Goal: Task Accomplishment & Management: Manage account settings

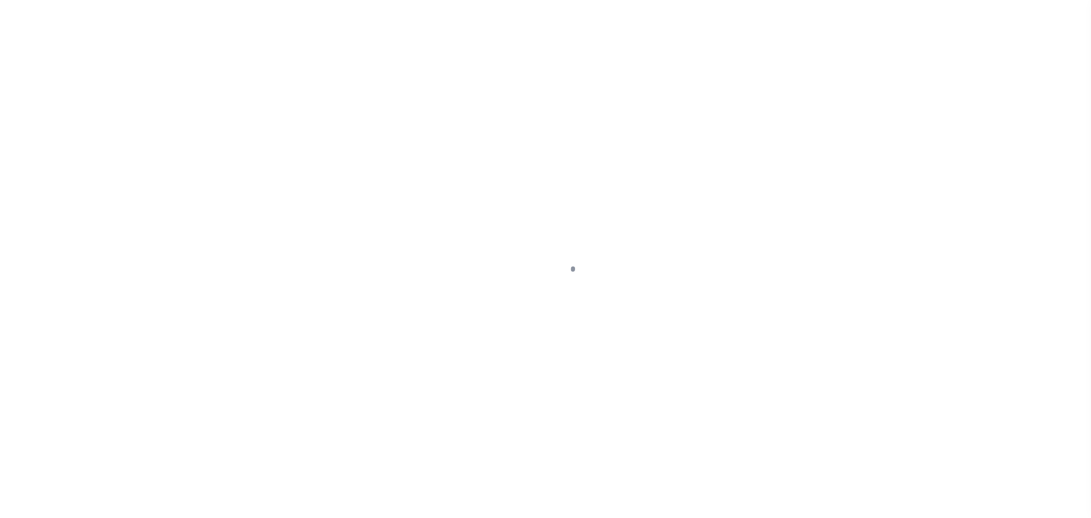
scroll to position [36, 0]
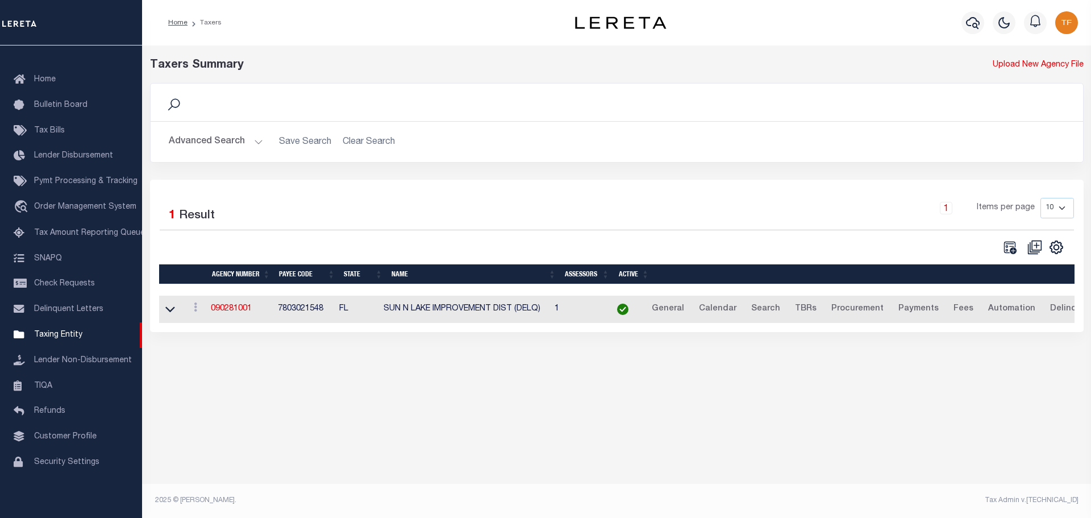
click at [257, 142] on button "Advanced Search" at bounding box center [216, 142] width 94 height 22
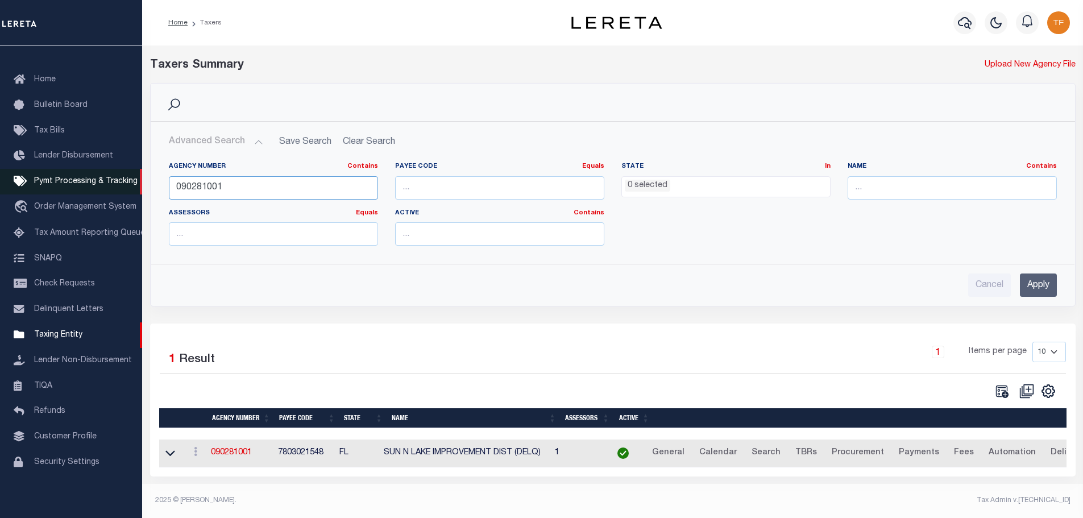
drag, startPoint x: 204, startPoint y: 189, endPoint x: 142, endPoint y: 176, distance: 63.8
click at [143, 177] on div "Search Advanced Search Save Search Clear Search tblPayees_dynamictable_____Defa…" at bounding box center [613, 203] width 942 height 240
type input "100840101"
click at [1040, 284] on input "Apply" at bounding box center [1038, 284] width 37 height 23
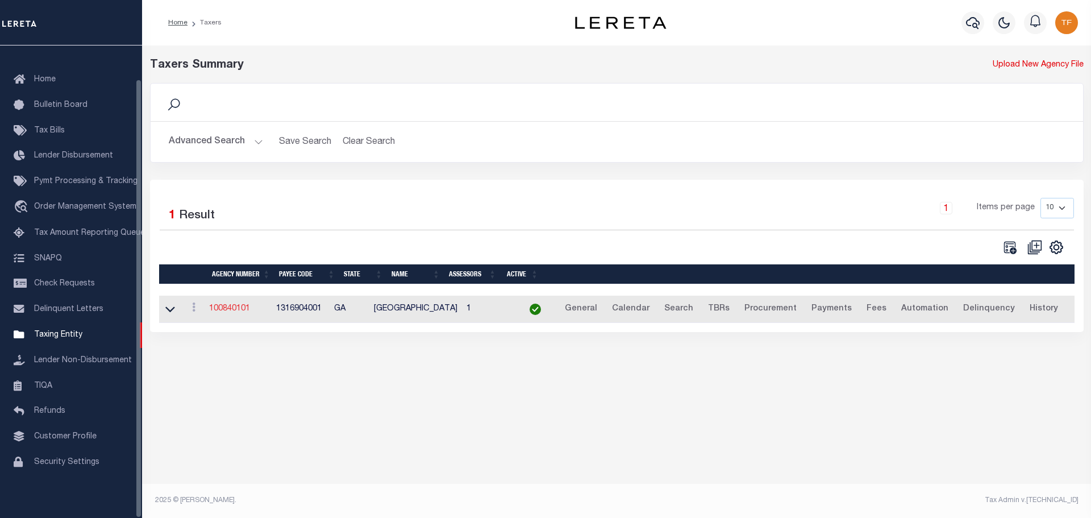
click at [222, 307] on link "100840101" at bounding box center [229, 309] width 41 height 8
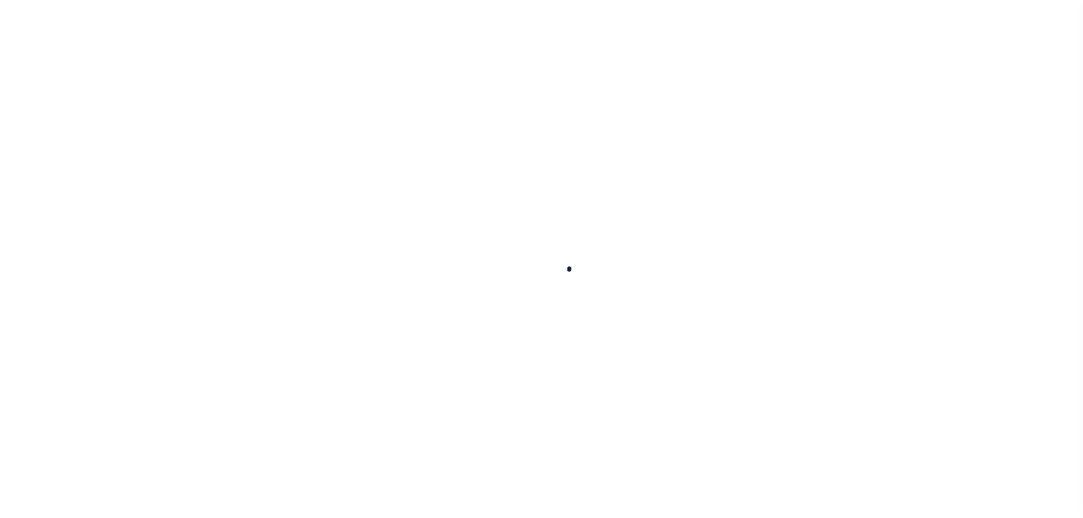
select select
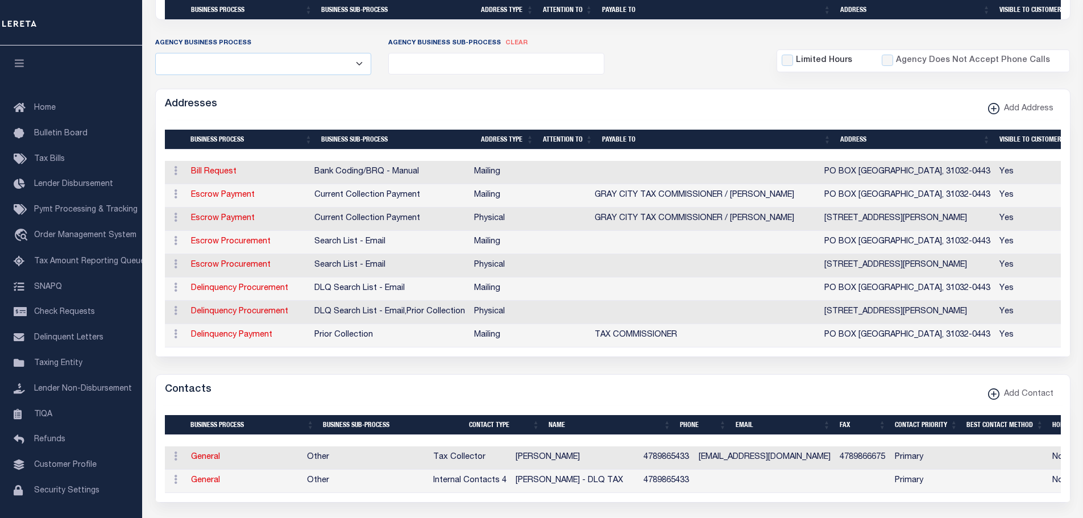
scroll to position [398, 0]
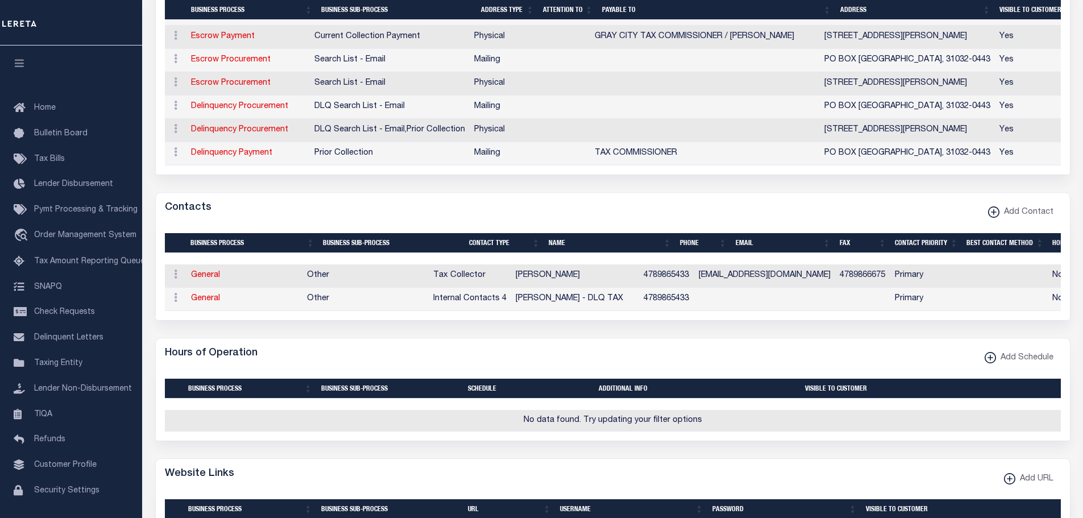
drag, startPoint x: 207, startPoint y: 283, endPoint x: 230, endPoint y: 288, distance: 23.9
click at [207, 279] on link "General" at bounding box center [205, 275] width 29 height 8
checkbox input "false"
select select
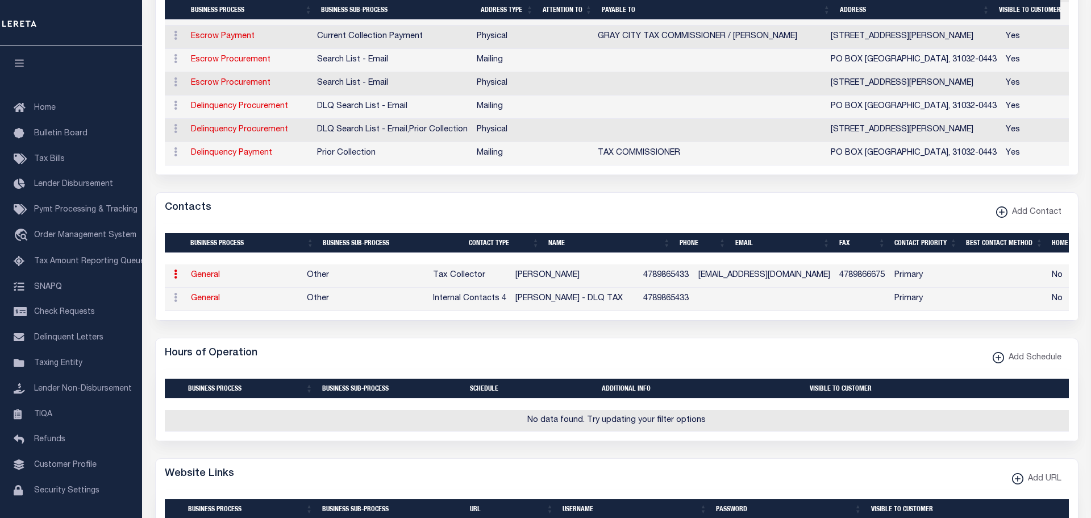
select select "2"
select select "1"
type input "KAY"
type input "LEIGH"
type input "4789865433"
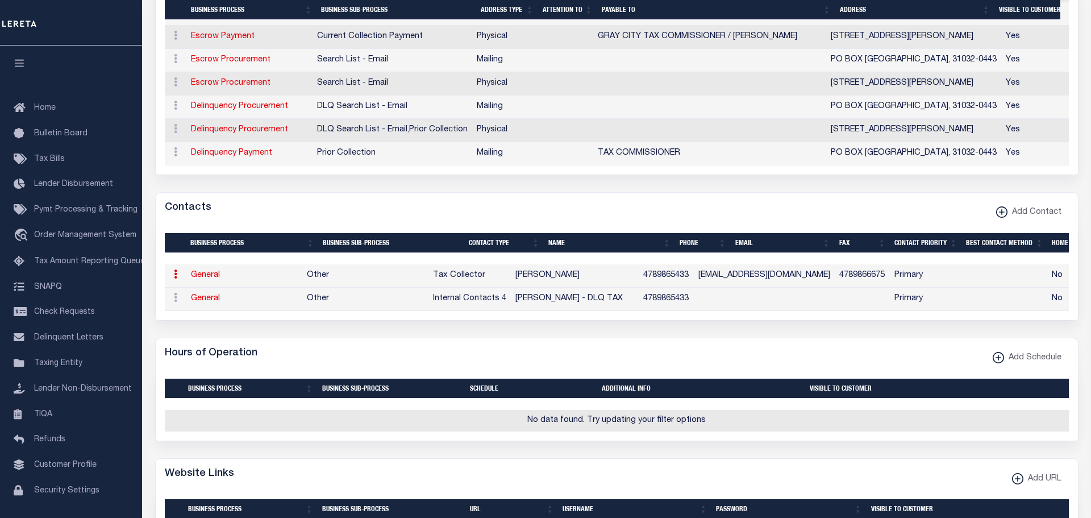
type input "4789866675"
type input "KAYLEIGH@GRAYGA.US"
select select "6"
select select "39"
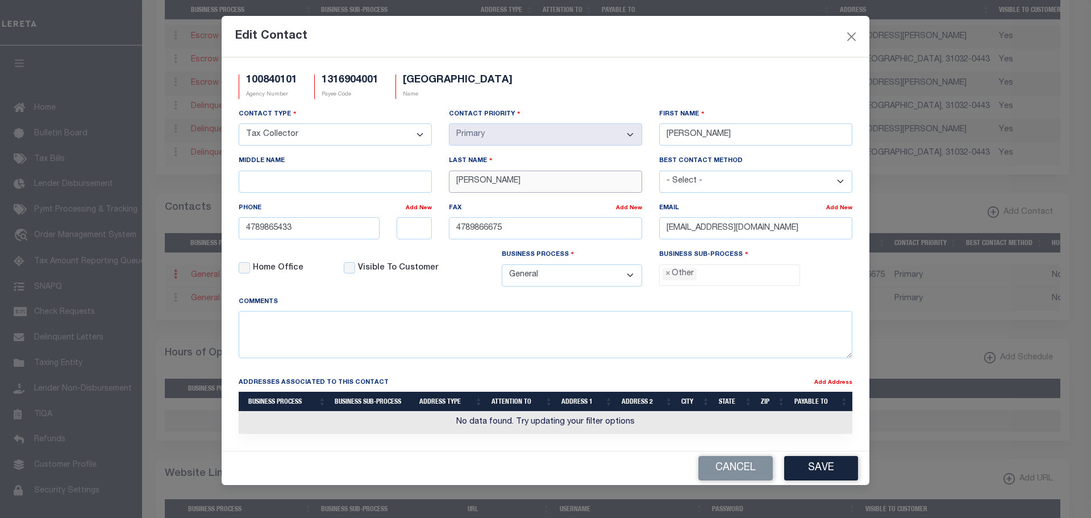
drag, startPoint x: 481, startPoint y: 183, endPoint x: 422, endPoint y: 156, distance: 64.4
click at [429, 160] on div "Contact Type - Select - Assessor Clerk Internal Contacts 1 Internal Contacts 2 …" at bounding box center [545, 202] width 631 height 188
type input "f"
type input "FAIRCLOH"
click at [690, 137] on input "KAY" at bounding box center [755, 134] width 193 height 22
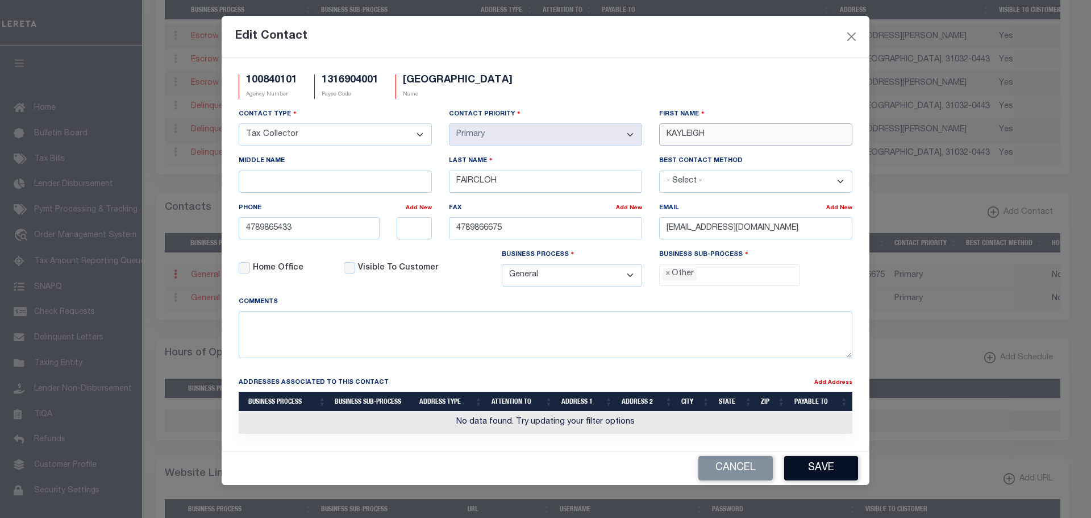
type input "KAYLEIGH"
click at [809, 472] on button "Save" at bounding box center [821, 468] width 74 height 24
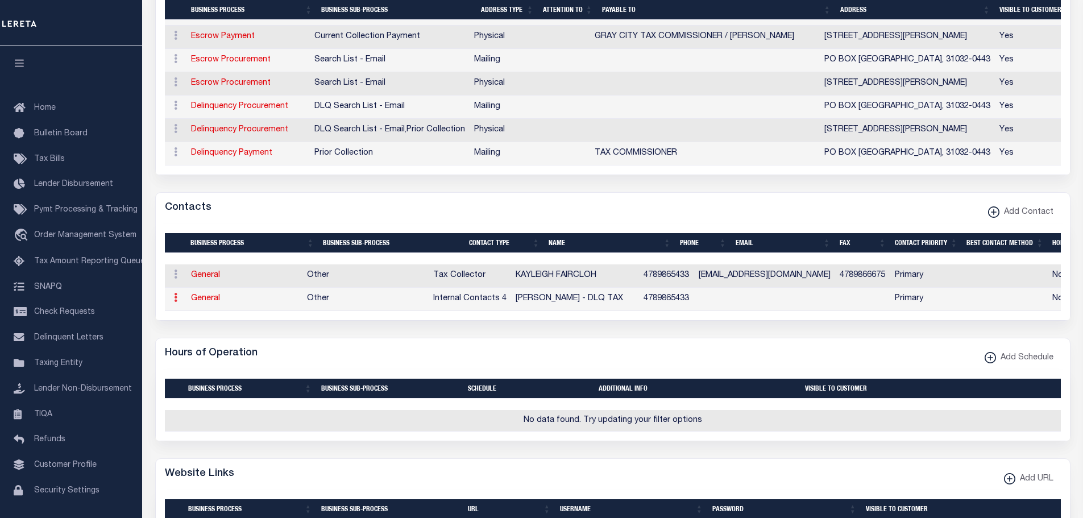
click at [176, 298] on icon at bounding box center [175, 297] width 3 height 9
click at [207, 354] on link "Delete Contact" at bounding box center [213, 353] width 86 height 19
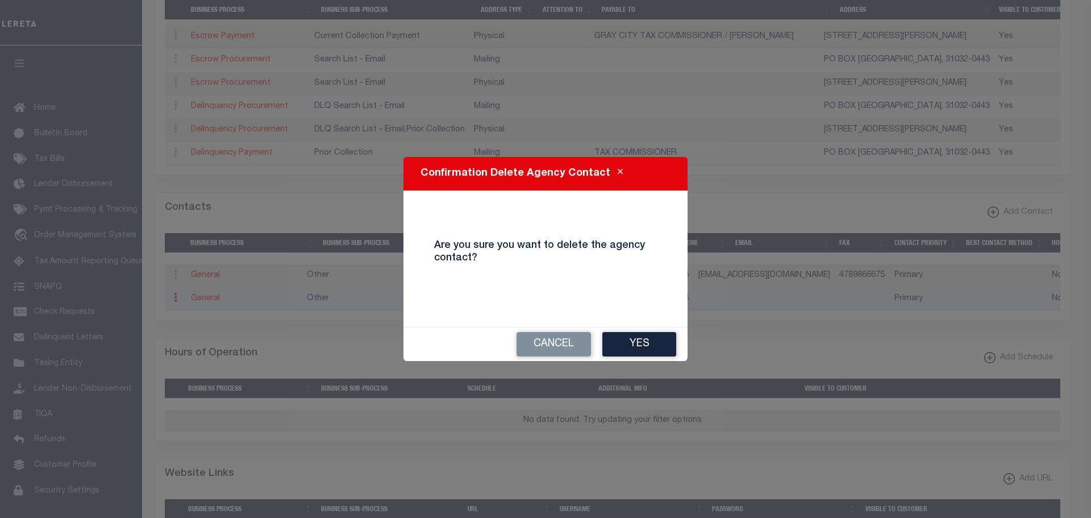
drag, startPoint x: 643, startPoint y: 343, endPoint x: 659, endPoint y: 361, distance: 23.7
click at [645, 344] on button "Yes" at bounding box center [640, 344] width 74 height 24
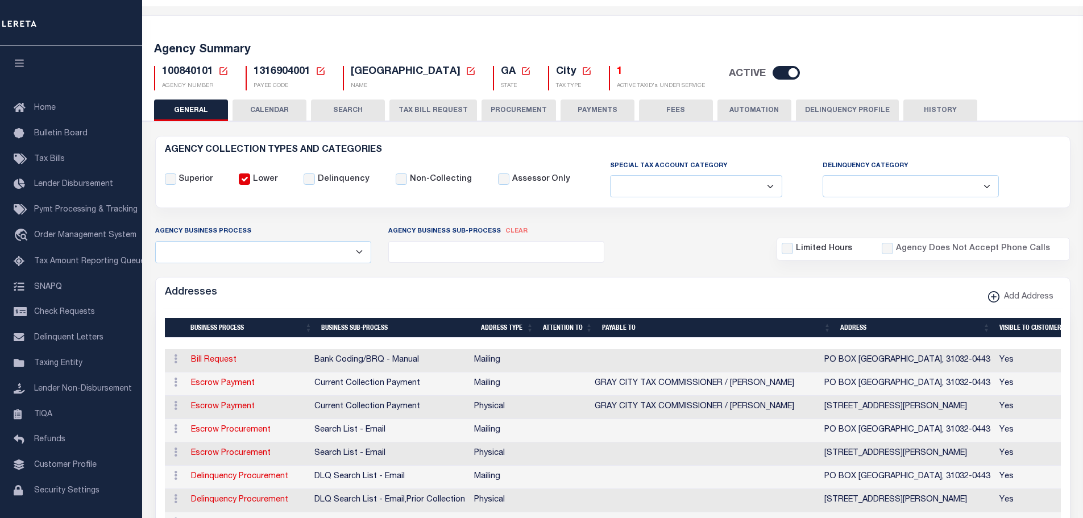
scroll to position [0, 0]
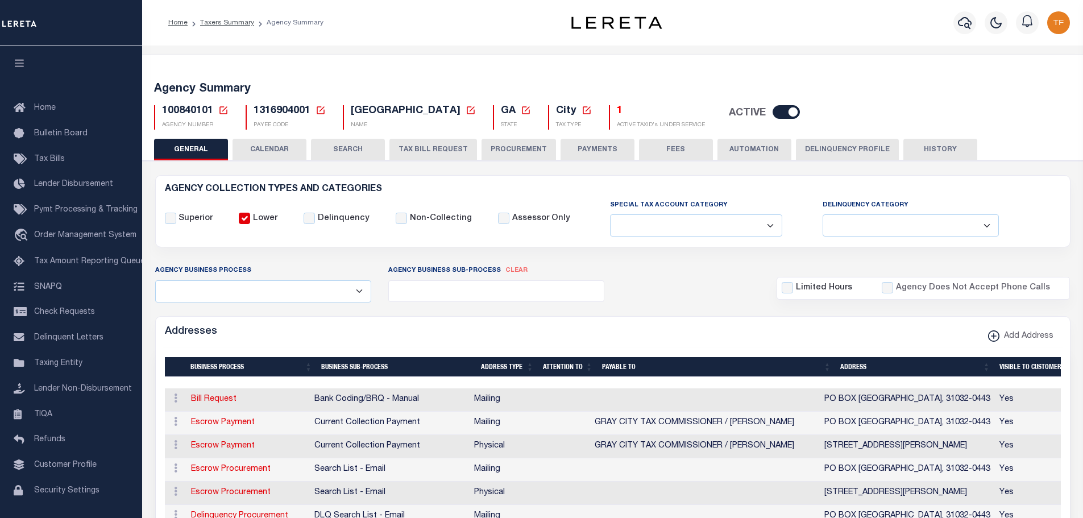
click at [607, 153] on button "PAYMENTS" at bounding box center [597, 150] width 74 height 22
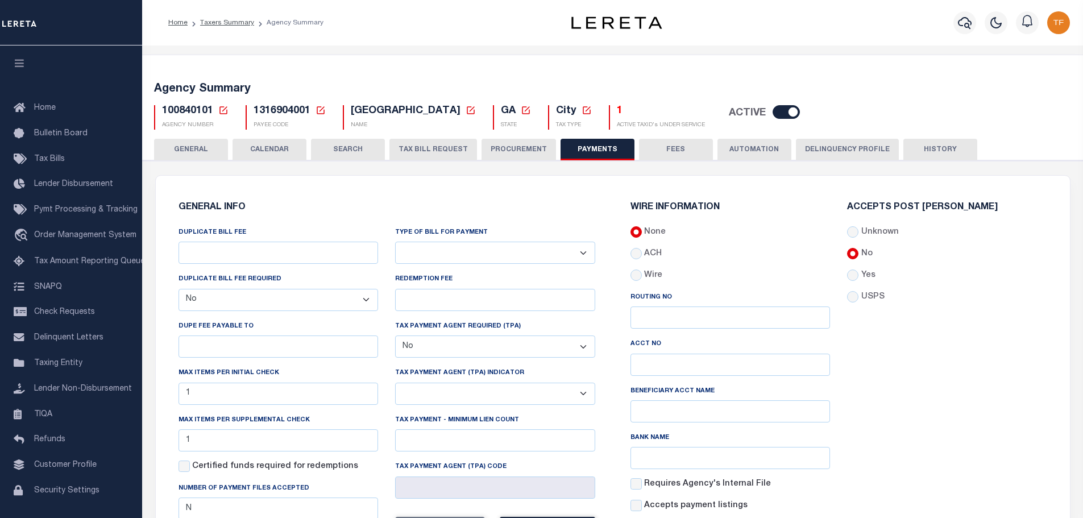
click at [188, 145] on button "GENERAL" at bounding box center [191, 150] width 74 height 22
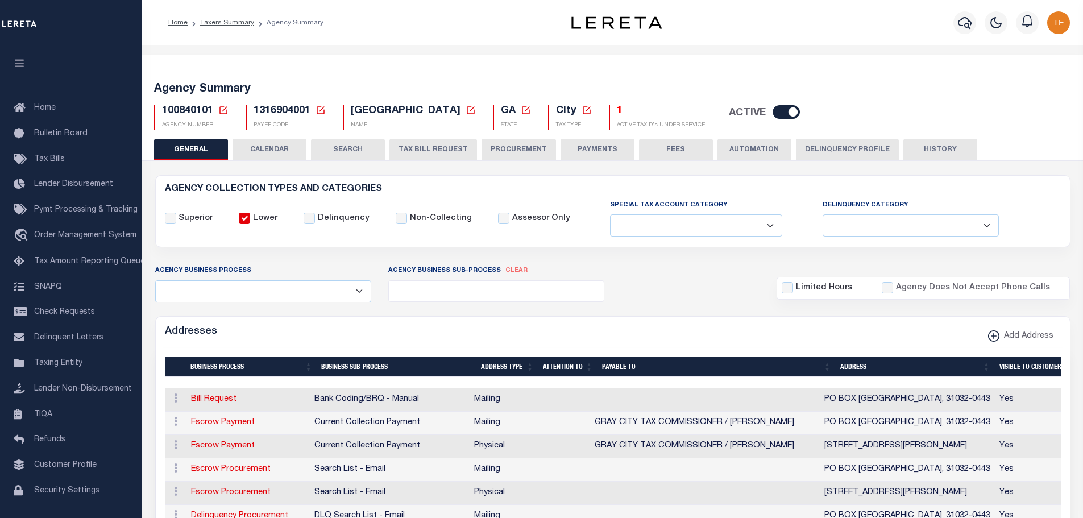
click at [221, 107] on icon at bounding box center [223, 110] width 8 height 8
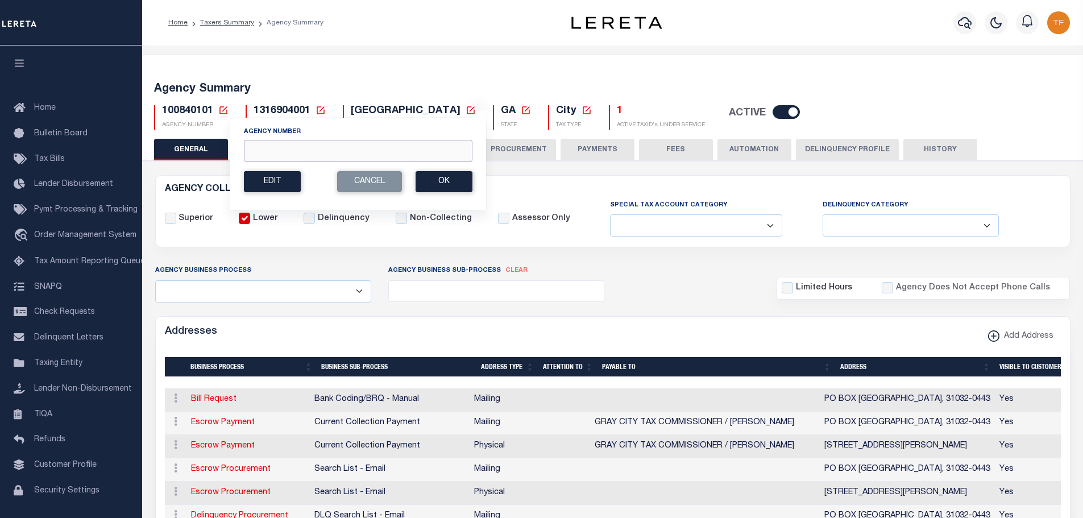
drag, startPoint x: 272, startPoint y: 148, endPoint x: 276, endPoint y: 135, distance: 14.4
click at [271, 148] on input "Agency Number" at bounding box center [358, 151] width 229 height 22
type input "160842401"
click at [447, 177] on button "Ok" at bounding box center [444, 181] width 57 height 21
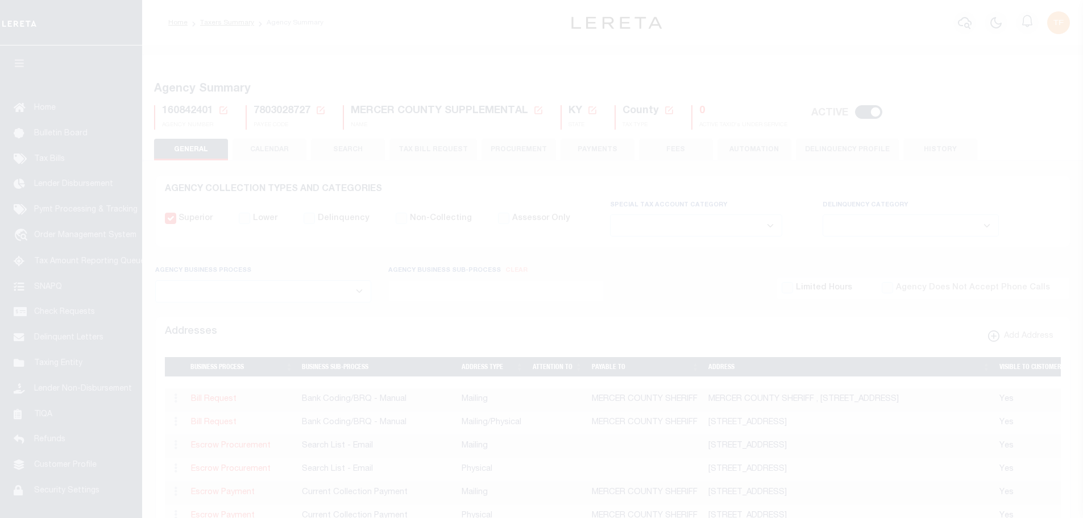
select select
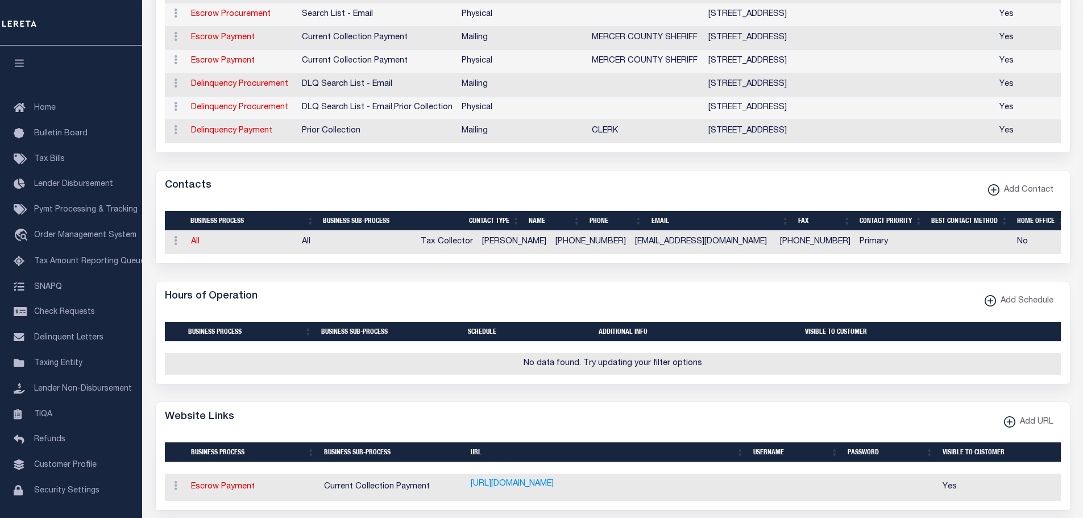
scroll to position [739, 0]
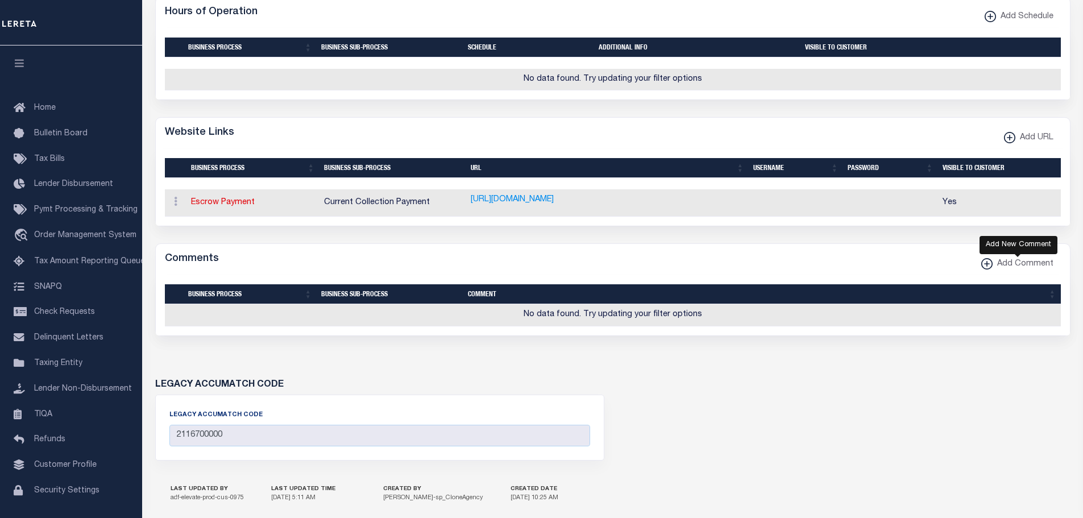
click at [990, 264] on icon "button" at bounding box center [987, 263] width 6 height 1
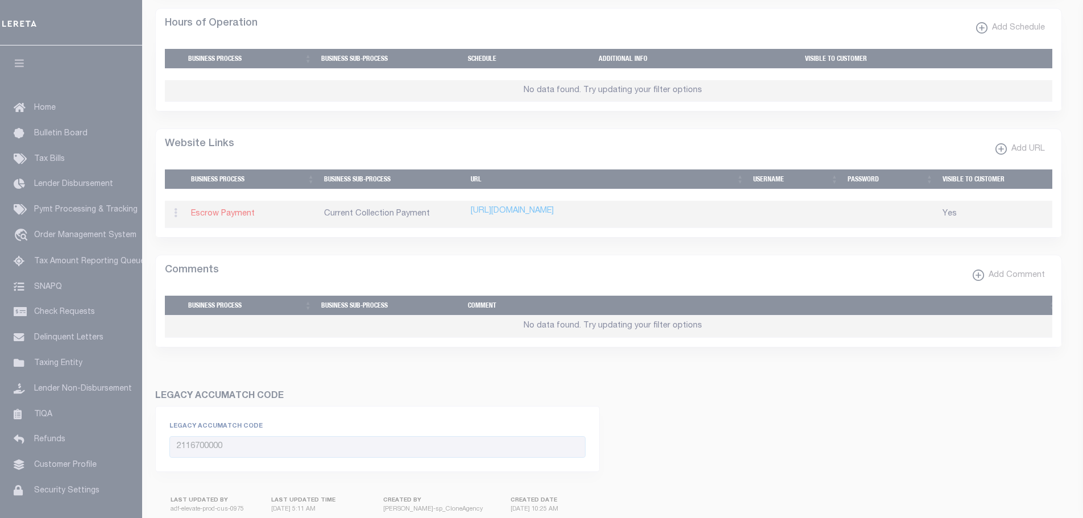
scroll to position [732, 0]
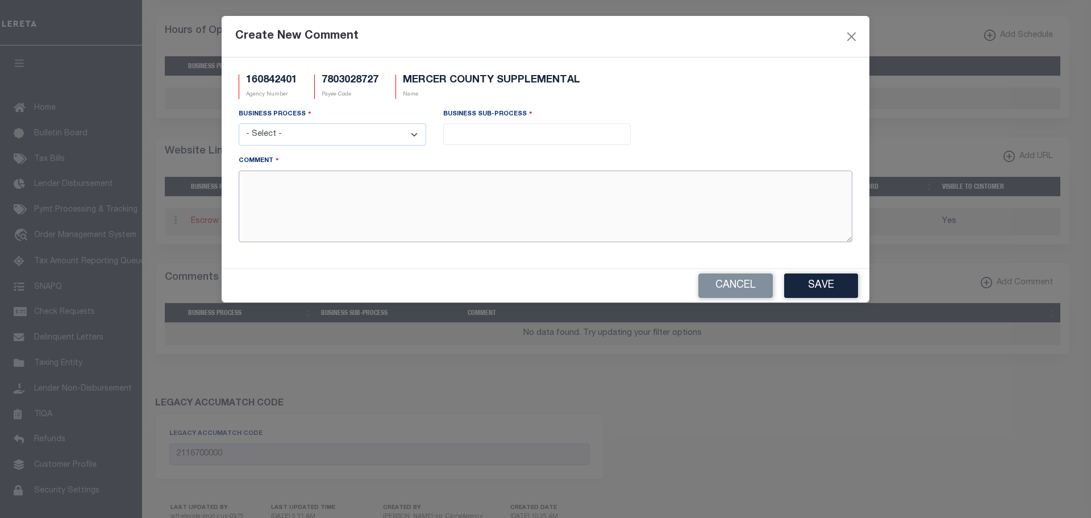
click at [268, 197] on textarea "Comment" at bounding box center [546, 207] width 614 height 72
paste textarea "AGENCY WAS SET UP FOR ONE TIME COLLECTION FOR SUPPLEMENTAL SCHOOL TAX"
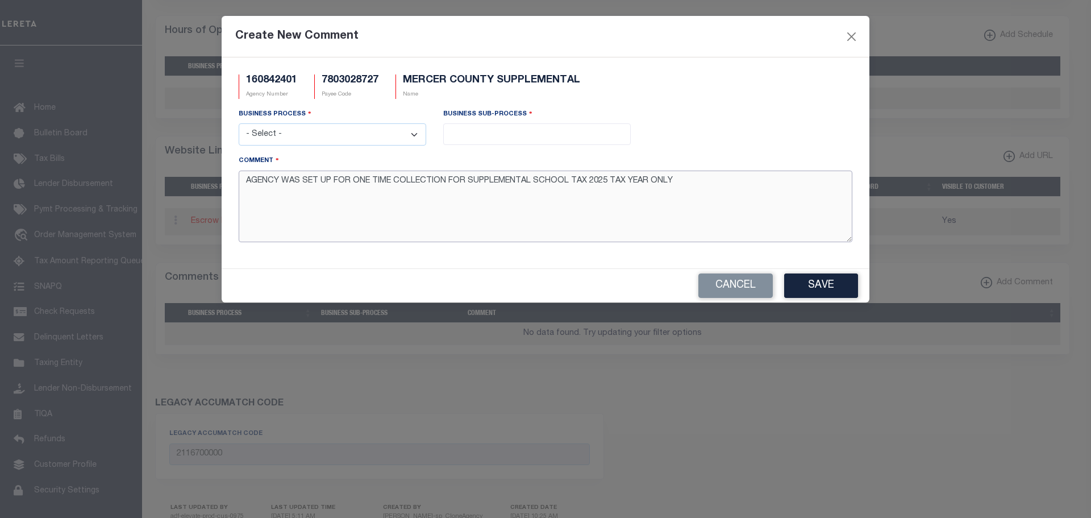
type textarea "AGENCY WAS SET UP FOR ONE TIME COLLECTION FOR SUPPLEMENTAL SCHOOL TAX 2025 TAX …"
click at [302, 139] on select "- Select - All Automation Bill Request Delinquency Payment Delinquency Procurem…" at bounding box center [333, 134] width 188 height 22
select select "0"
click at [239, 124] on select "- Select - All Automation Bill Request Delinquency Payment Delinquency Procurem…" at bounding box center [333, 134] width 188 height 22
select select "0"
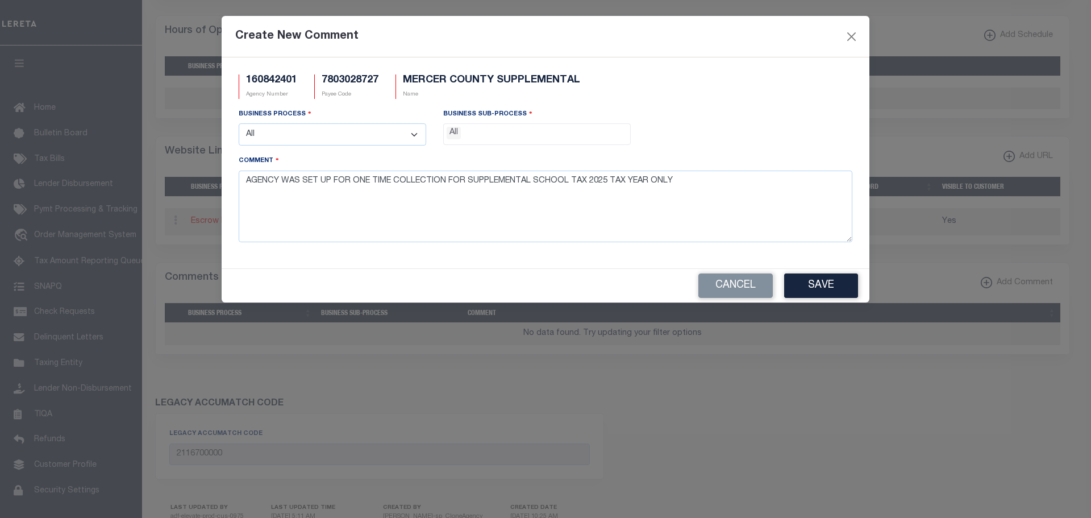
click at [500, 128] on ul "× All" at bounding box center [537, 131] width 186 height 15
drag, startPoint x: 833, startPoint y: 278, endPoint x: 844, endPoint y: 294, distance: 18.9
click at [832, 280] on button "Save" at bounding box center [821, 285] width 74 height 24
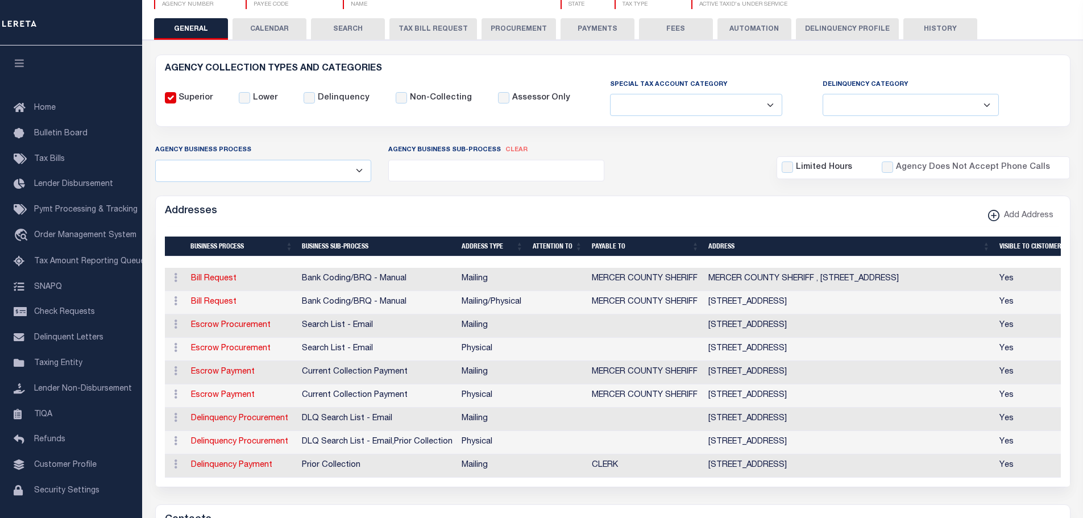
scroll to position [49, 0]
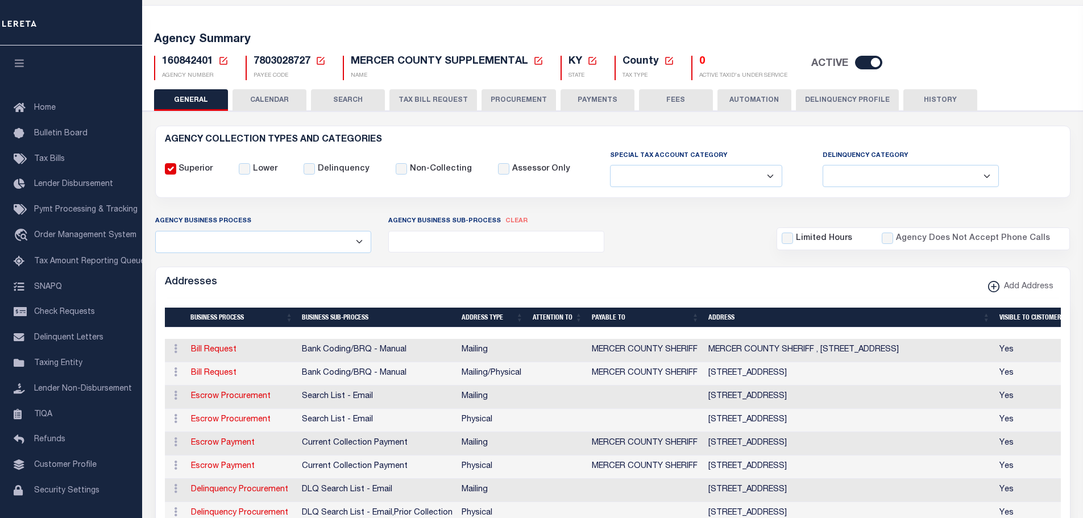
click at [223, 61] on icon at bounding box center [223, 61] width 8 height 8
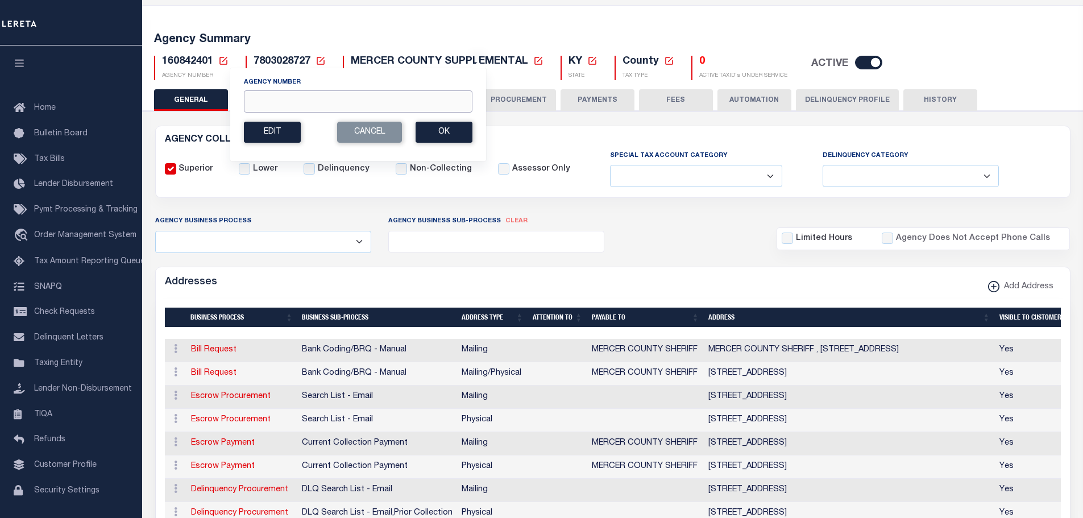
click at [254, 97] on input "Agency Number" at bounding box center [358, 101] width 229 height 22
type input "380050202"
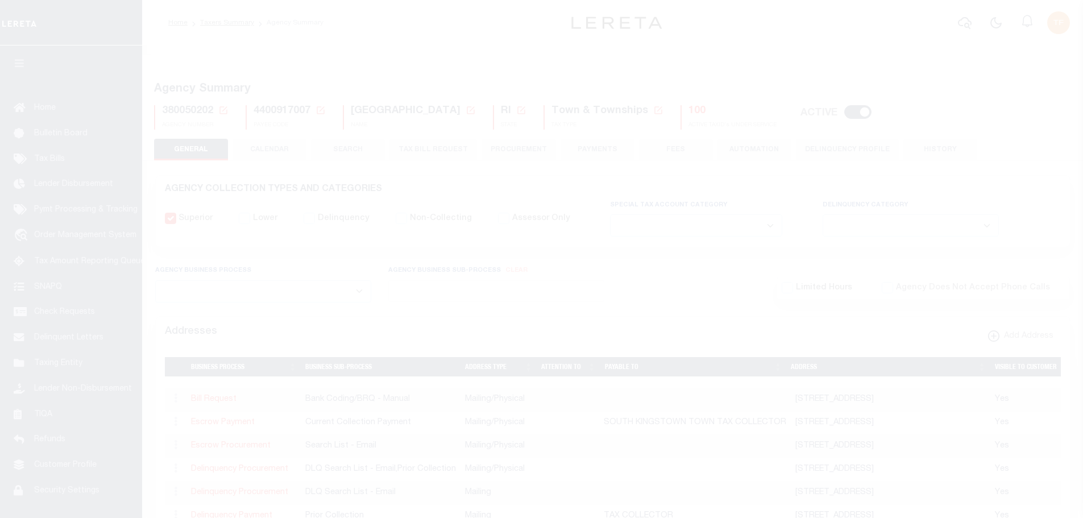
select select
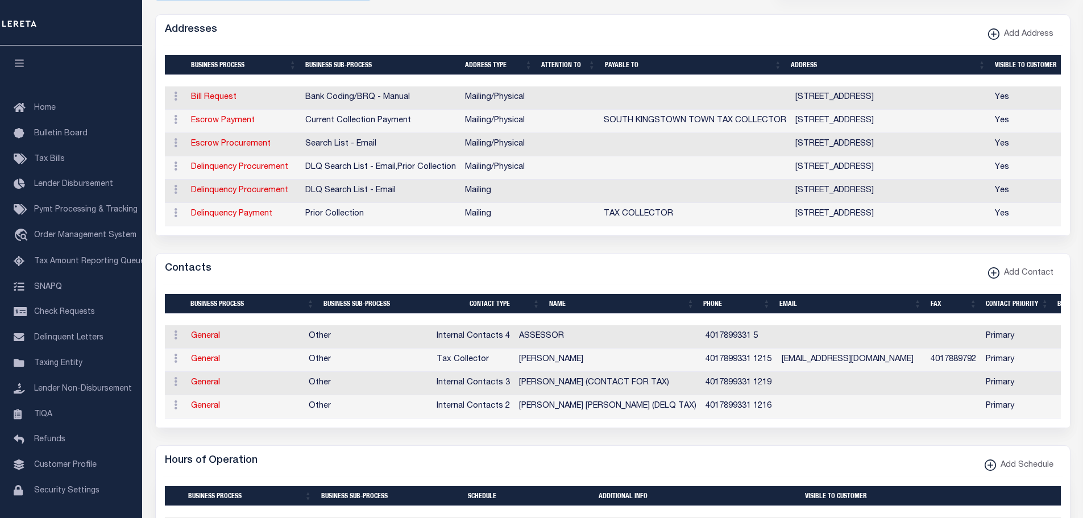
scroll to position [341, 0]
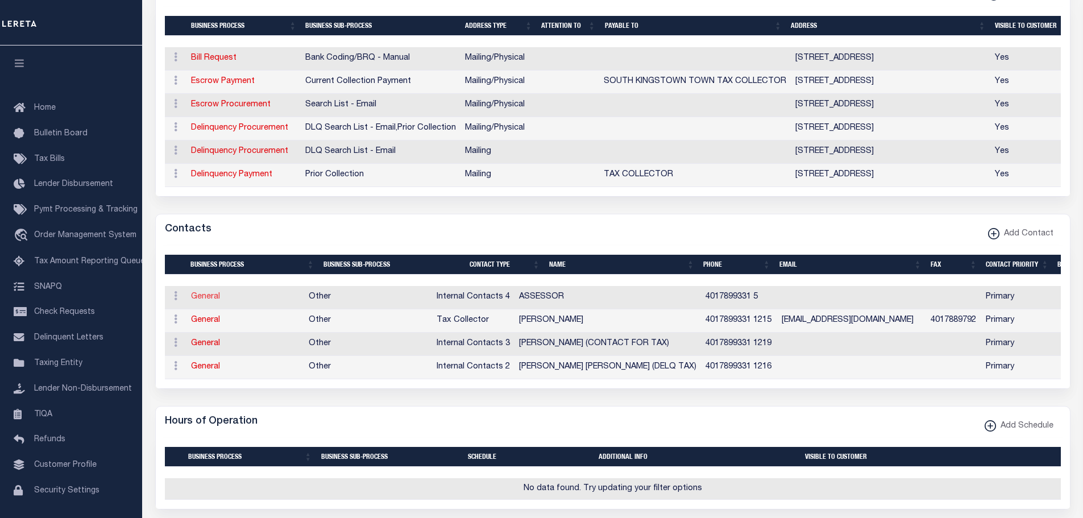
click at [205, 301] on link "General" at bounding box center [205, 297] width 29 height 8
checkbox input "false"
select select
select select "8"
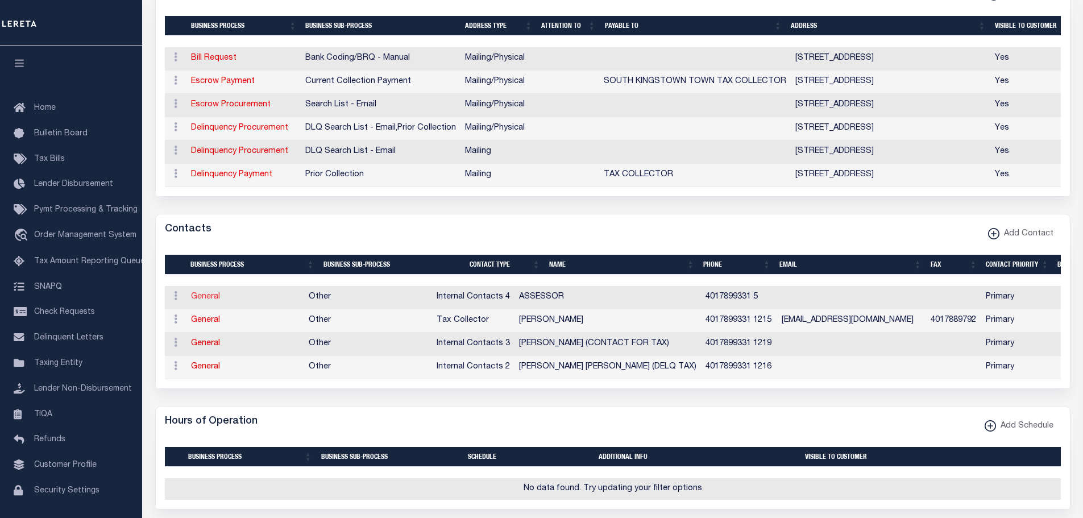
select select "1"
type input "ASSESSOR"
type input "4017899331"
type input "5"
select select "6"
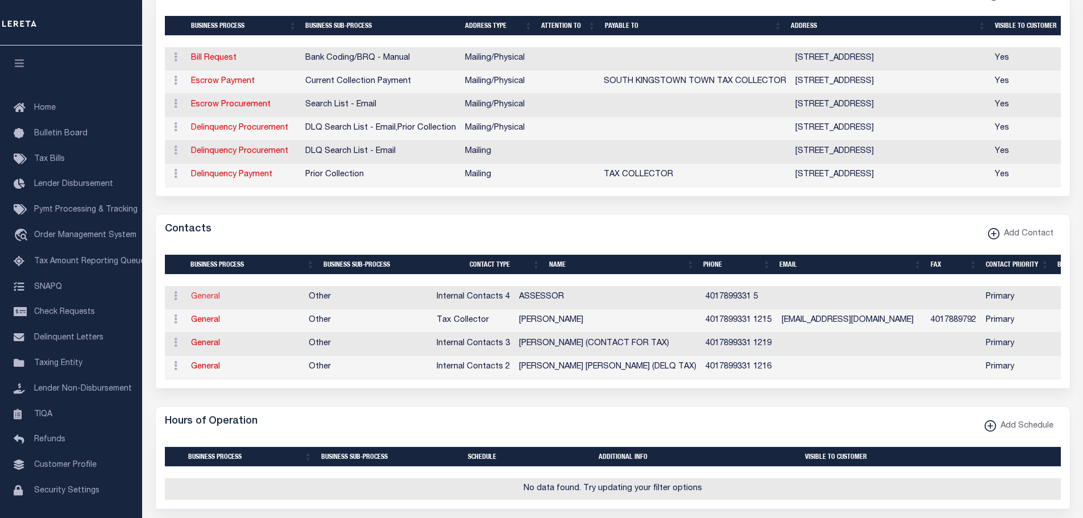
select select "39"
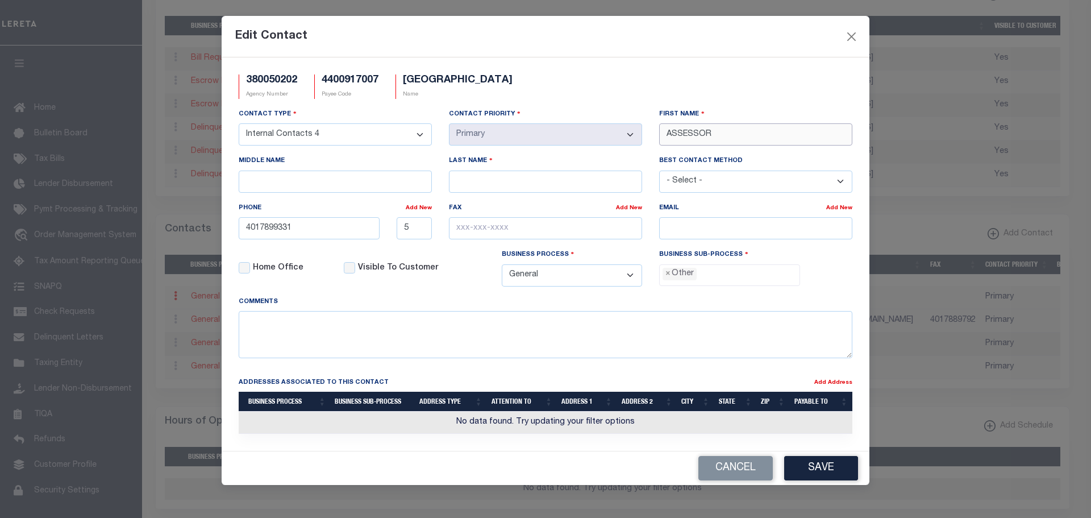
drag, startPoint x: 700, startPoint y: 132, endPoint x: 632, endPoint y: 119, distance: 68.8
click at [639, 121] on div "Contact Type - Select - Assessor Clerk Internal Contacts 1 Internal Contacts 2 …" at bounding box center [545, 202] width 631 height 188
type input "P"
type input "ASSESSOR"
type input "PATRICIA"
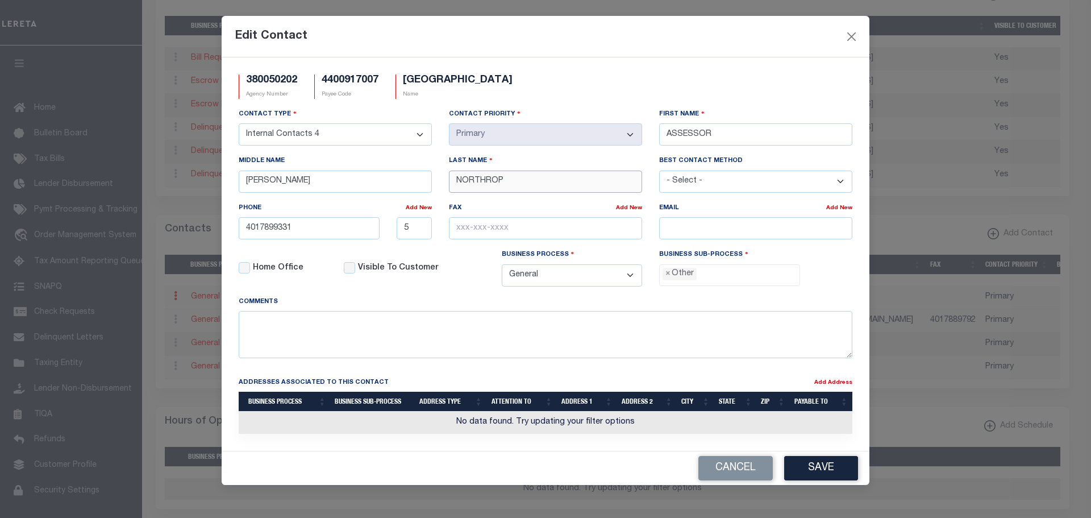
type input "NORTHROP"
drag, startPoint x: 414, startPoint y: 233, endPoint x: 391, endPoint y: 210, distance: 32.2
click at [383, 218] on div "Phone Add New 4017899331 5" at bounding box center [335, 221] width 193 height 38
click at [831, 475] on button "Save" at bounding box center [821, 468] width 74 height 24
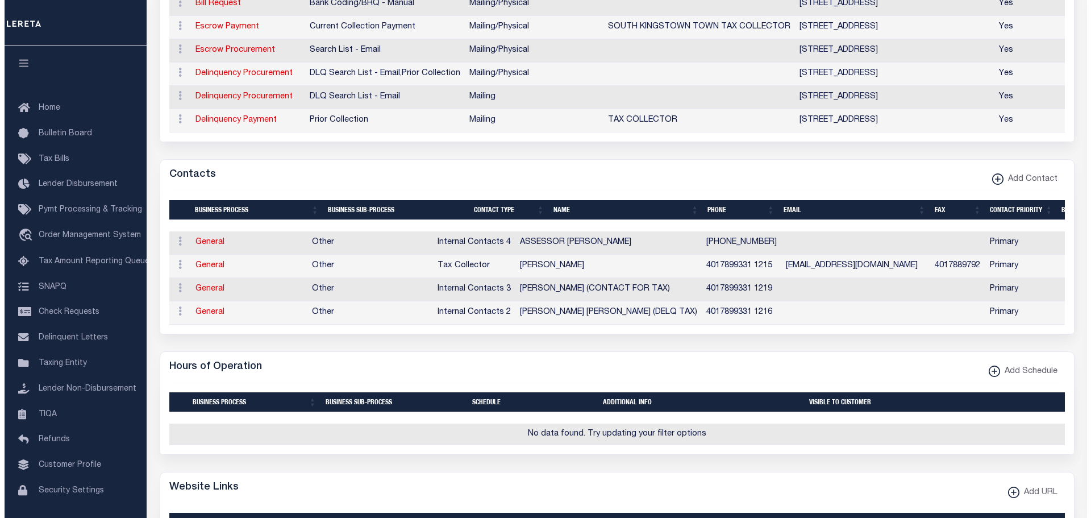
scroll to position [625, 0]
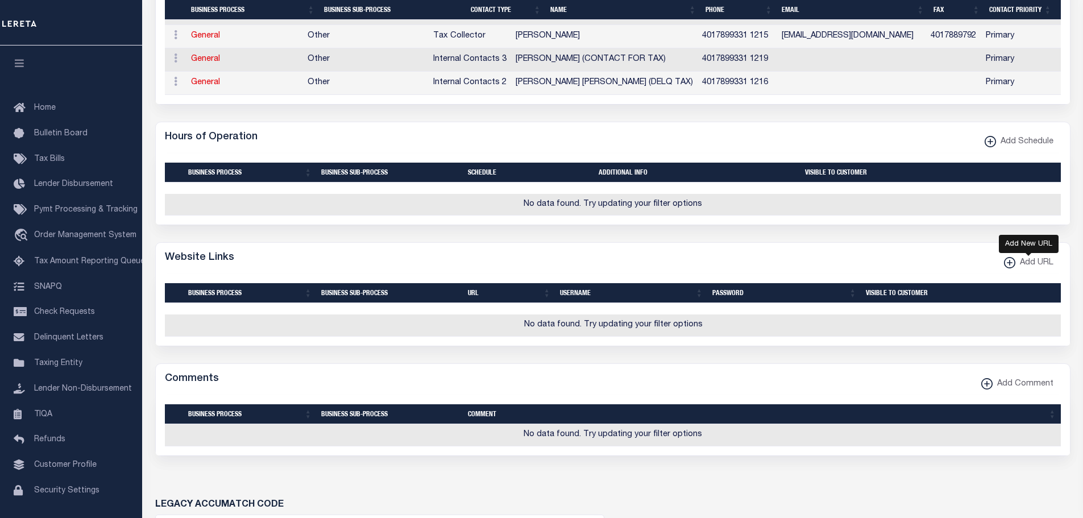
click at [1005, 268] on xmlns\ "button" at bounding box center [1009, 262] width 11 height 11
select select
checkbox input "true"
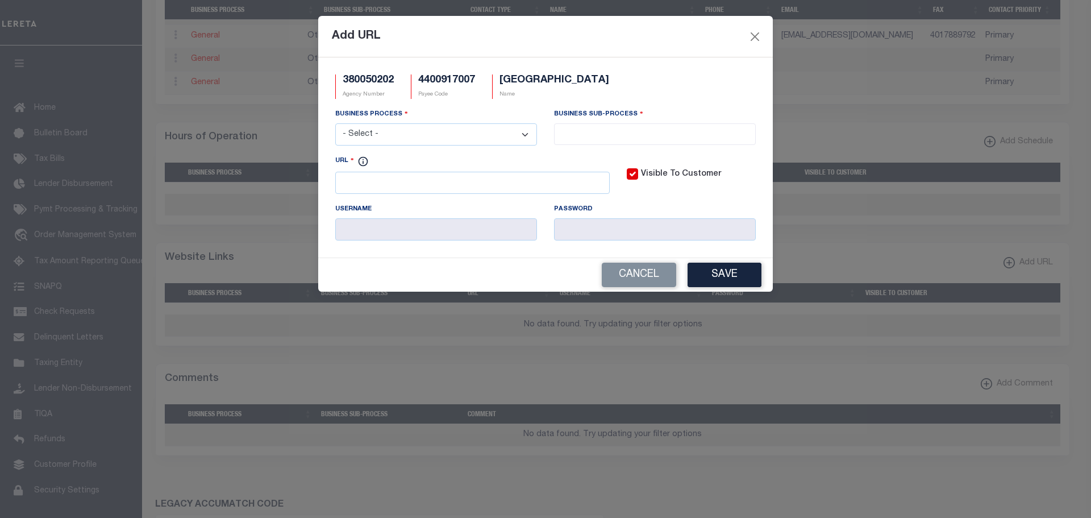
click at [471, 138] on select "- Select - All Automation Bill Request Delinquency Payment Delinquency Procurem…" at bounding box center [436, 134] width 202 height 22
select select "6"
click at [335, 124] on select "- Select - All Automation Bill Request Delinquency Payment Delinquency Procurem…" at bounding box center [436, 134] width 202 height 22
click at [654, 131] on input "search" at bounding box center [655, 133] width 195 height 13
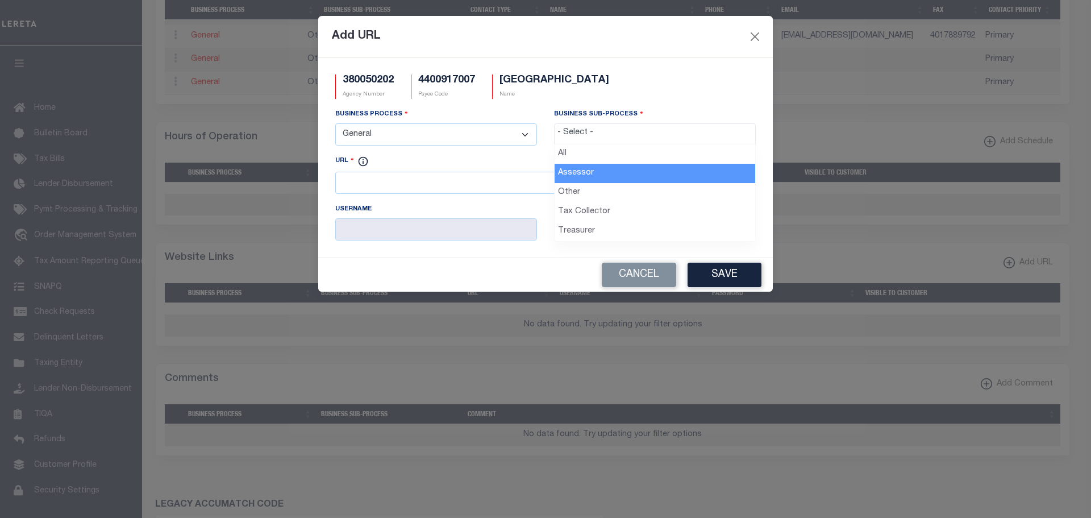
drag, startPoint x: 574, startPoint y: 171, endPoint x: 600, endPoint y: 168, distance: 26.3
select select "33"
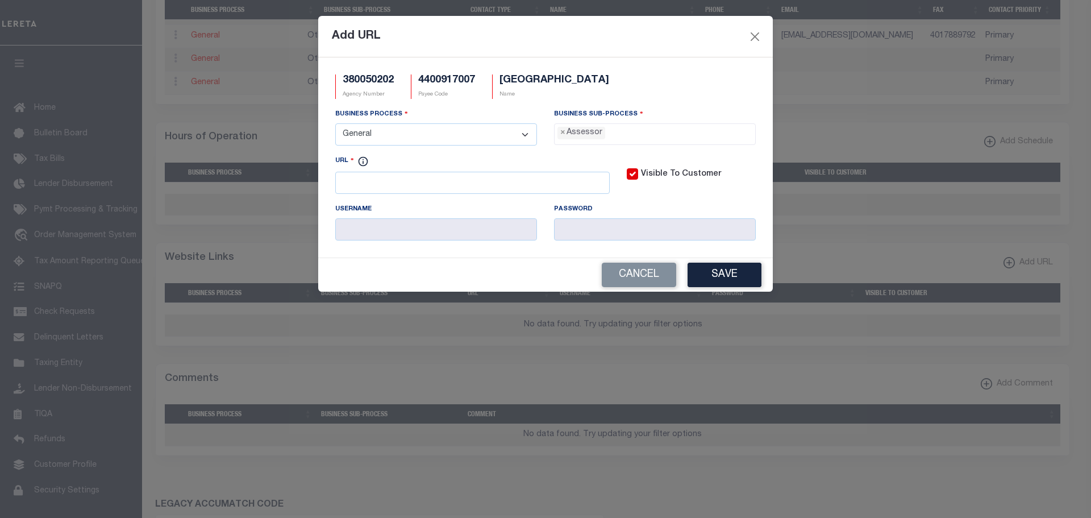
scroll to position [10, 0]
click at [373, 191] on input "URL" at bounding box center [472, 183] width 275 height 22
paste input "http://data.visionappraisal.com/SouthKingstownRI/DEFAULT.asp http://www.southki…"
type input "http://data.visionappraisal.com/SouthKingstownRI/DEFAULT.asp http://www.southki…"
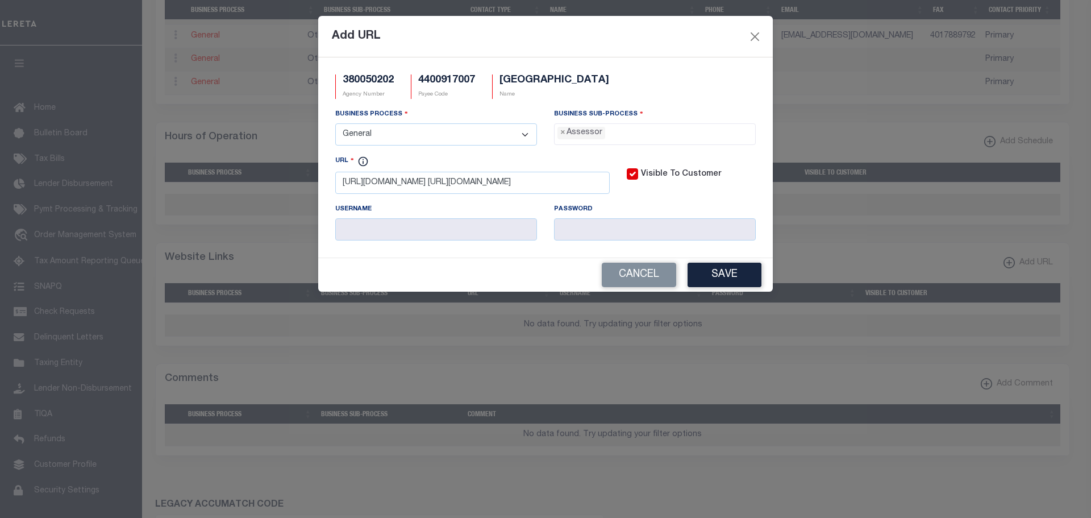
scroll to position [0, 0]
click at [728, 277] on button "Save" at bounding box center [725, 275] width 74 height 24
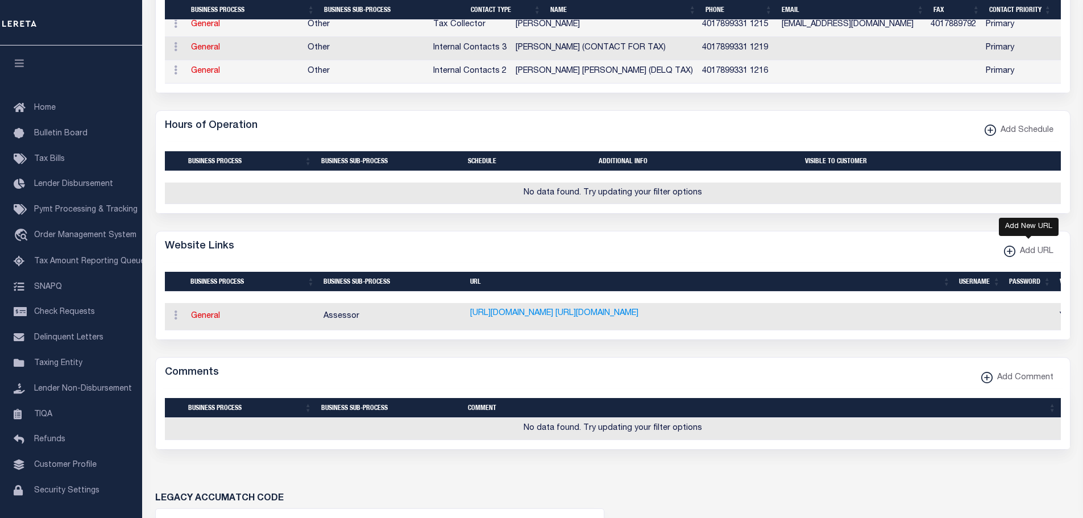
click at [1009, 257] on xmlns\ "button" at bounding box center [1009, 251] width 11 height 11
select select
checkbox input "true"
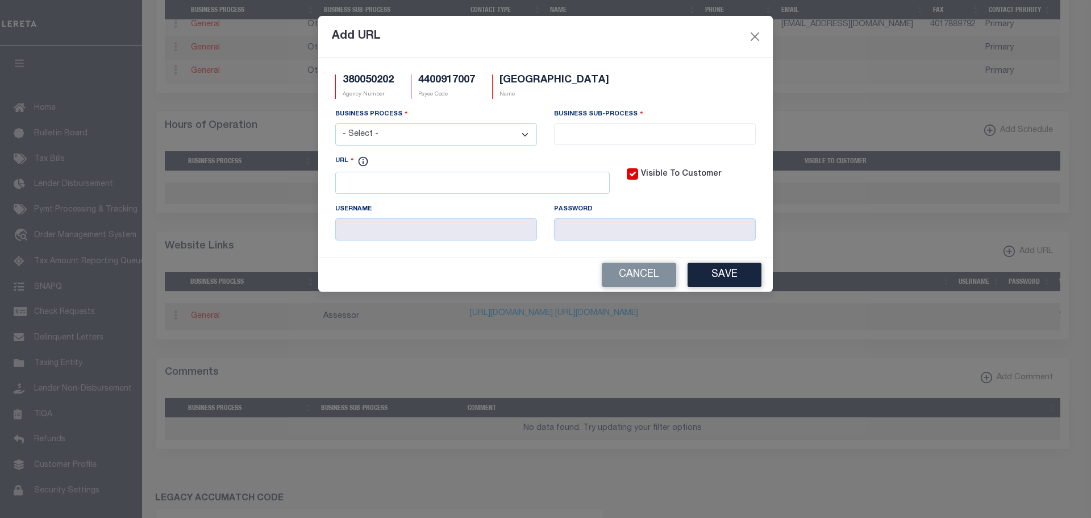
click at [358, 127] on select "- Select - All Automation Bill Request Delinquency Payment Delinquency Procurem…" at bounding box center [436, 134] width 202 height 22
select select "6"
click at [335, 124] on select "- Select - All Automation Bill Request Delinquency Payment Delinquency Procurem…" at bounding box center [436, 134] width 202 height 22
click at [611, 128] on input "search" at bounding box center [655, 133] width 195 height 13
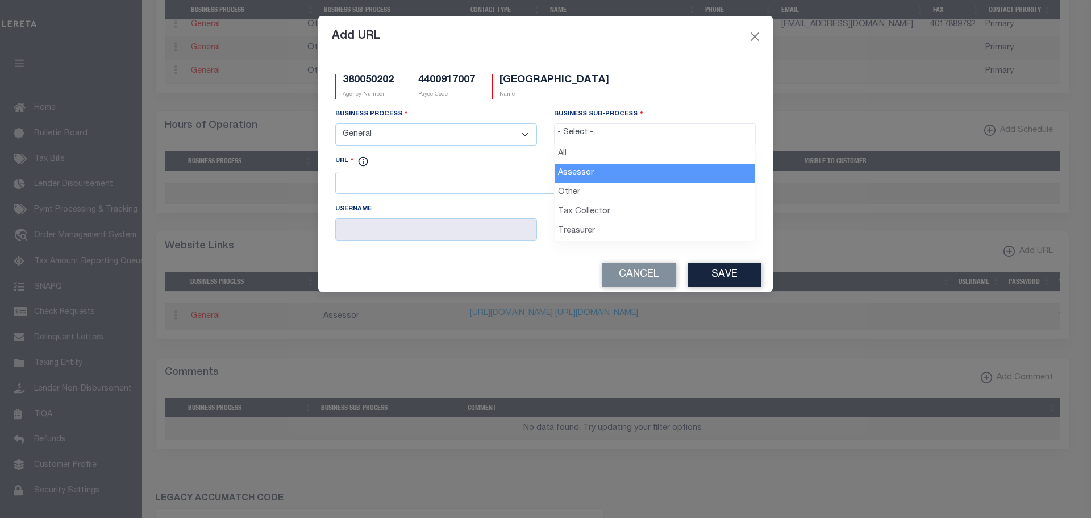
select select "33"
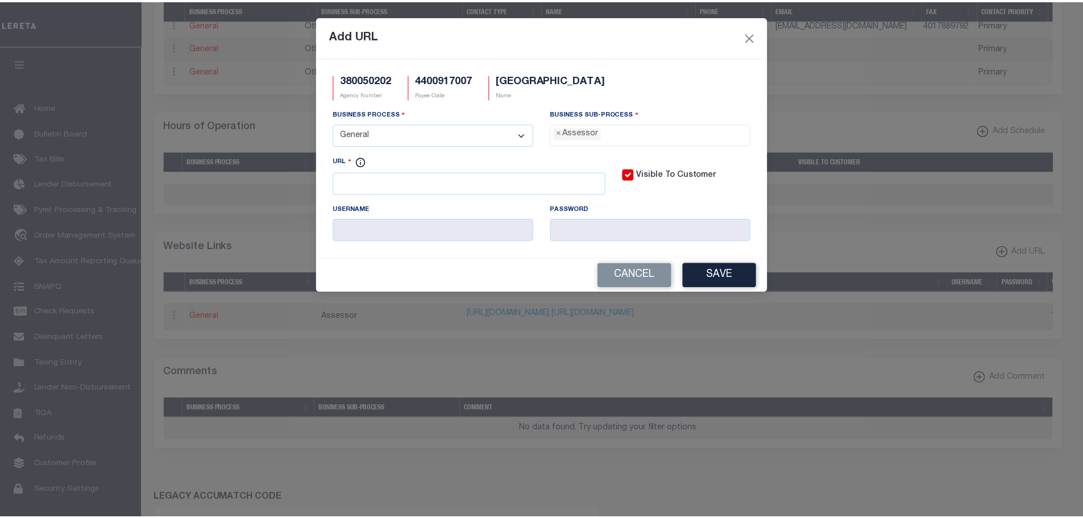
scroll to position [10, 0]
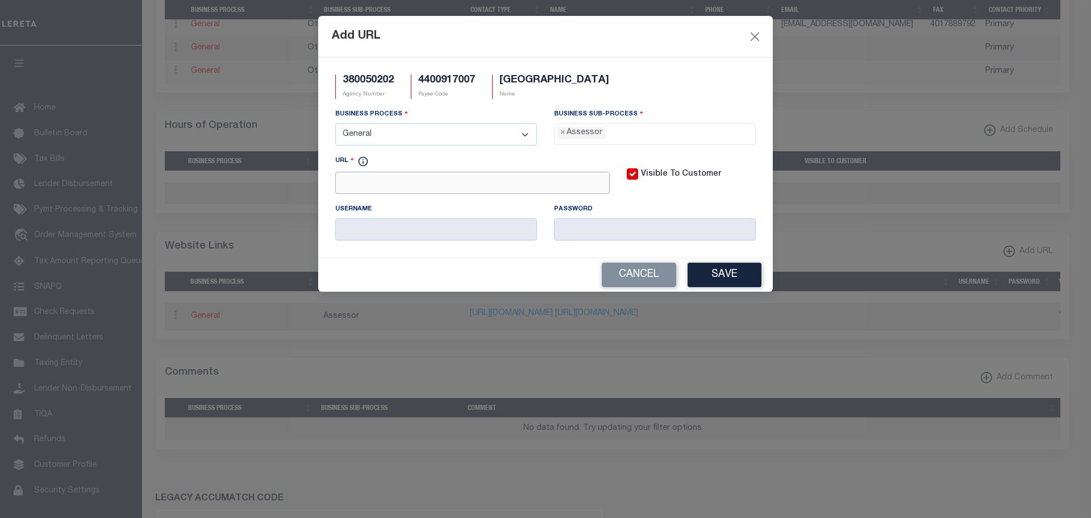
click at [366, 189] on input "URL" at bounding box center [472, 183] width 275 height 22
paste input "http://www.southkingstownri.com/code/propvalues_search.cfm"
type input "http://www.southkingstownri.com/code/propvalues_search.cfm"
click at [754, 273] on button "Save" at bounding box center [725, 275] width 74 height 24
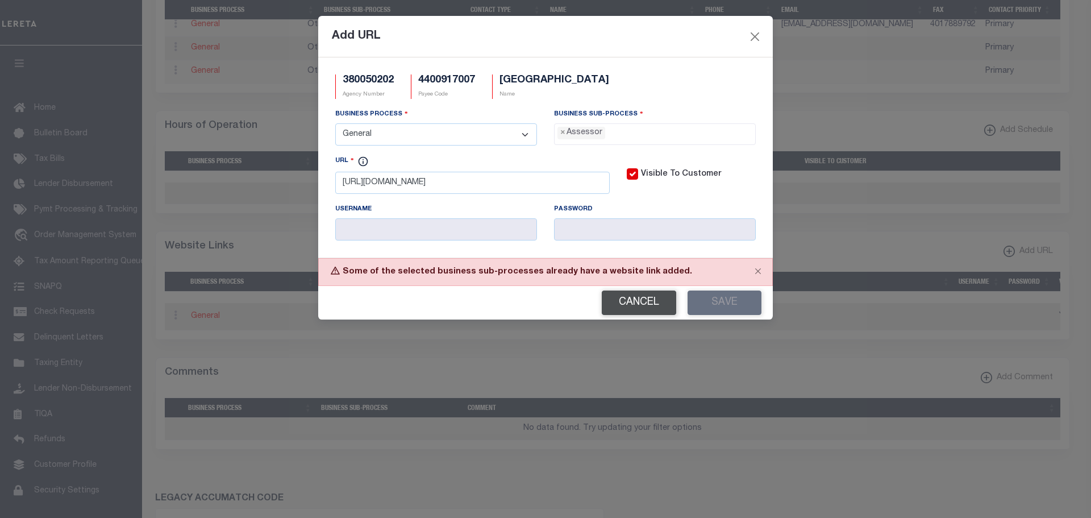
drag, startPoint x: 631, startPoint y: 304, endPoint x: 650, endPoint y: 312, distance: 20.9
click at [630, 304] on button "Cancel" at bounding box center [639, 302] width 74 height 24
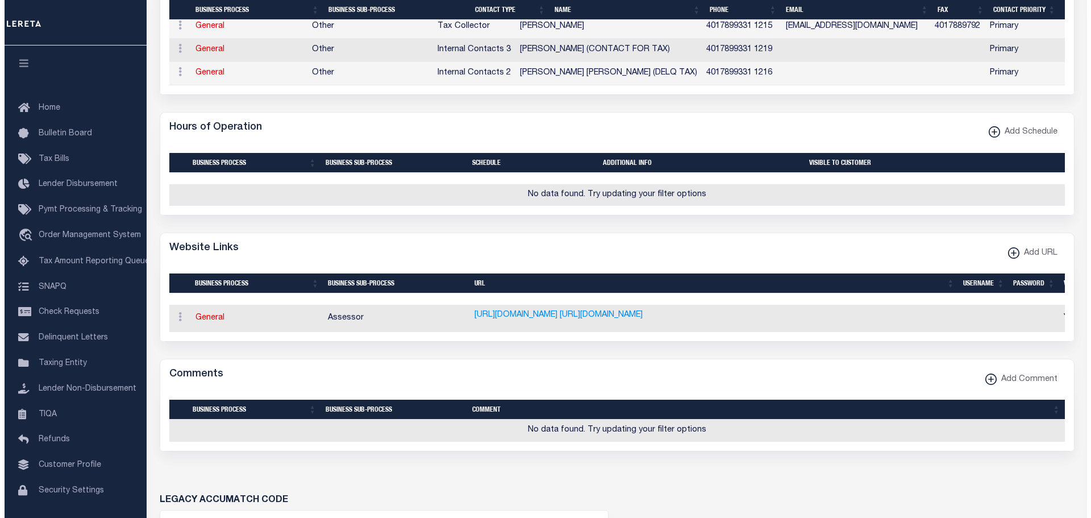
scroll to position [625, 0]
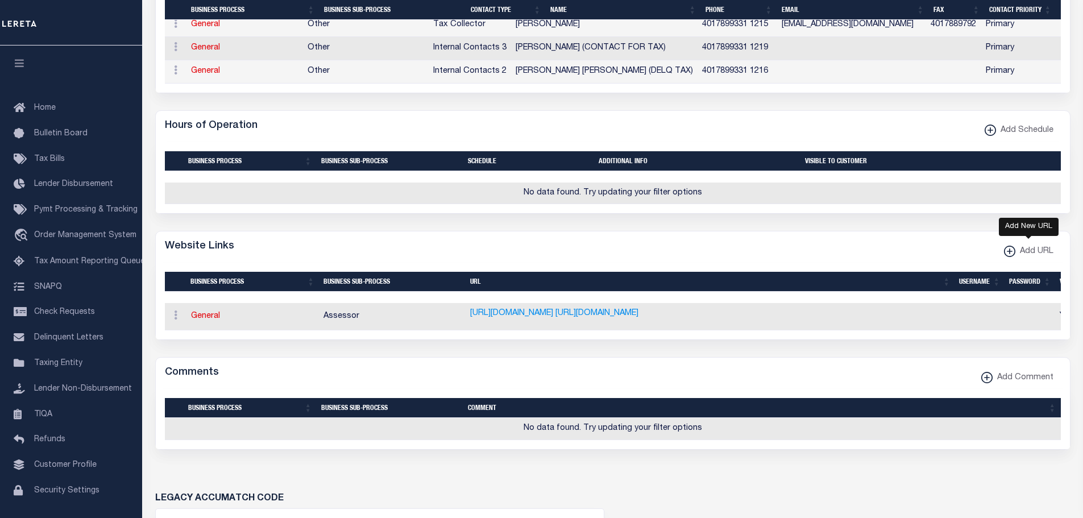
click at [1010, 257] on xmlns\ "button" at bounding box center [1009, 251] width 11 height 11
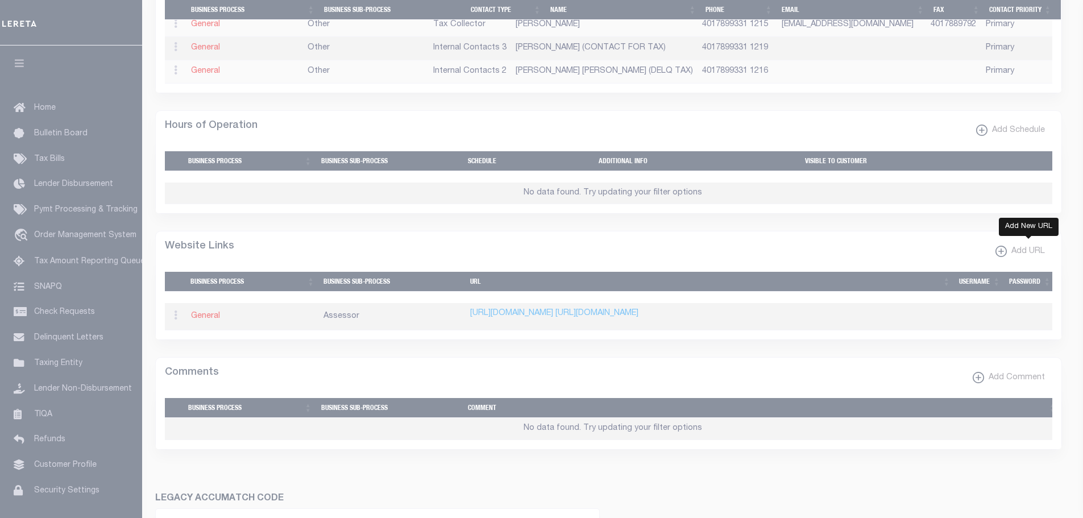
select select
checkbox input "true"
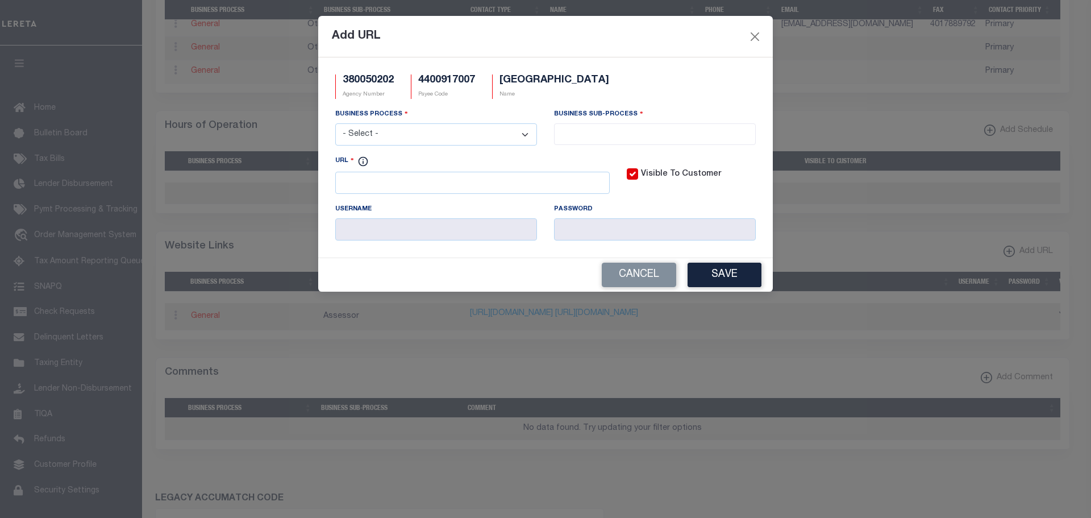
scroll to position [0, 0]
click at [420, 135] on select "- Select - All Automation Bill Request Delinquency Payment Delinquency Procurem…" at bounding box center [436, 134] width 202 height 22
select select "3"
click at [335, 124] on select "- Select - All Automation Bill Request Delinquency Payment Delinquency Procurem…" at bounding box center [436, 134] width 202 height 22
click at [593, 136] on input "search" at bounding box center [655, 133] width 195 height 13
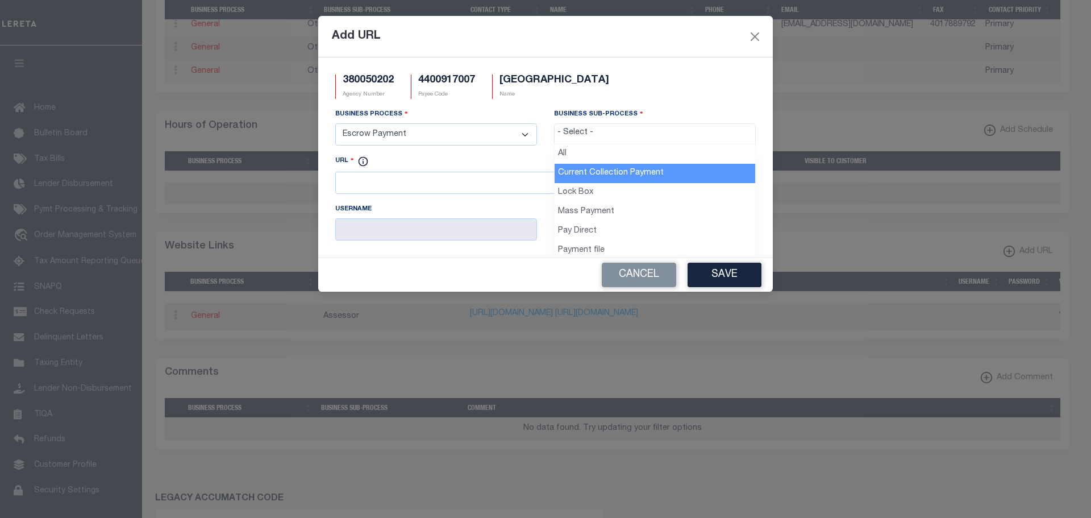
select select "11"
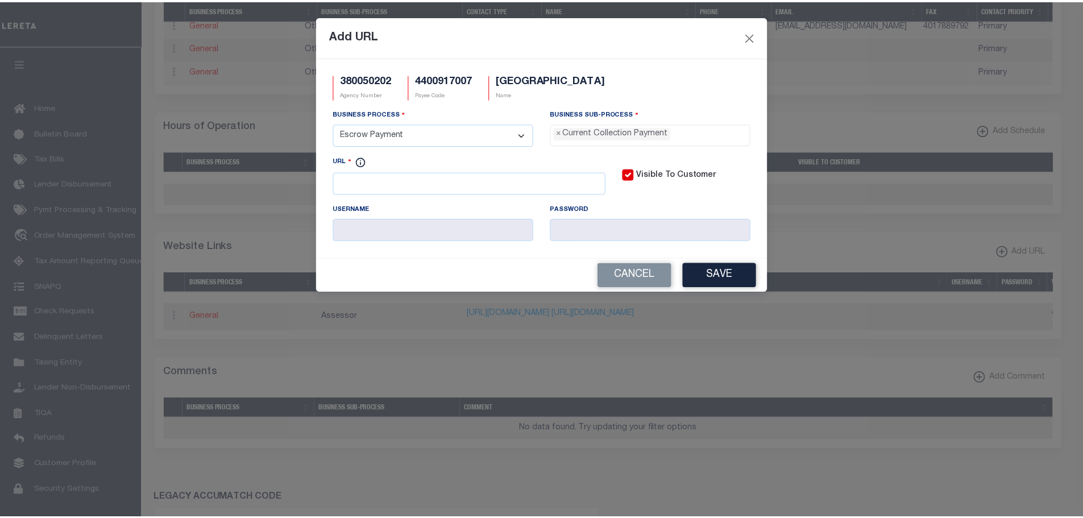
scroll to position [10, 0]
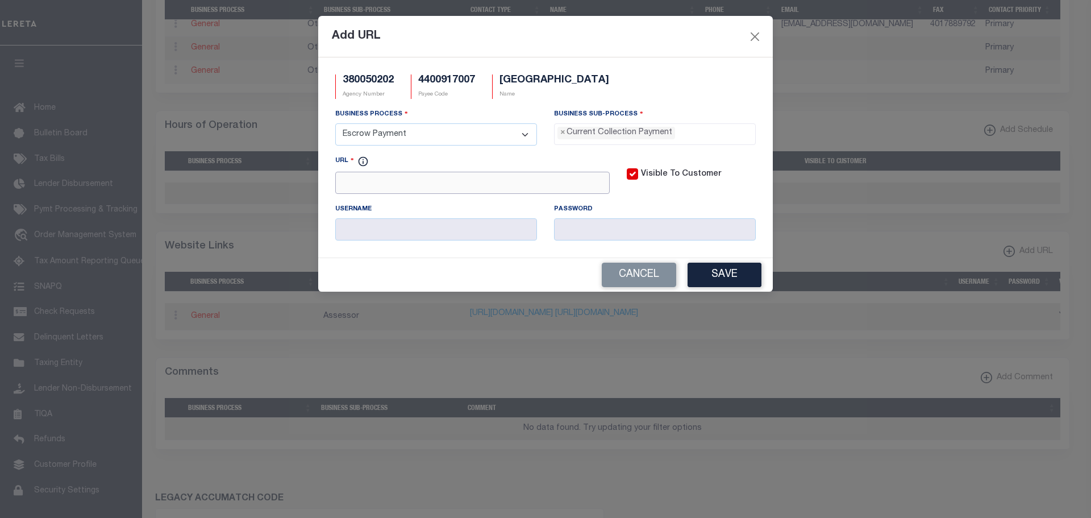
click at [422, 185] on input "URL" at bounding box center [472, 183] width 275 height 22
paste input "www.opaldata.net"
click at [745, 275] on button "Save" at bounding box center [725, 275] width 74 height 24
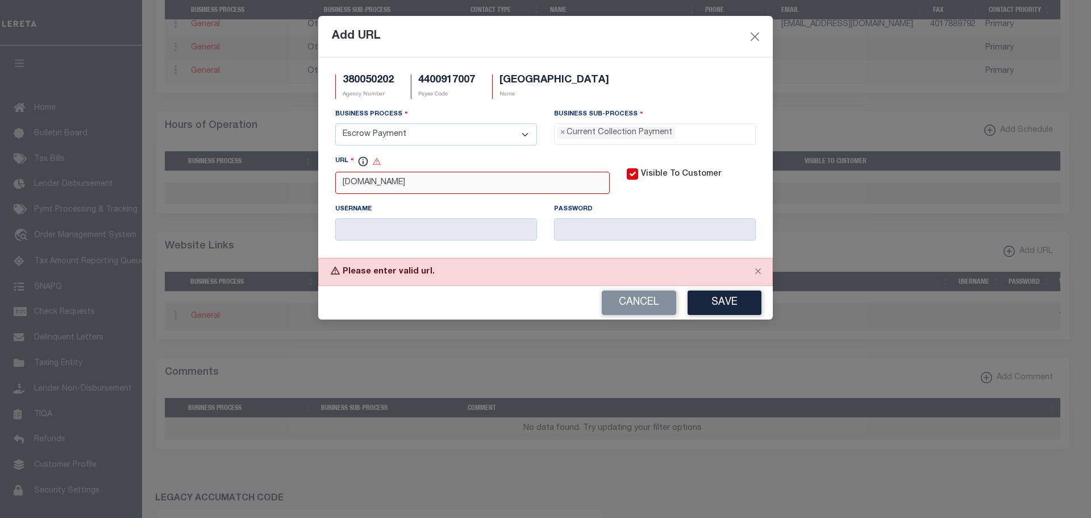
click at [343, 182] on input "www.opaldata.net" at bounding box center [472, 183] width 275 height 22
type input "HTTP://www.opaldata.net"
click at [722, 312] on button "Save" at bounding box center [725, 302] width 74 height 24
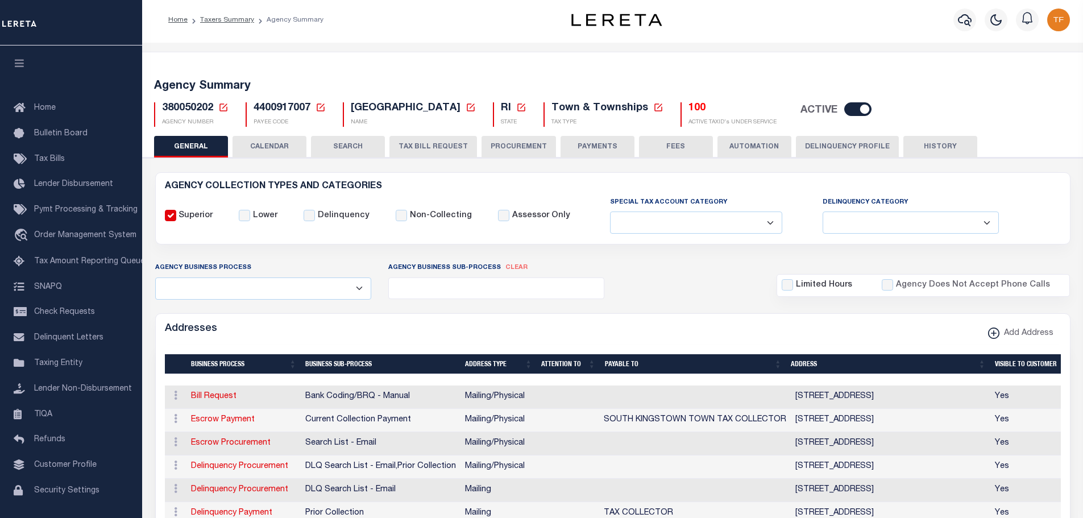
scroll to position [0, 0]
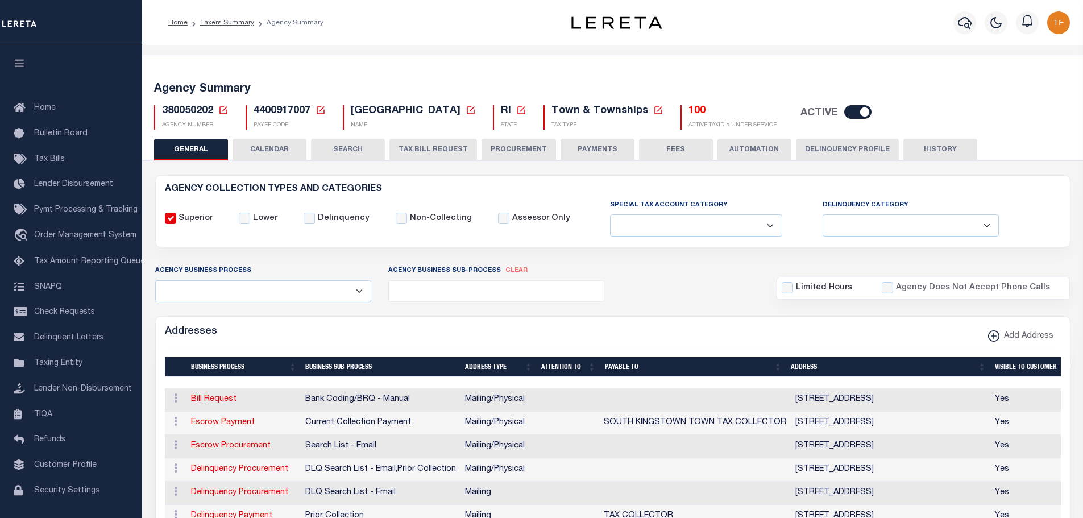
click at [221, 111] on icon at bounding box center [223, 110] width 10 height 10
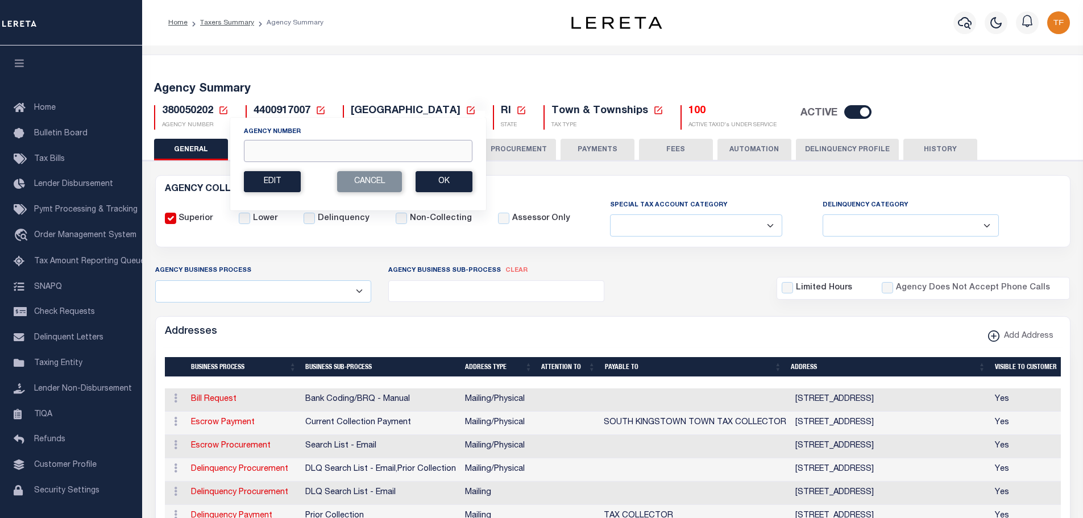
click at [256, 142] on input "Agency Number" at bounding box center [358, 151] width 229 height 22
type input "480130417"
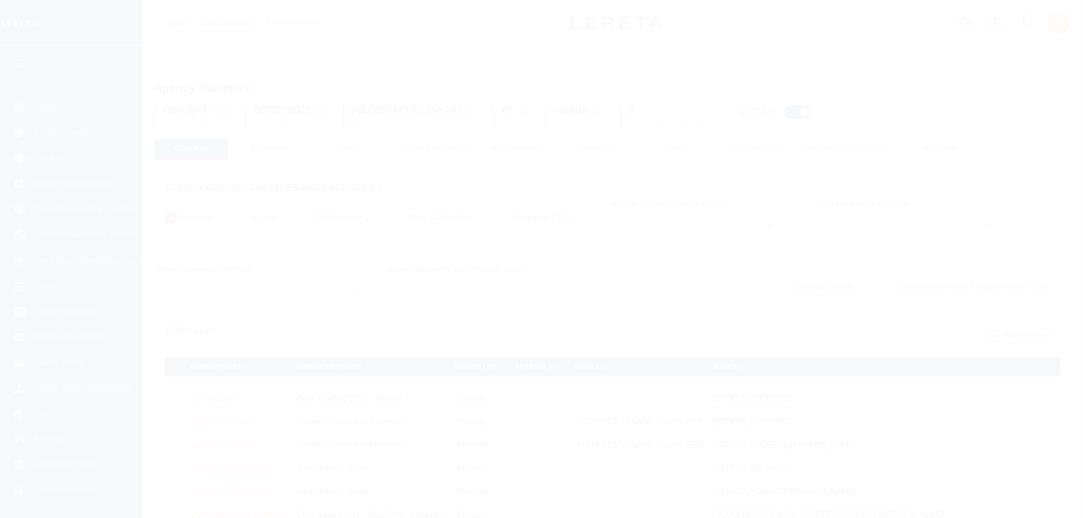
select select
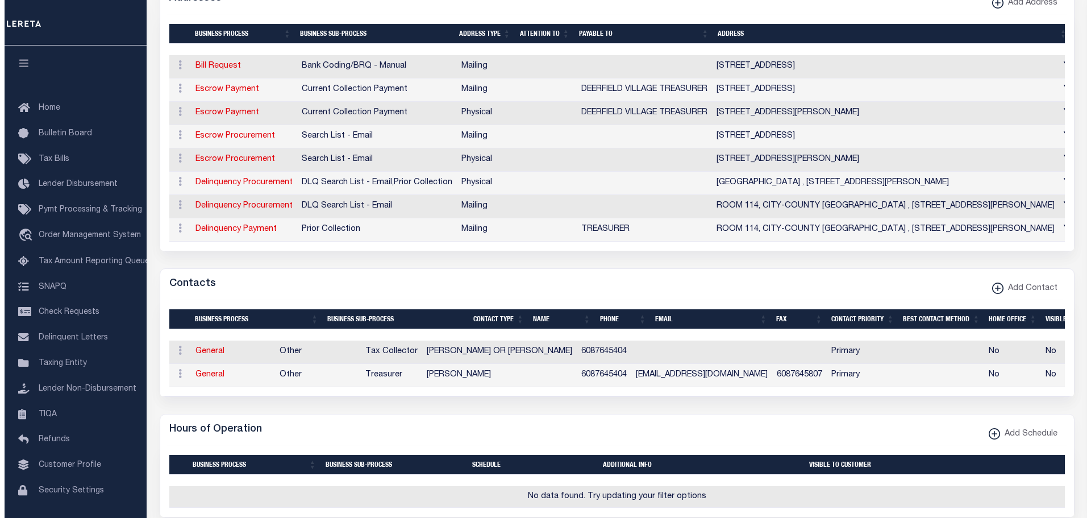
scroll to position [341, 0]
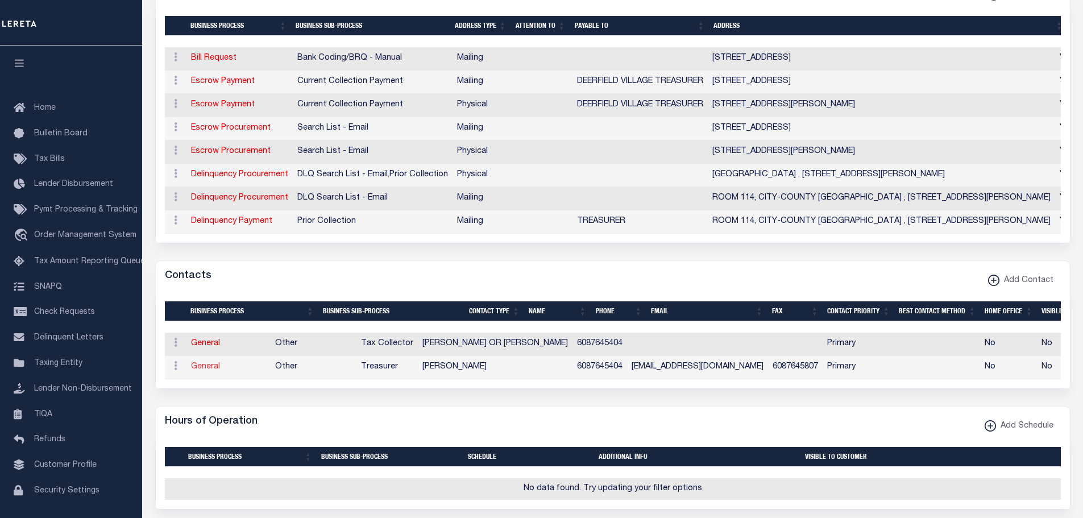
click at [201, 371] on link "General" at bounding box center [205, 367] width 29 height 8
checkbox input "false"
select select
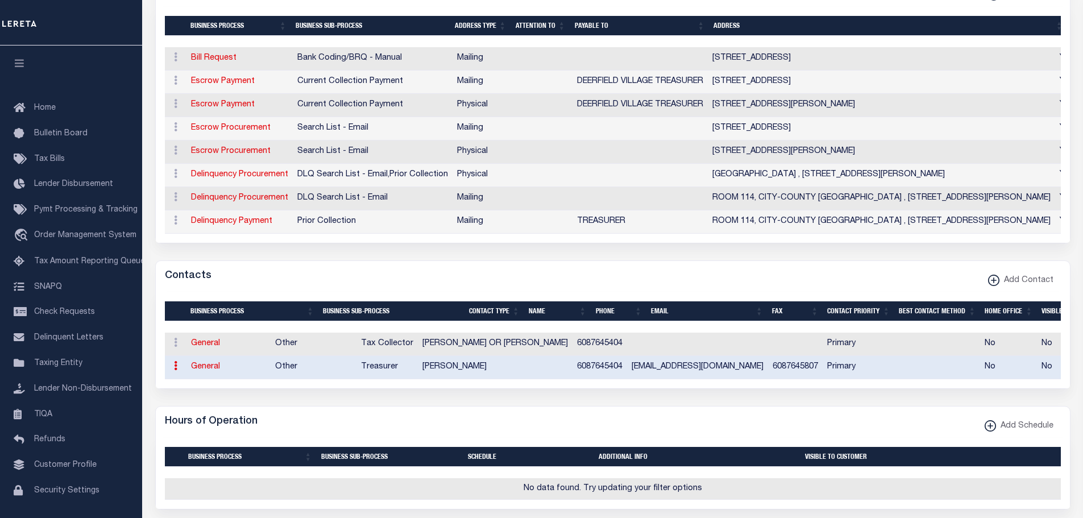
select select "3"
select select "1"
type input "[PERSON_NAME]"
type input "6087645404"
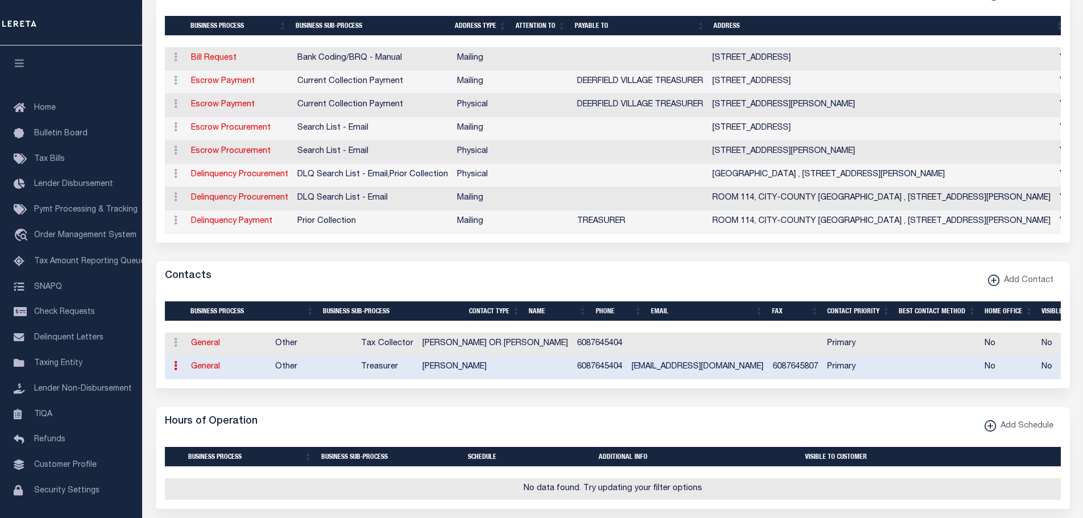
type input "6087645807"
type input "[EMAIL_ADDRESS][DOMAIN_NAME]"
select select "6"
select select "39"
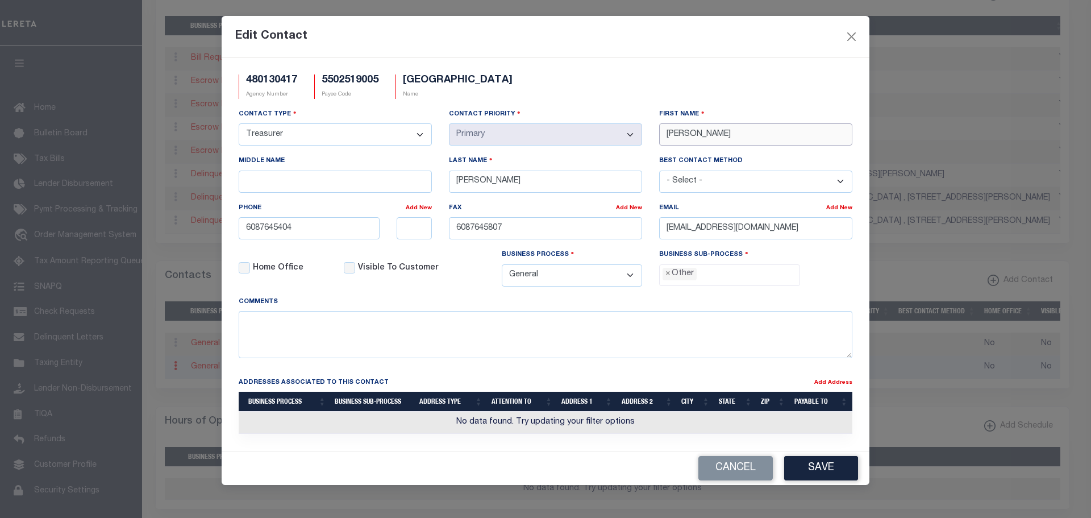
drag, startPoint x: 708, startPoint y: 137, endPoint x: 623, endPoint y: 119, distance: 87.1
click at [624, 117] on div "Contact Type - Select - Assessor Clerk Internal Contacts 1 Internal Contacts 2 …" at bounding box center [545, 202] width 631 height 188
type input "BRANDON"
type input "GINGHER"
drag, startPoint x: 786, startPoint y: 229, endPoint x: 624, endPoint y: 213, distance: 162.7
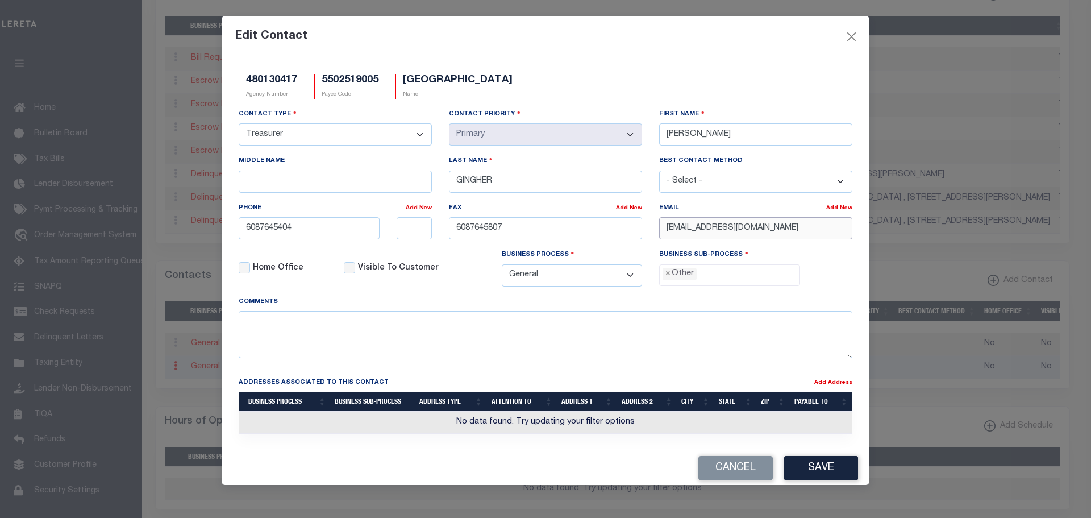
click at [626, 215] on div "Contact Type - Select - Assessor Clerk Internal Contacts 1 Internal Contacts 2 …" at bounding box center [545, 202] width 631 height 188
paste input "il: ts:"
drag, startPoint x: 696, startPoint y: 232, endPoint x: 633, endPoint y: 214, distance: 65.7
click at [634, 214] on div "Contact Type - Select - Assessor Clerk Internal Contacts 1 Internal Contacts 2 …" at bounding box center [545, 202] width 631 height 188
paste input "BGINGHER@DEERFIELDWI.COM"
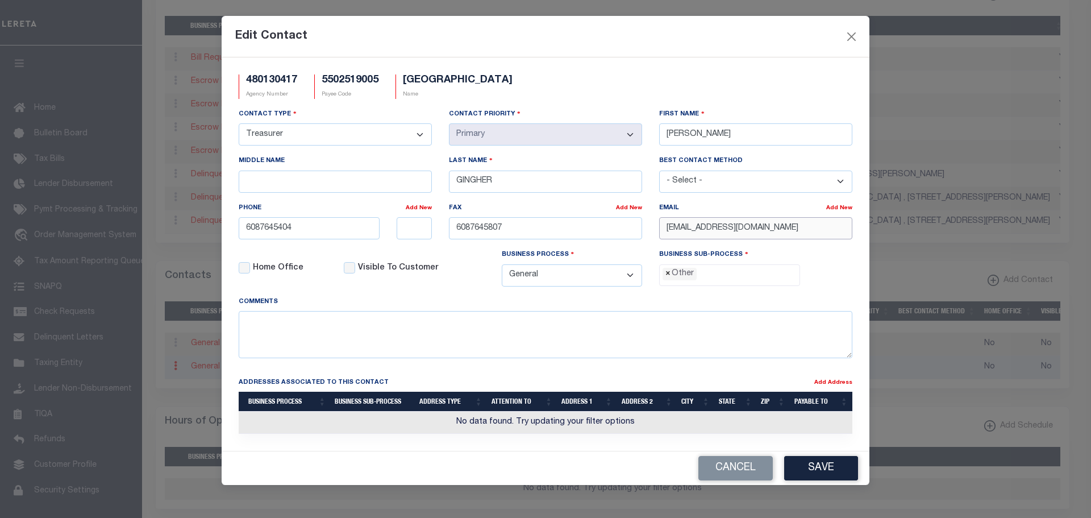
type input "BGINGHER@DEERFIELDWI.COM"
click at [670, 274] on span "×" at bounding box center [668, 274] width 5 height 13
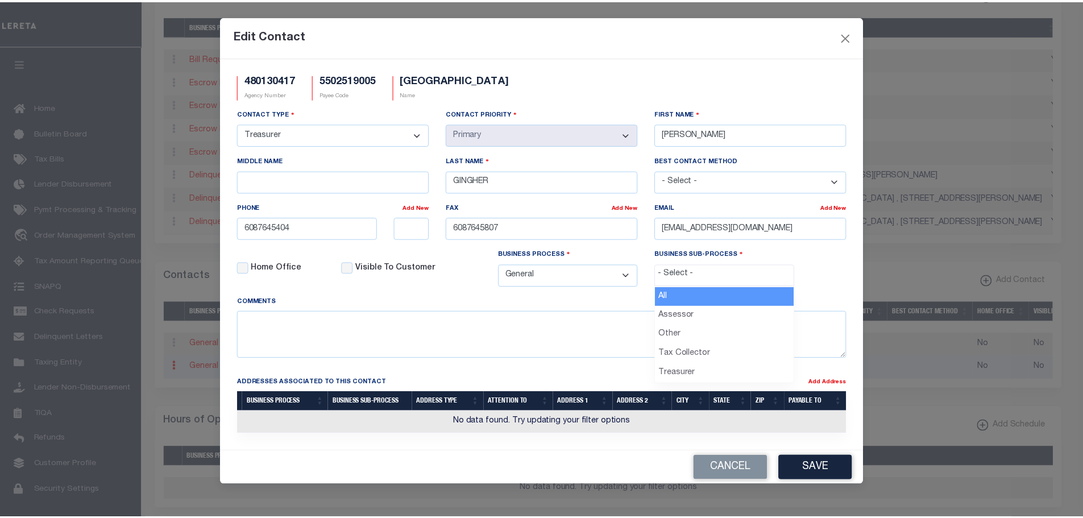
scroll to position [20, 0]
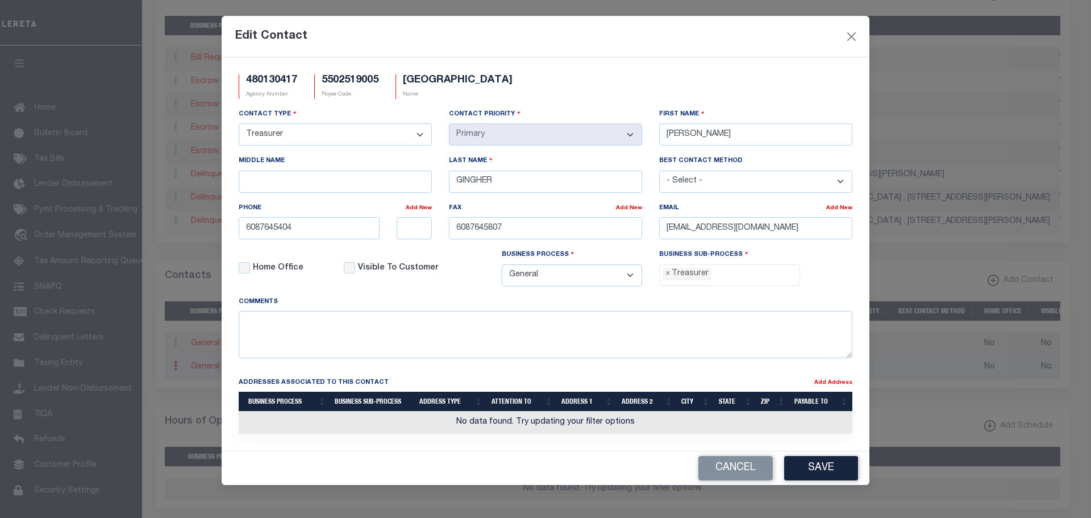
select select "32"
click at [825, 466] on button "Save" at bounding box center [821, 468] width 74 height 24
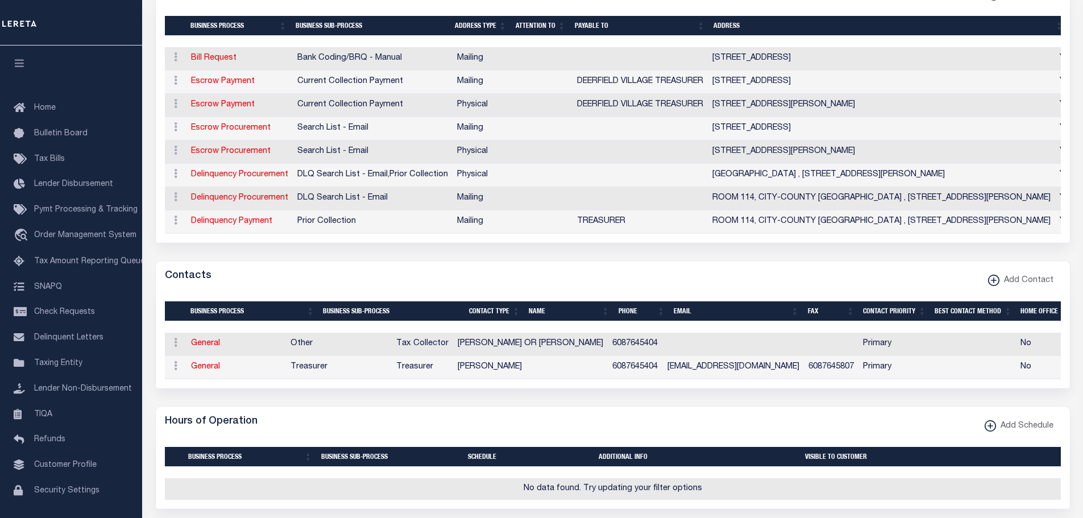
scroll to position [57, 0]
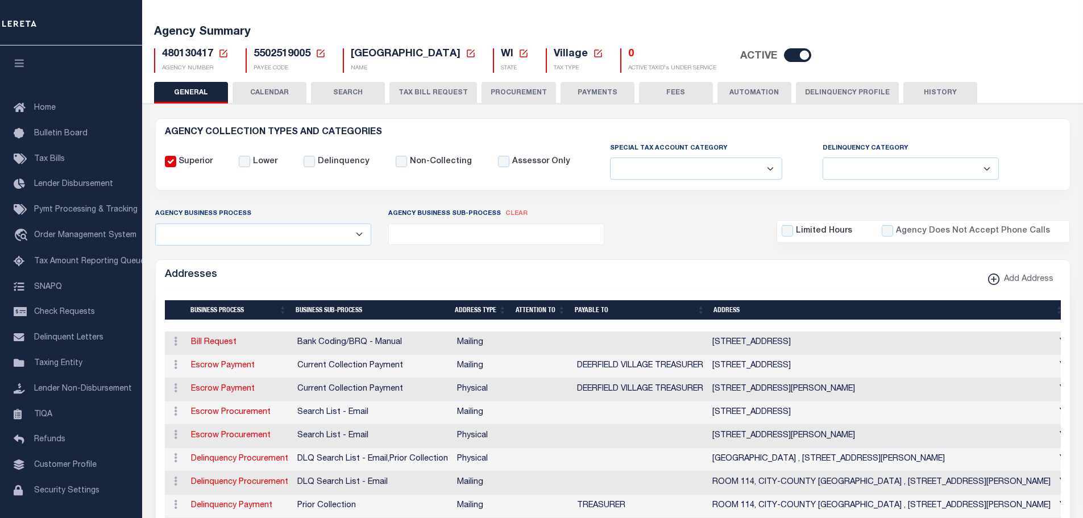
click at [581, 91] on button "PAYMENTS" at bounding box center [597, 93] width 74 height 22
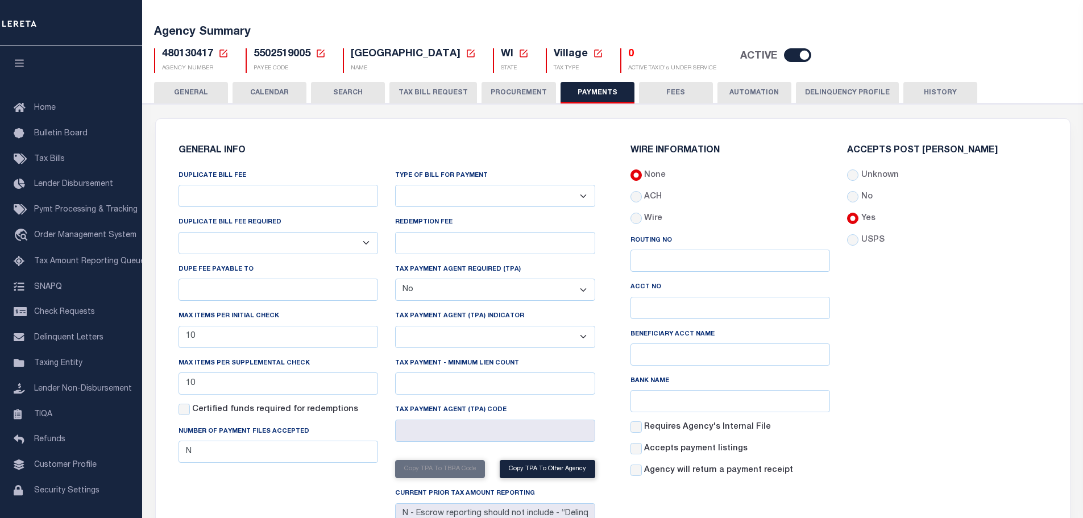
click at [172, 89] on button "GENERAL" at bounding box center [191, 93] width 74 height 22
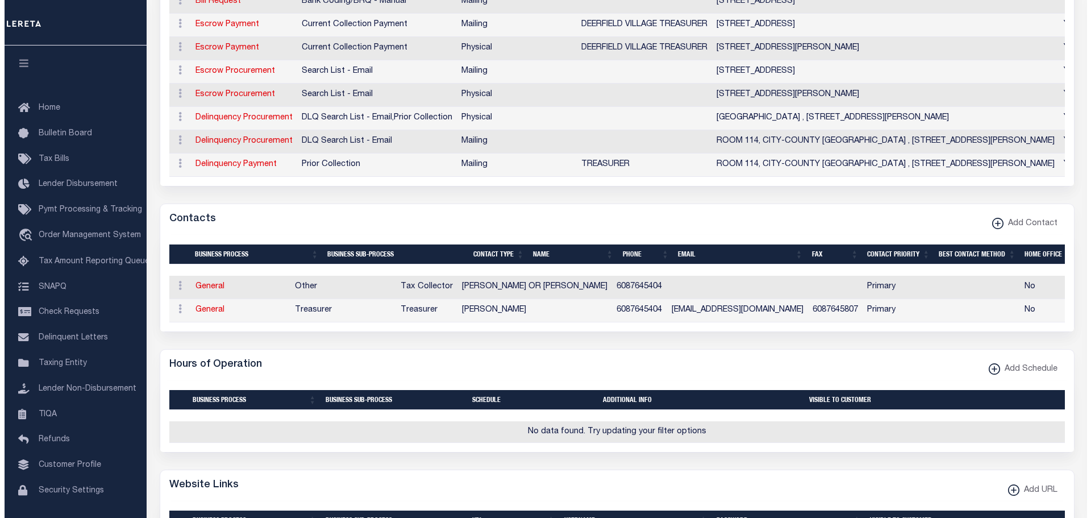
scroll to position [682, 0]
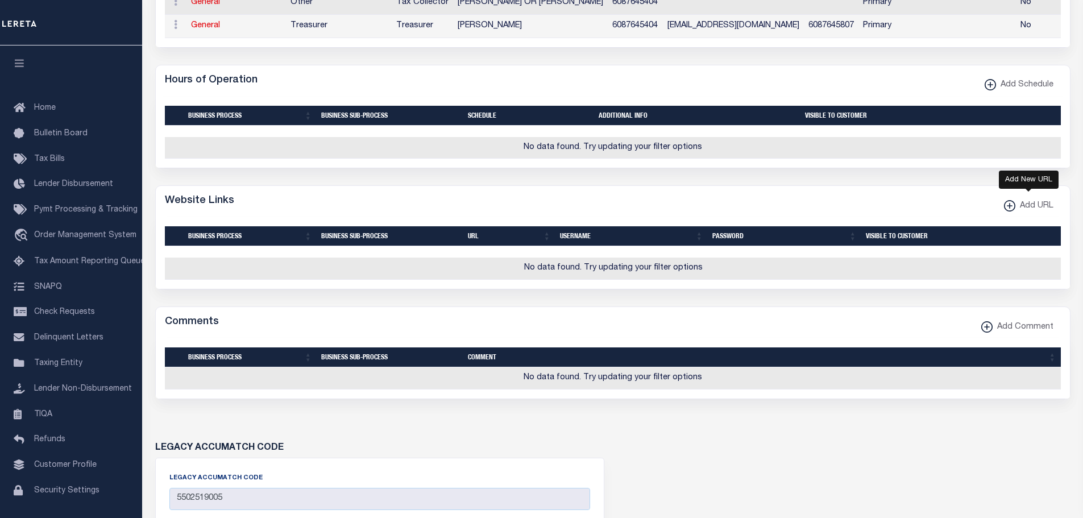
click at [1007, 211] on xmlns\ "button" at bounding box center [1009, 205] width 11 height 11
select select
checkbox input "true"
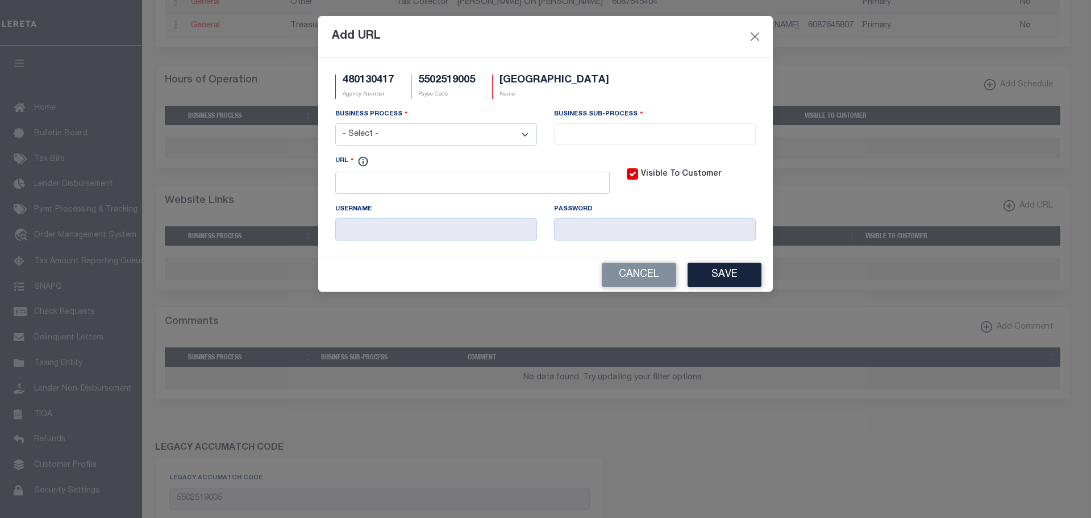
click at [455, 135] on select "- Select - All Automation Bill Request Delinquency Payment Delinquency Procurem…" at bounding box center [436, 134] width 202 height 22
select select "3"
click at [335, 124] on select "- Select - All Automation Bill Request Delinquency Payment Delinquency Procurem…" at bounding box center [436, 134] width 202 height 22
click at [588, 131] on input "search" at bounding box center [655, 133] width 195 height 13
select select "11"
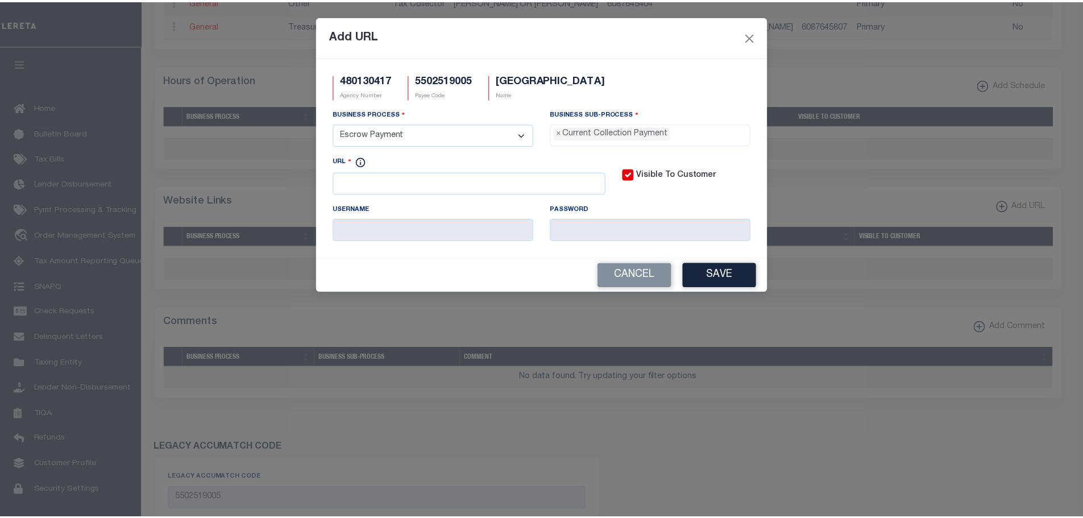
scroll to position [10, 0]
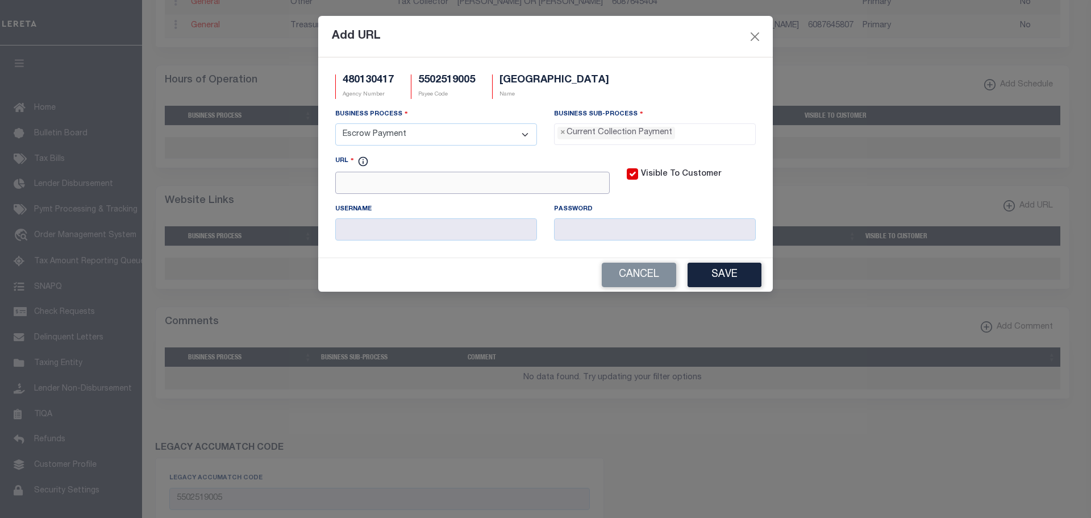
click at [365, 184] on input "URL" at bounding box center [472, 183] width 275 height 22
paste input "https://accessdane.countyofdane.com"
type input "https://accessdane.countyofdane.com"
click at [745, 272] on button "Save" at bounding box center [725, 275] width 74 height 24
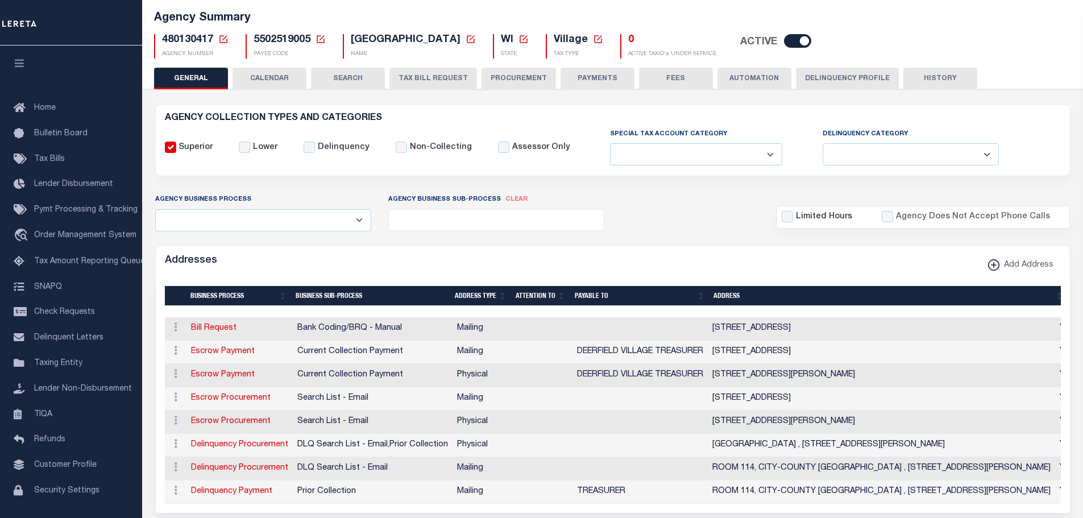
scroll to position [0, 0]
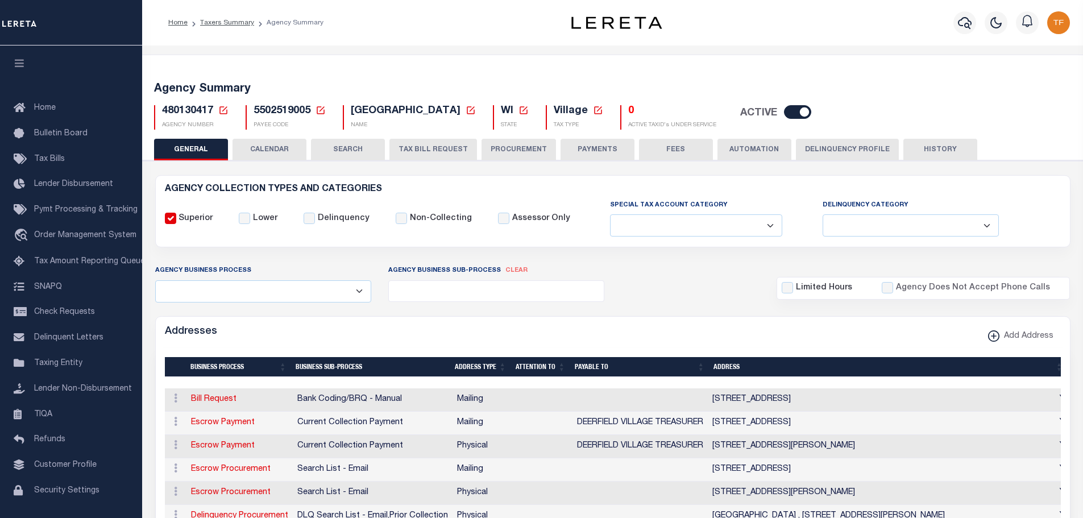
click at [223, 110] on icon at bounding box center [223, 110] width 8 height 8
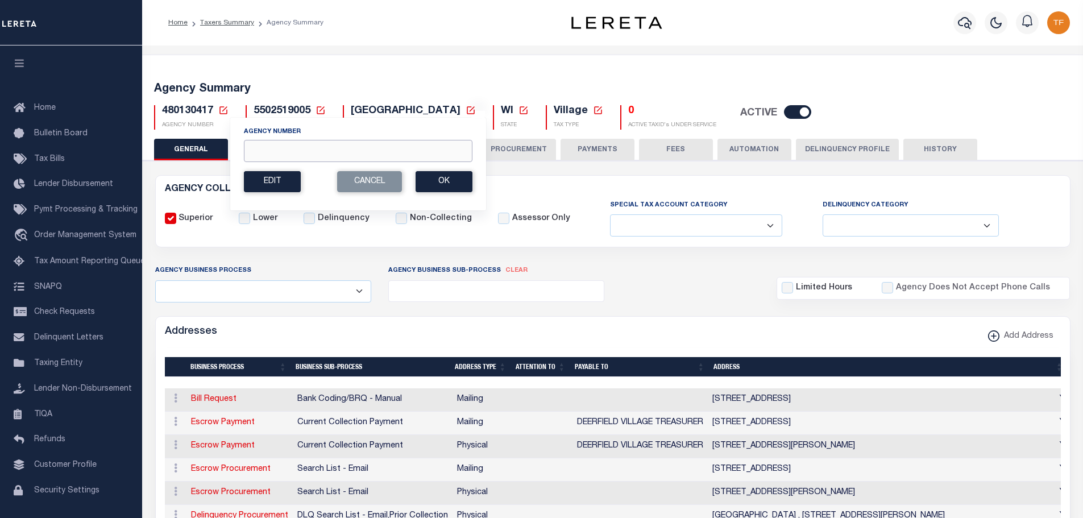
click at [252, 157] on input "Agency Number" at bounding box center [358, 151] width 229 height 22
type input "480130467"
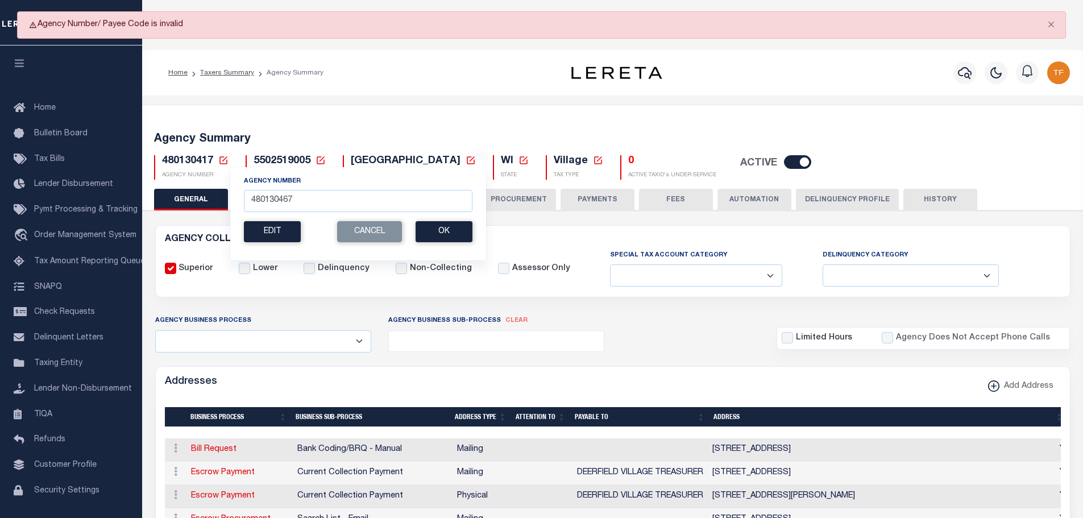
click at [223, 159] on icon at bounding box center [223, 160] width 10 height 10
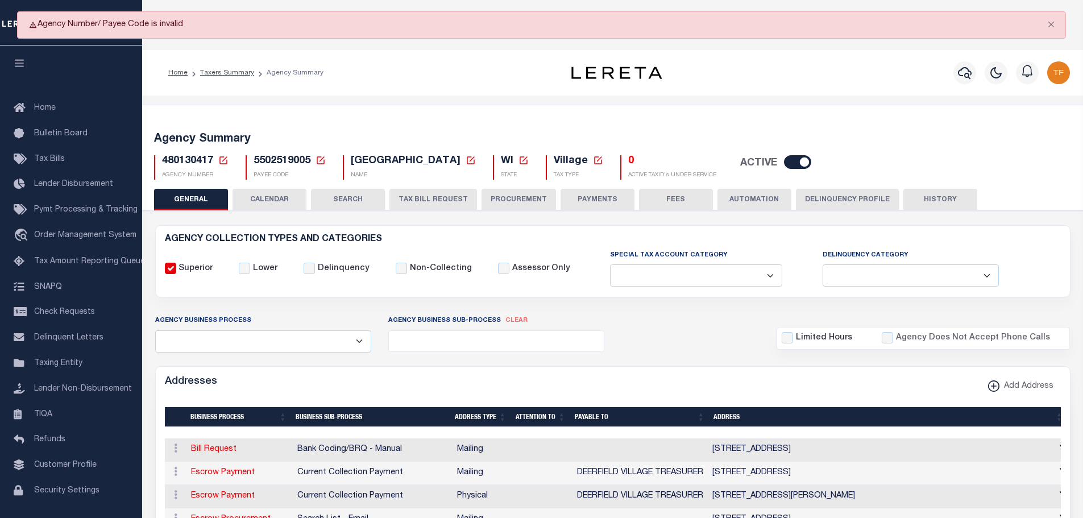
click at [219, 160] on icon at bounding box center [223, 160] width 8 height 8
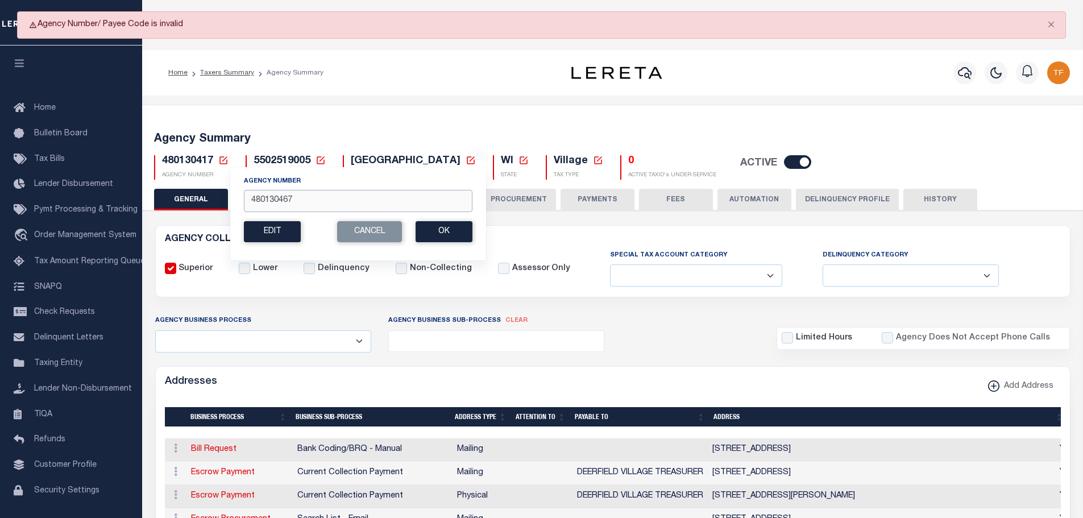
drag, startPoint x: 294, startPoint y: 201, endPoint x: 240, endPoint y: 186, distance: 55.6
click at [240, 190] on div "Agency Number 480130467 Edit Cancel Ok New Agency Number Cancel Ok" at bounding box center [358, 214] width 257 height 94
type input "480580204"
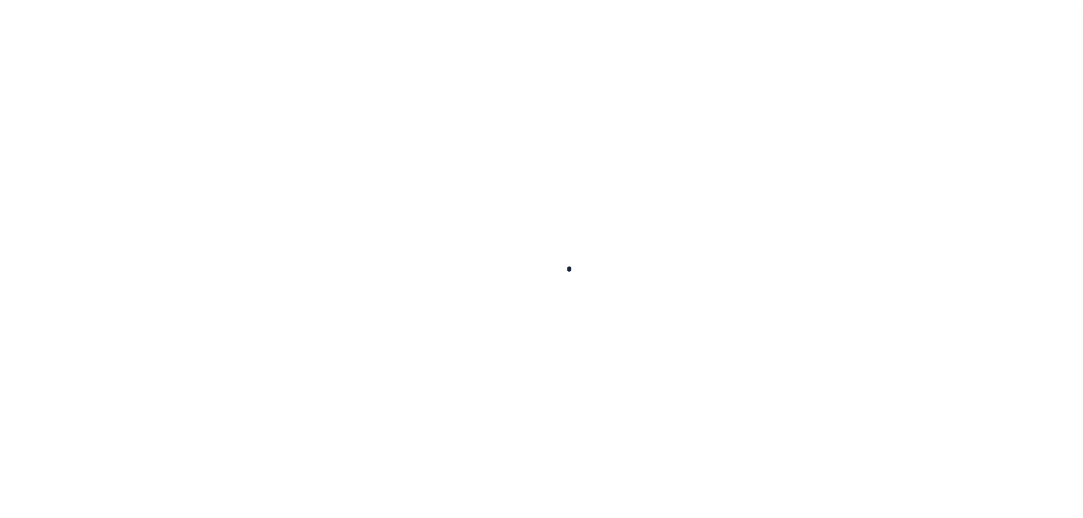
select select
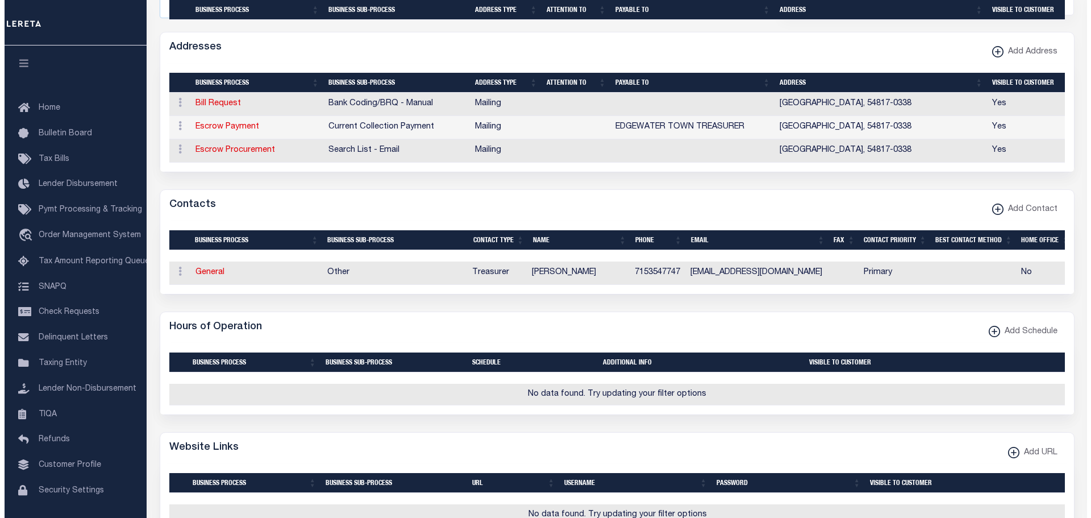
scroll to position [455, 0]
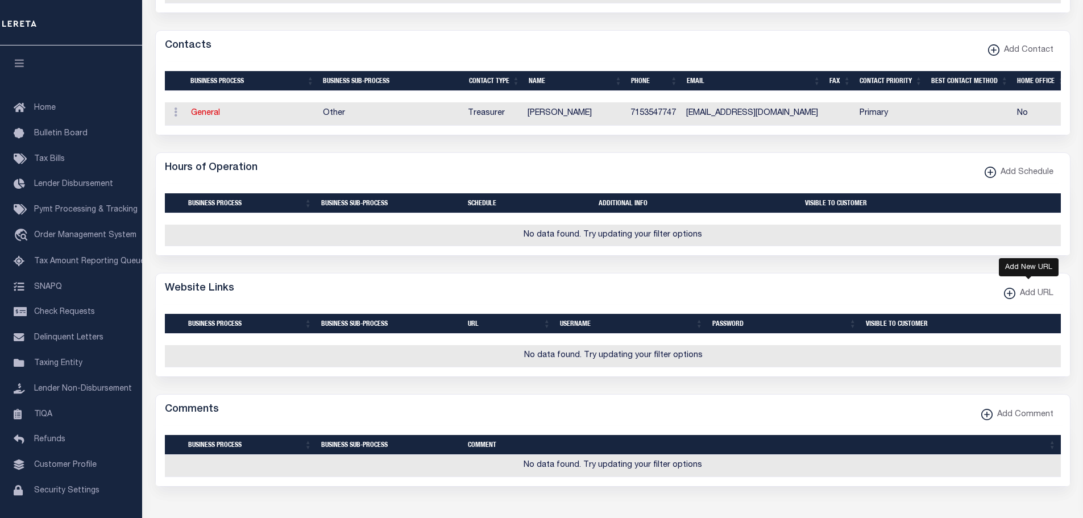
click at [1008, 299] on xmlns\ "button" at bounding box center [1009, 293] width 11 height 11
select select
checkbox input "true"
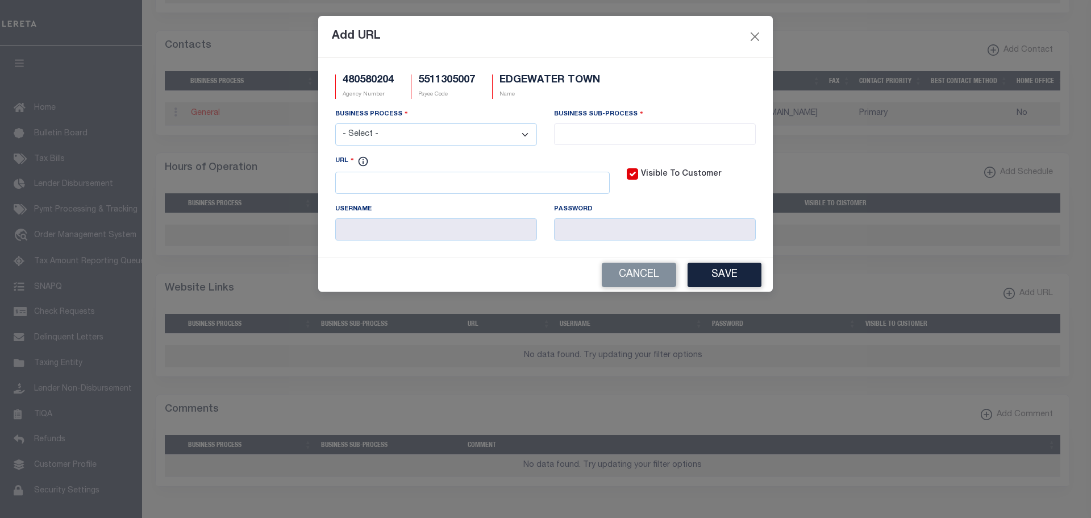
click at [525, 139] on select "- Select - All Automation Bill Request Delinquency Payment Delinquency Procurem…" at bounding box center [436, 134] width 202 height 22
select select "6"
click at [335, 124] on select "- Select - All Automation Bill Request Delinquency Payment Delinquency Procurem…" at bounding box center [436, 134] width 202 height 22
click at [607, 134] on input "search" at bounding box center [655, 133] width 195 height 13
select select "33"
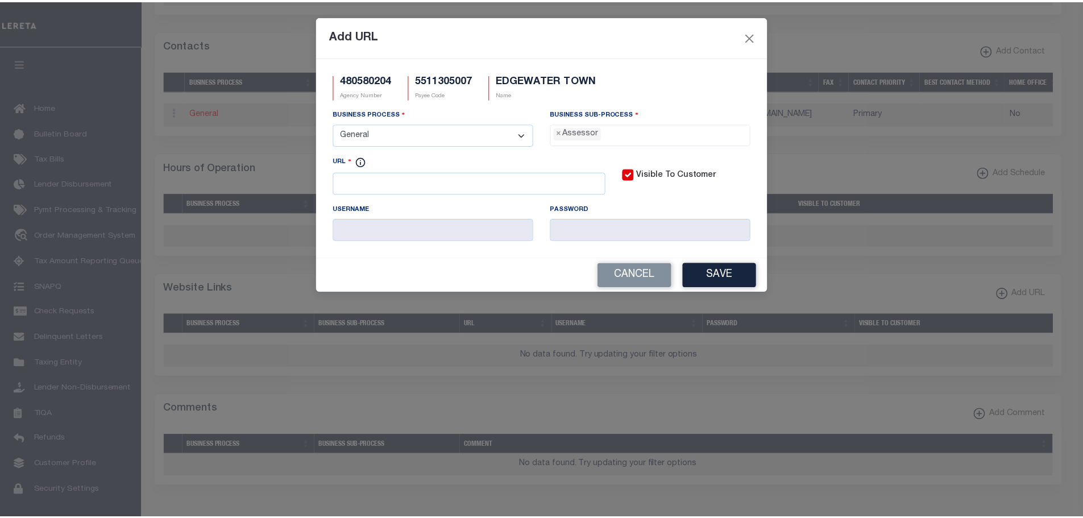
scroll to position [10, 0]
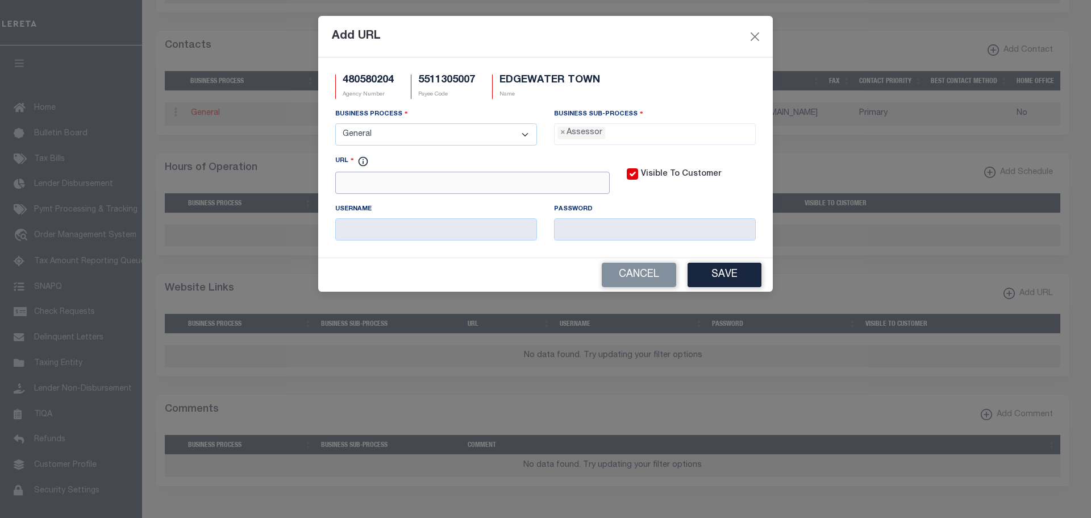
click at [355, 183] on input "URL" at bounding box center [472, 183] width 275 height 22
paste input "[URL][DOMAIN_NAME]"
click at [747, 273] on button "Save" at bounding box center [725, 275] width 74 height 24
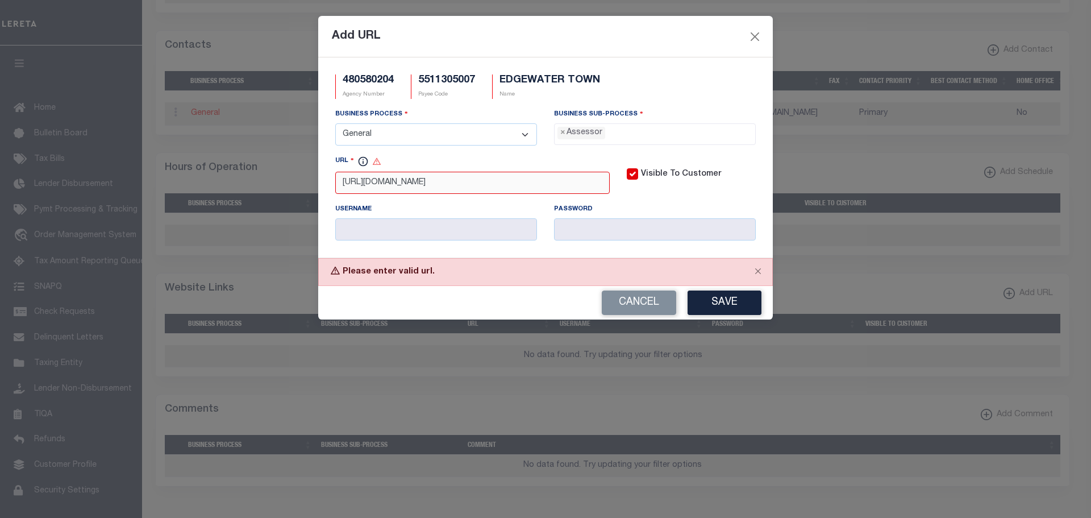
click at [366, 186] on input "http://tas.sawyercountygov.org/asp" at bounding box center [472, 183] width 275 height 22
click at [367, 182] on input "http://tas.sawyercountygov.org/asp" at bounding box center [472, 183] width 275 height 22
click at [722, 304] on button "Save" at bounding box center [725, 302] width 74 height 24
click at [344, 182] on input "http://WWW.tas.sawyercountygov.org/asp" at bounding box center [472, 183] width 275 height 22
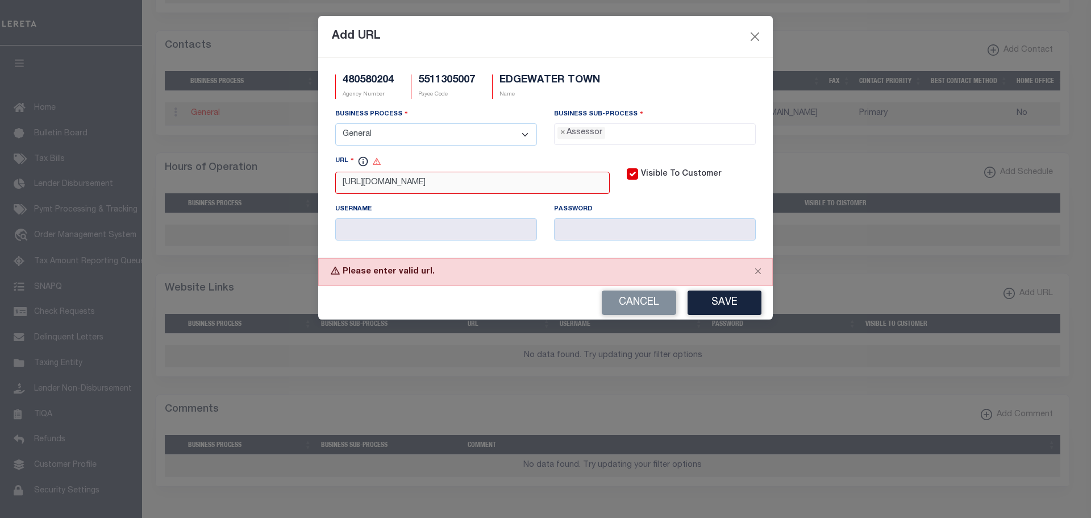
click at [346, 185] on input "http://WWW.tas.sawyercountygov.org/asp" at bounding box center [472, 183] width 275 height 22
type input "http://WWW.tas.sawyercountygov.org/asp"
click at [715, 301] on button "Save" at bounding box center [725, 302] width 74 height 24
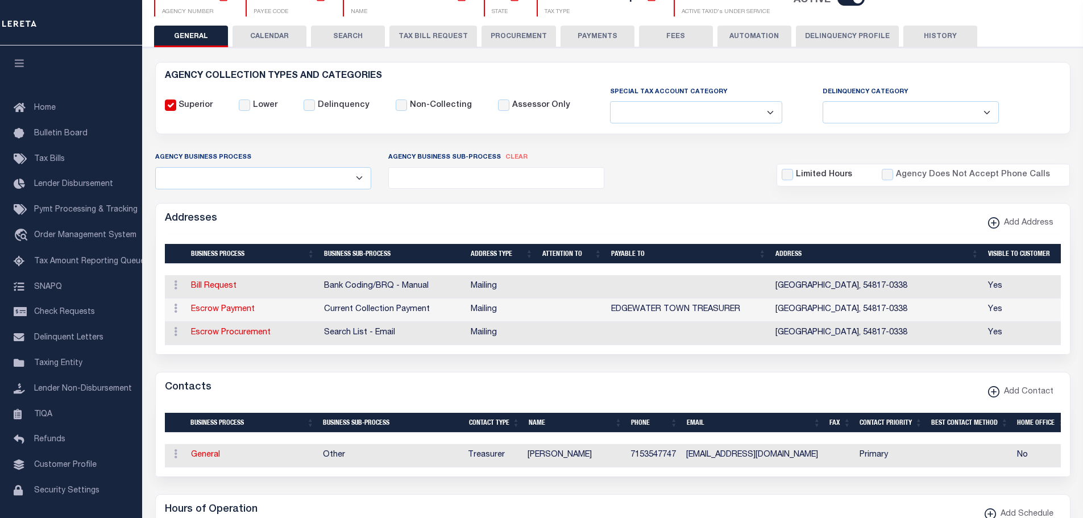
scroll to position [114, 0]
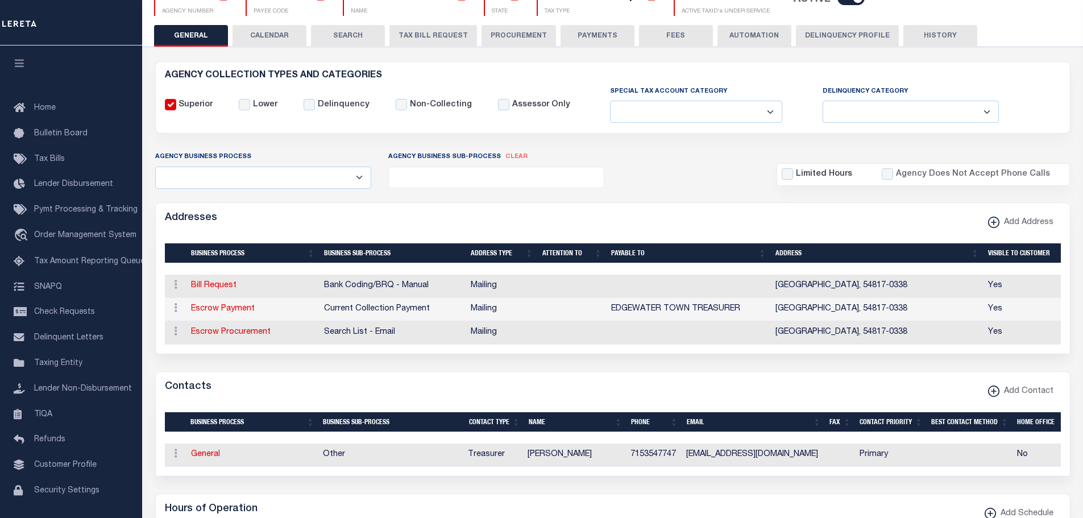
click at [566, 36] on button "PAYMENTS" at bounding box center [597, 36] width 74 height 22
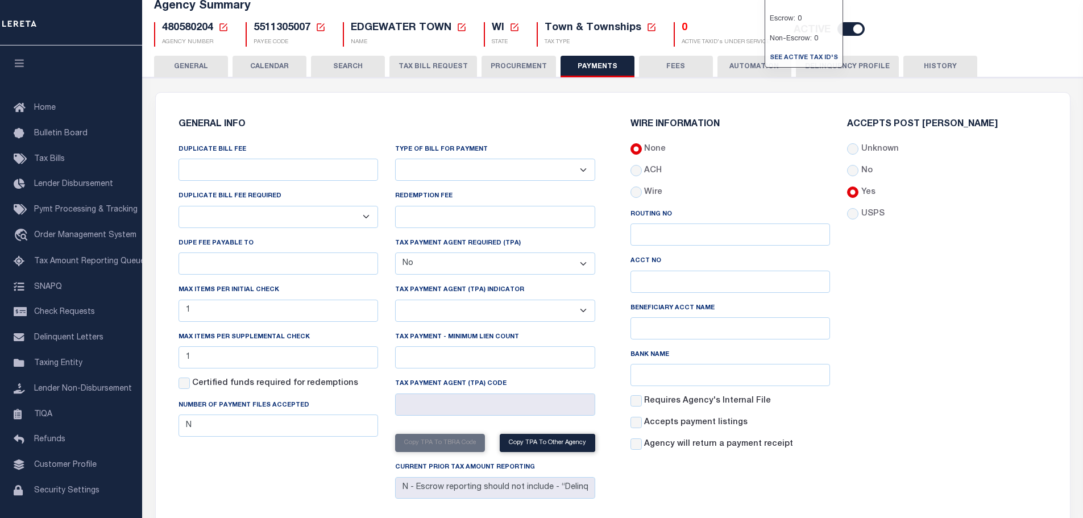
scroll to position [57, 0]
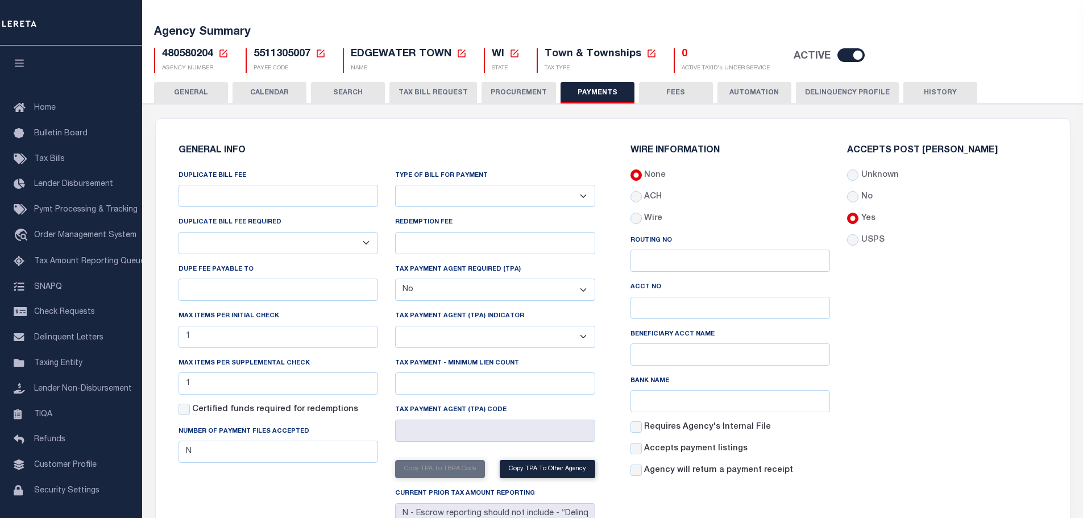
drag, startPoint x: 188, startPoint y: 88, endPoint x: 200, endPoint y: 98, distance: 14.9
click at [188, 88] on button "GENERAL" at bounding box center [191, 93] width 74 height 22
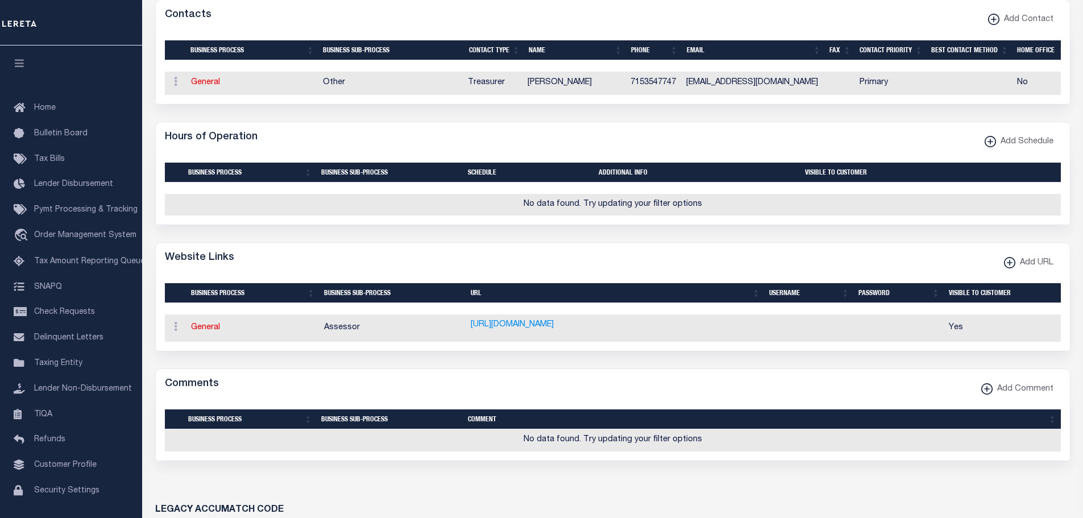
scroll to position [512, 0]
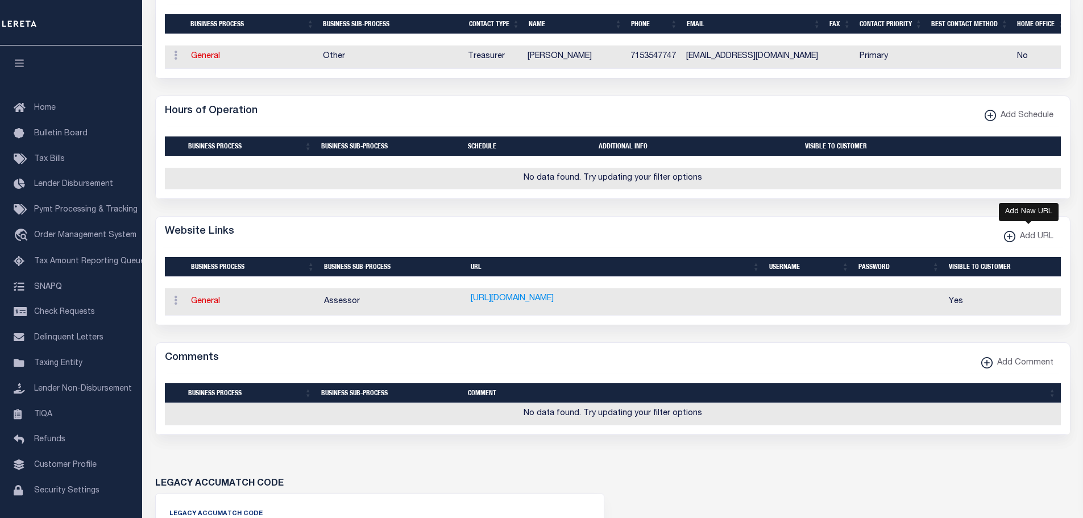
click at [1010, 242] on xmlns\ "button" at bounding box center [1009, 236] width 11 height 11
select select
checkbox input "true"
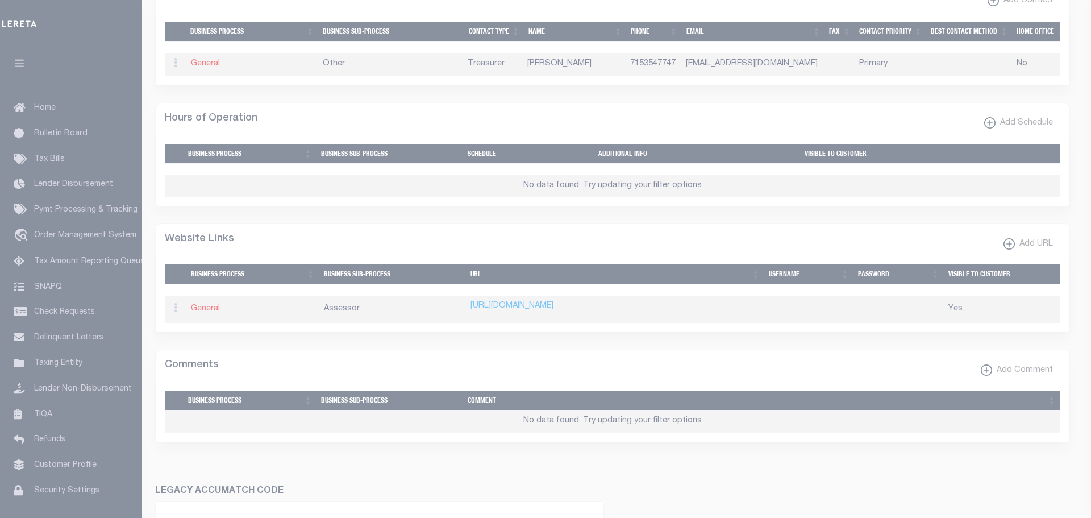
scroll to position [0, 0]
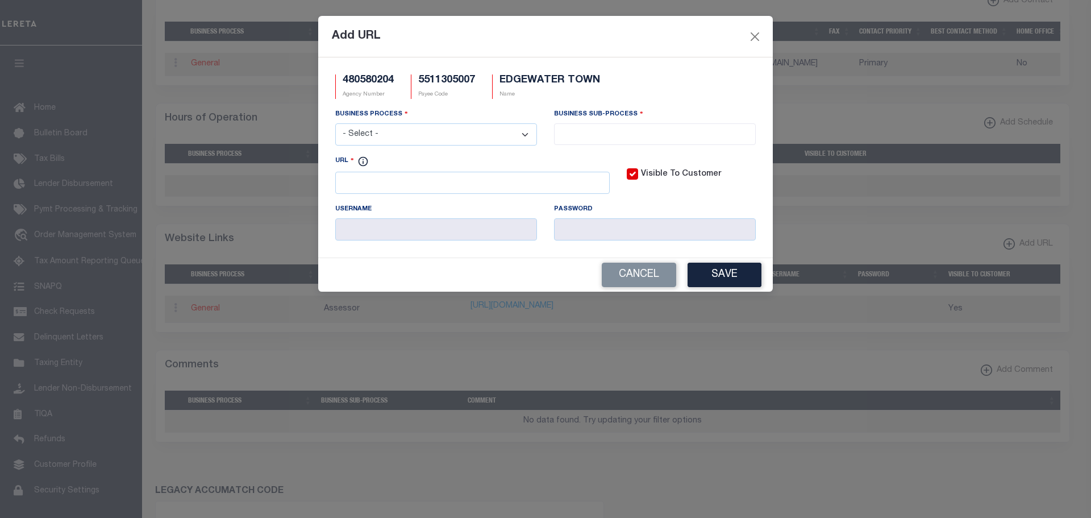
click at [499, 126] on select "- Select - All Automation Bill Request Delinquency Payment Delinquency Procurem…" at bounding box center [436, 134] width 202 height 22
click at [335, 124] on select "- Select - All Automation Bill Request Delinquency Payment Delinquency Procurem…" at bounding box center [436, 134] width 202 height 22
click at [434, 131] on select "- Select - All Automation Bill Request Delinquency Payment Delinquency Procurem…" at bounding box center [436, 134] width 202 height 22
select select "3"
click at [335, 124] on select "- Select - All Automation Bill Request Delinquency Payment Delinquency Procurem…" at bounding box center [436, 134] width 202 height 22
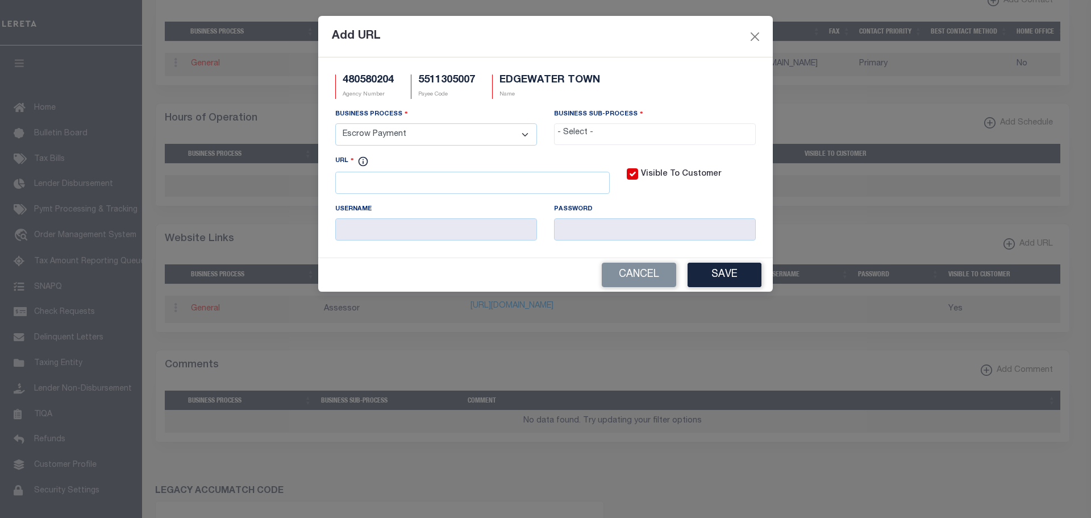
click at [654, 132] on input "search" at bounding box center [655, 133] width 195 height 13
select select "11"
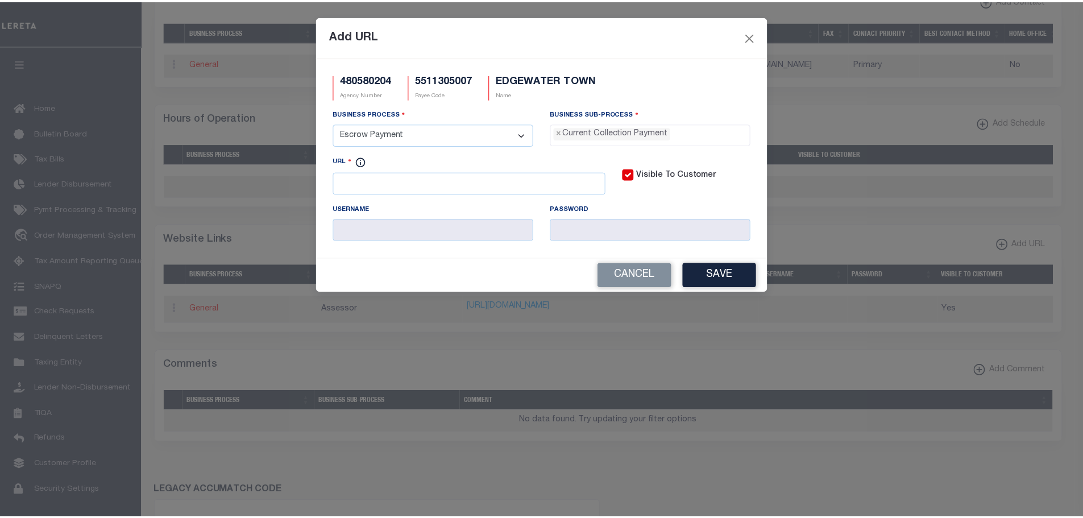
scroll to position [10, 0]
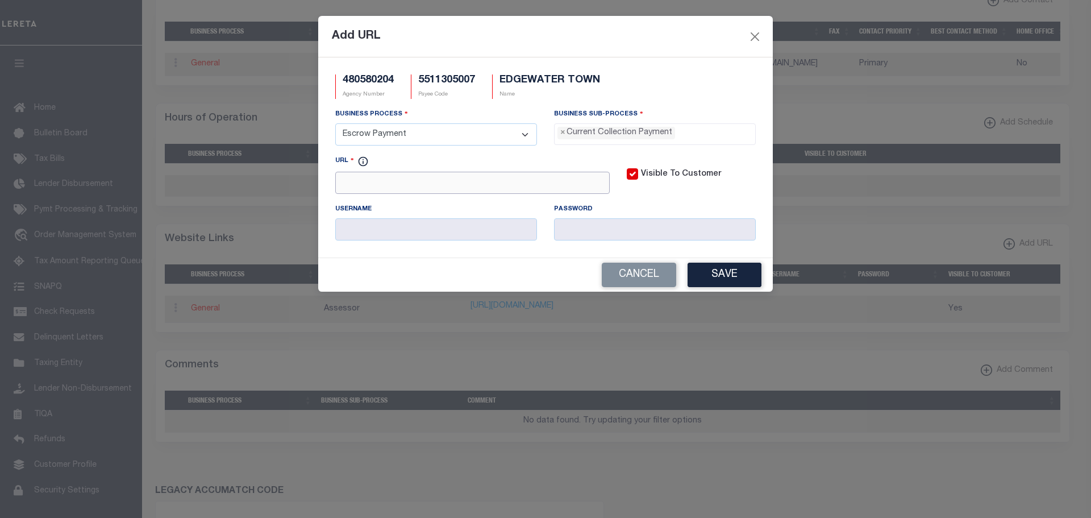
click at [352, 184] on input "URL" at bounding box center [472, 183] width 275 height 22
paste input "http://tas.sawyercountygov.org/Access/master.asp"
type input "http://tas.sawyercountygov.org/Access/master.asp"
click at [742, 281] on button "Save" at bounding box center [725, 275] width 74 height 24
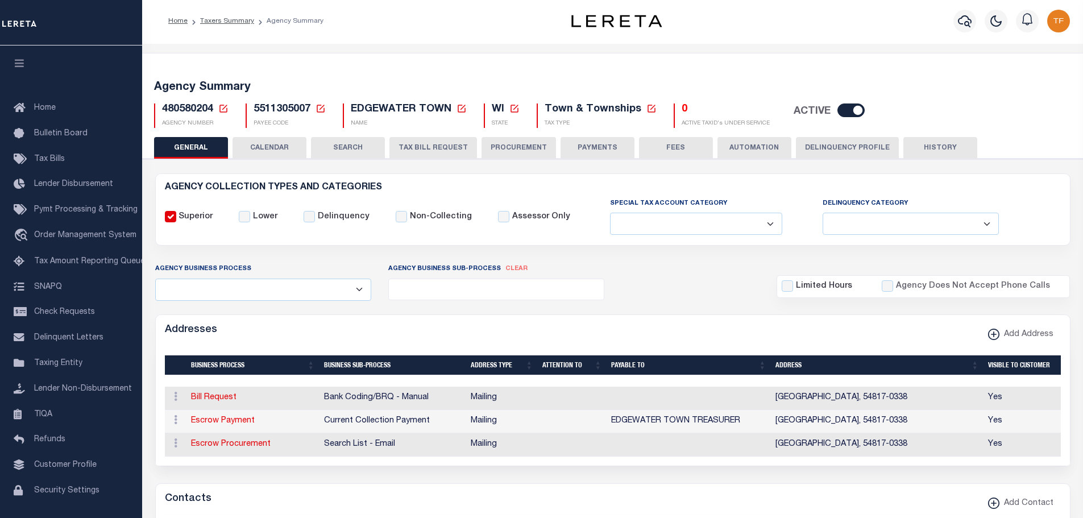
scroll to position [0, 0]
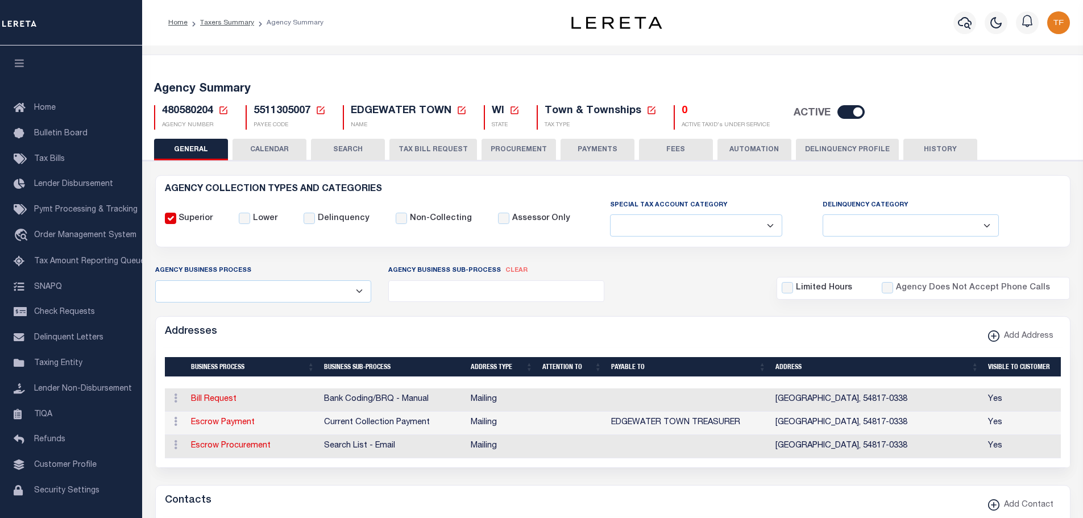
click at [222, 110] on icon at bounding box center [223, 110] width 10 height 10
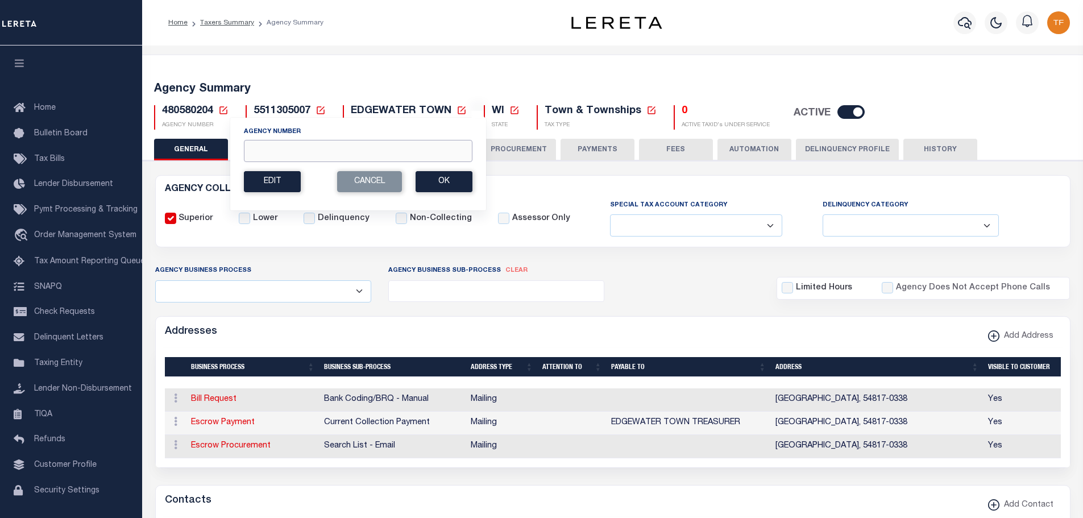
click at [254, 148] on input "Agency Number" at bounding box center [358, 151] width 229 height 22
type input "480090211"
click at [439, 190] on button "Ok" at bounding box center [444, 181] width 57 height 21
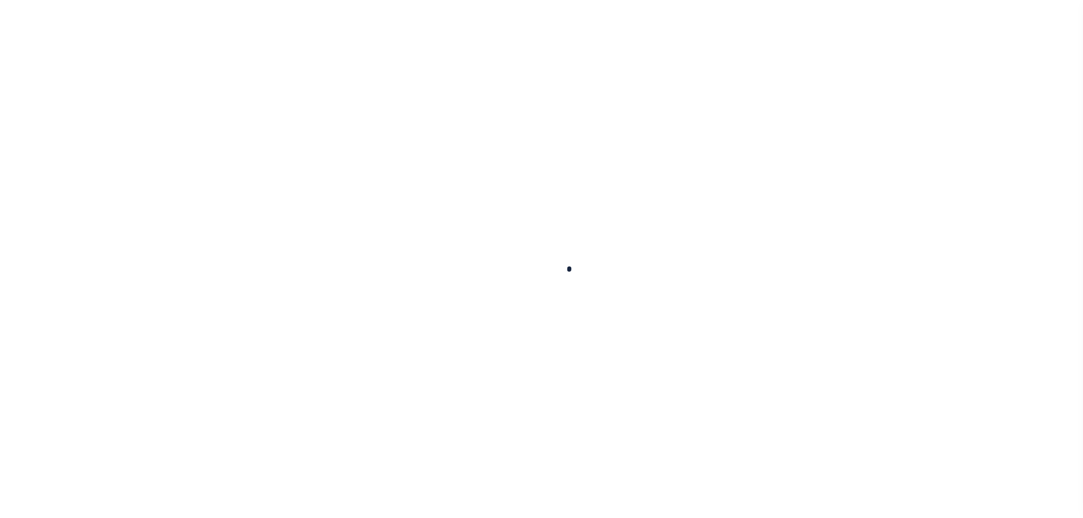
select select
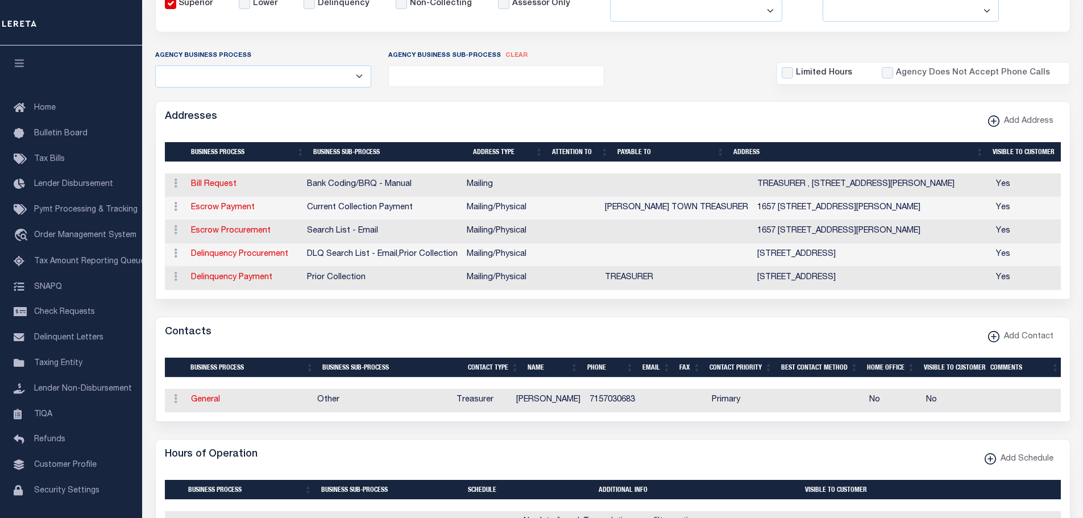
scroll to position [227, 0]
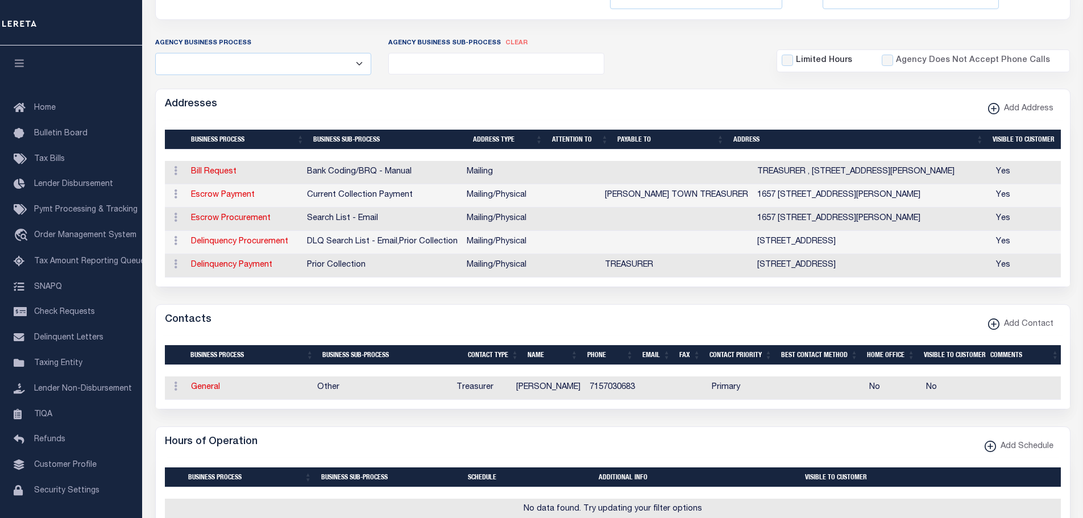
drag, startPoint x: 199, startPoint y: 396, endPoint x: 209, endPoint y: 420, distance: 26.0
click at [199, 391] on link "General" at bounding box center [205, 387] width 29 height 8
checkbox input "false"
select select
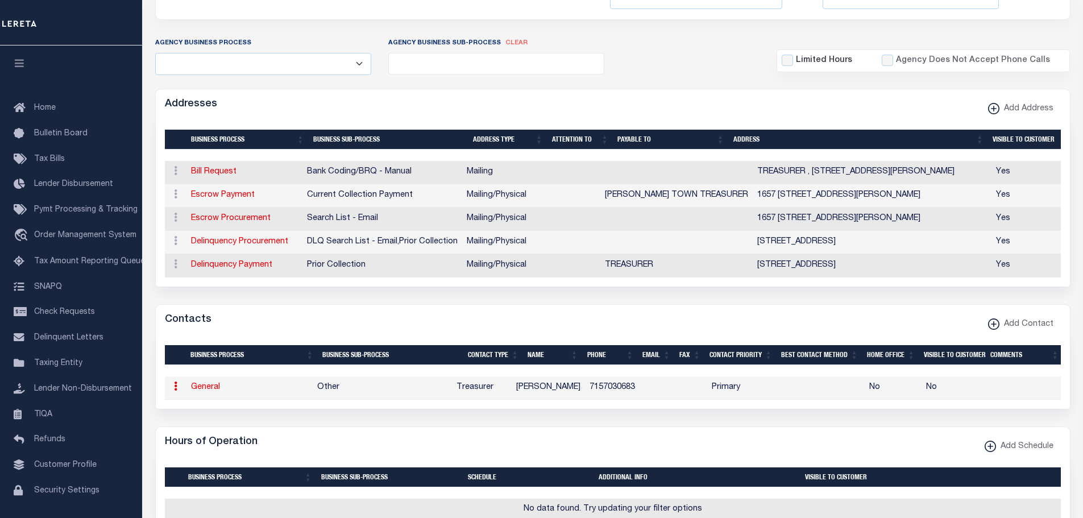
select select "3"
select select "1"
type input "[PERSON_NAME]"
type input "7157030683"
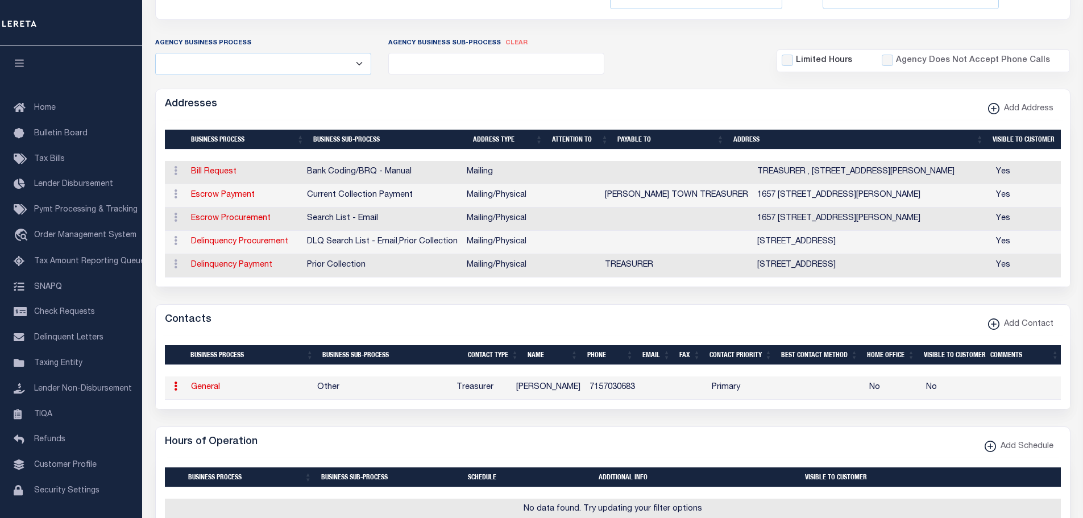
select select "6"
select select "39"
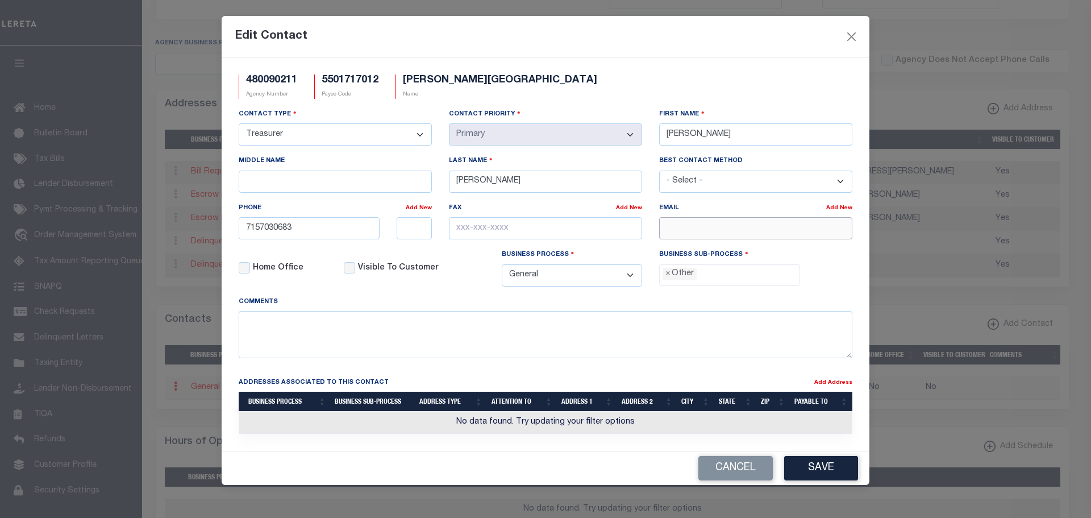
click at [666, 234] on input "email" at bounding box center [755, 228] width 193 height 22
paste input "[EMAIL_ADDRESS][DOMAIN_NAME]"
type input "[EMAIL_ADDRESS][DOMAIN_NAME]"
drag, startPoint x: 812, startPoint y: 472, endPoint x: 865, endPoint y: 474, distance: 52.9
click at [811, 472] on button "Save" at bounding box center [821, 468] width 74 height 24
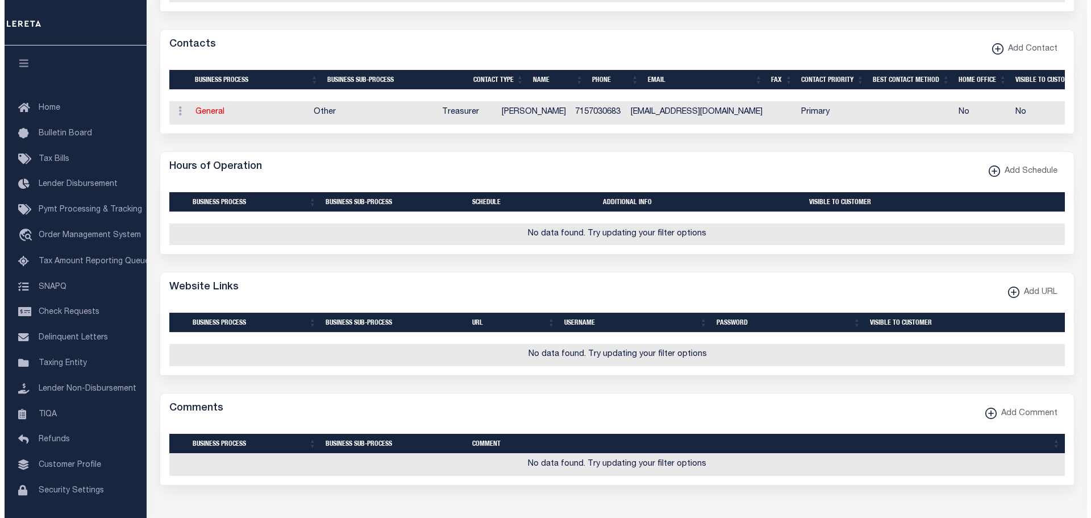
scroll to position [512, 0]
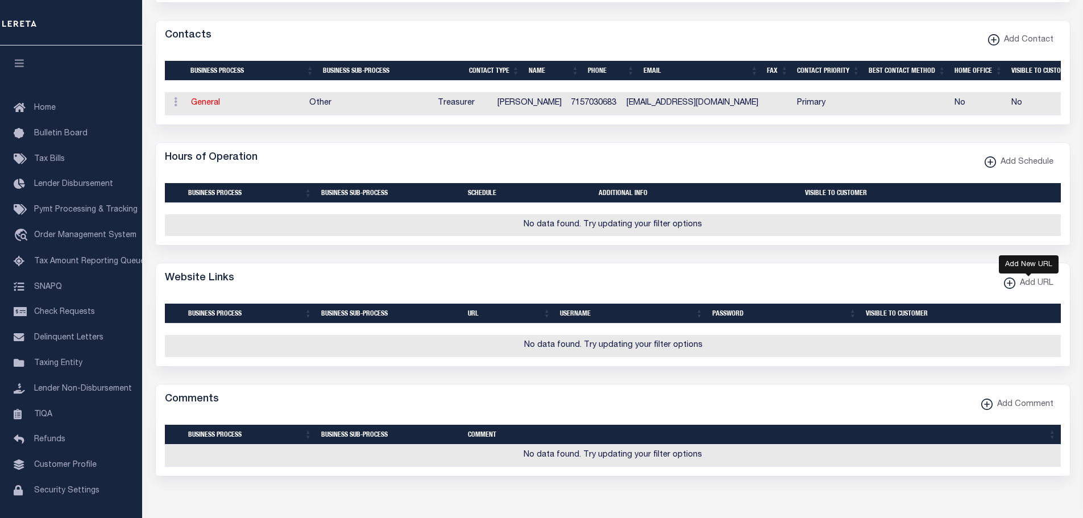
click at [1008, 289] on xmlns\ "button" at bounding box center [1009, 282] width 11 height 11
select select
checkbox input "true"
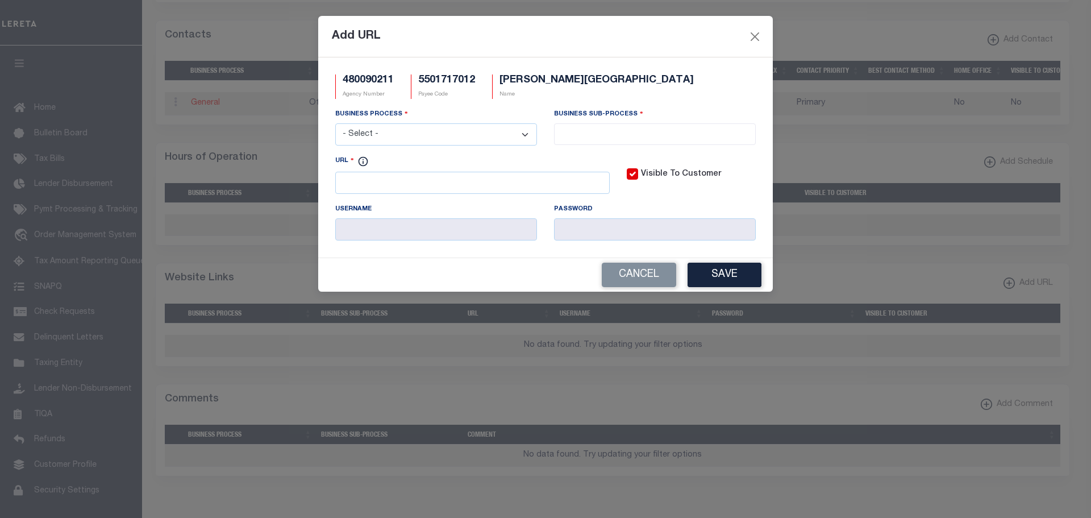
drag, startPoint x: 524, startPoint y: 134, endPoint x: 520, endPoint y: 142, distance: 8.4
click at [524, 134] on select "- Select - All Automation Bill Request Delinquency Payment Delinquency Procurem…" at bounding box center [436, 134] width 202 height 22
select select "3"
click at [335, 124] on select "- Select - All Automation Bill Request Delinquency Payment Delinquency Procurem…" at bounding box center [436, 134] width 202 height 22
click at [633, 128] on input "search" at bounding box center [655, 133] width 195 height 13
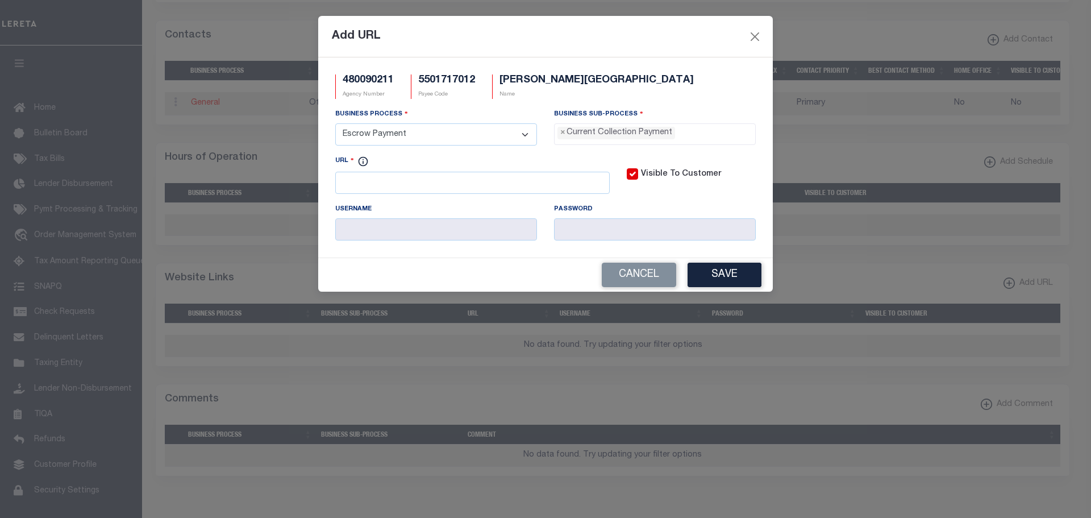
select select "11"
click at [372, 188] on input "URL" at bounding box center [472, 183] width 275 height 22
paste input "[URL][DOMAIN_NAME]"
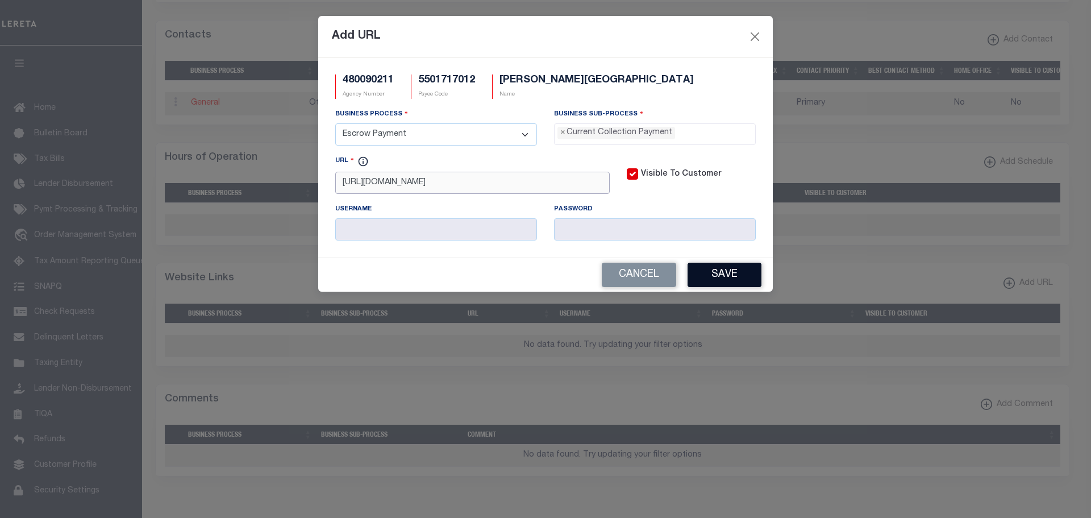
type input "[URL][DOMAIN_NAME]"
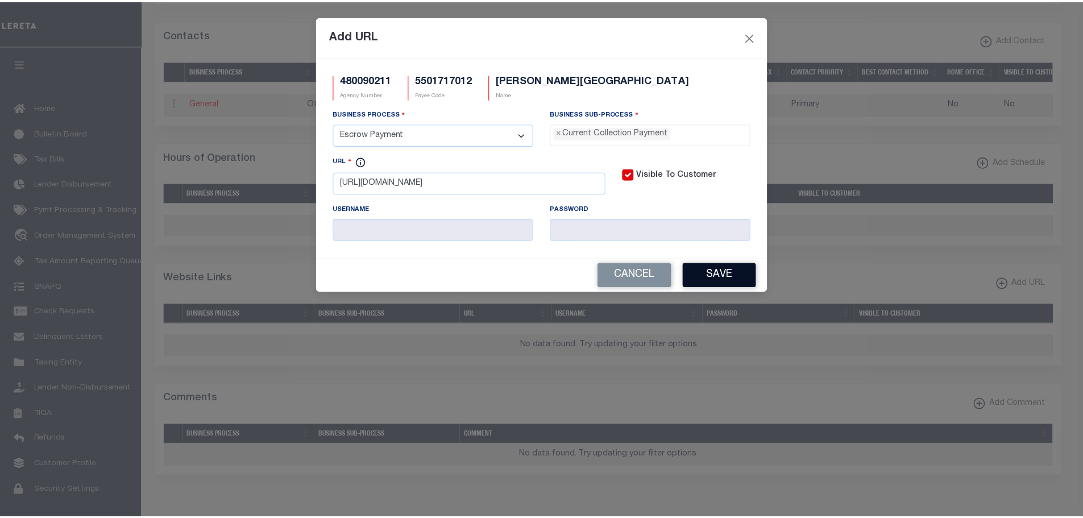
scroll to position [0, 0]
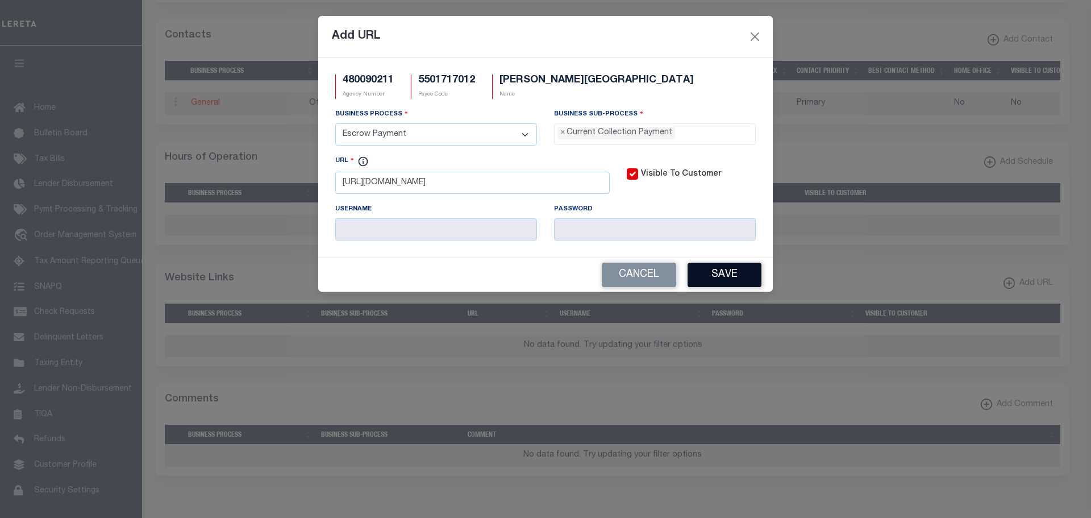
click at [728, 271] on button "Save" at bounding box center [725, 275] width 74 height 24
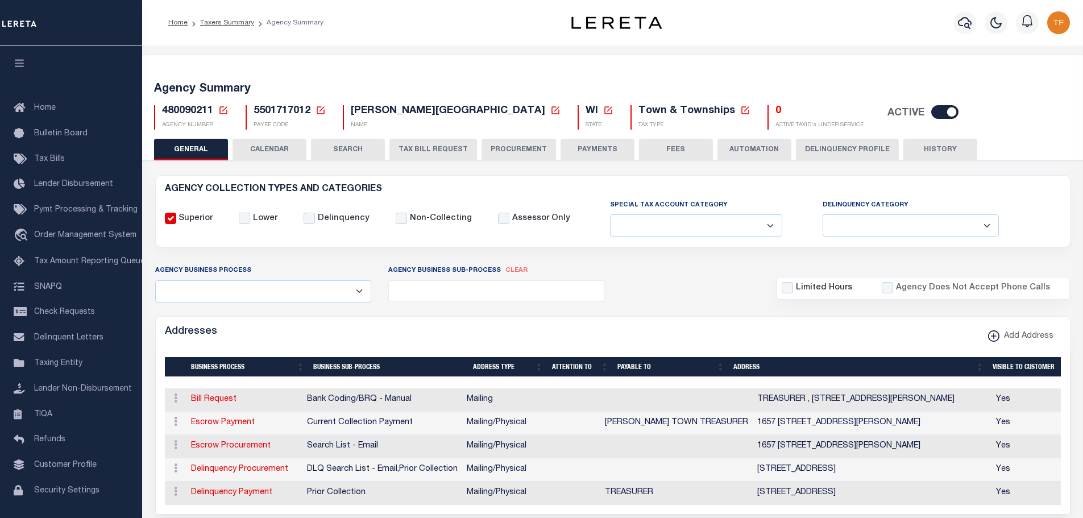
click at [223, 109] on icon at bounding box center [223, 110] width 10 height 10
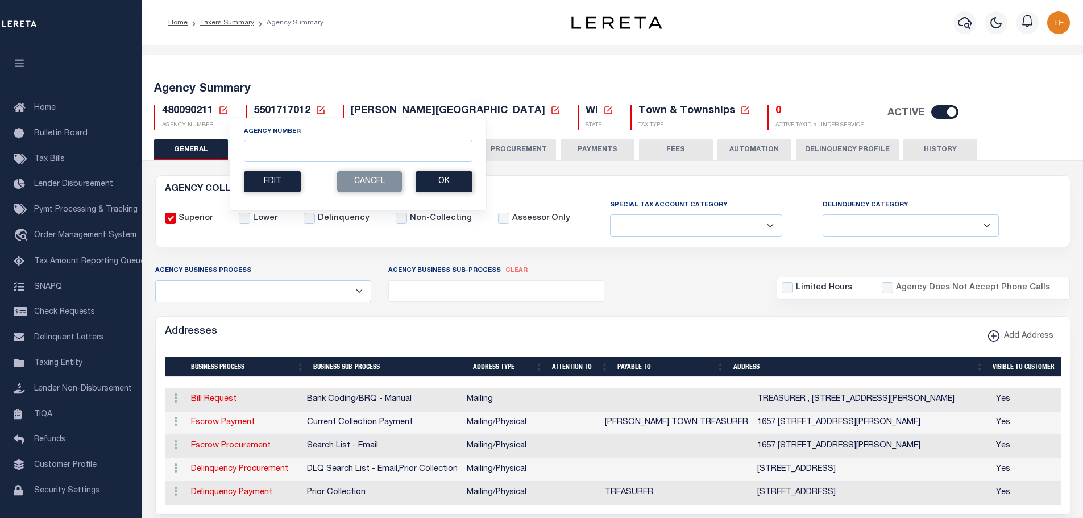
click at [218, 106] on link at bounding box center [223, 111] width 10 height 10
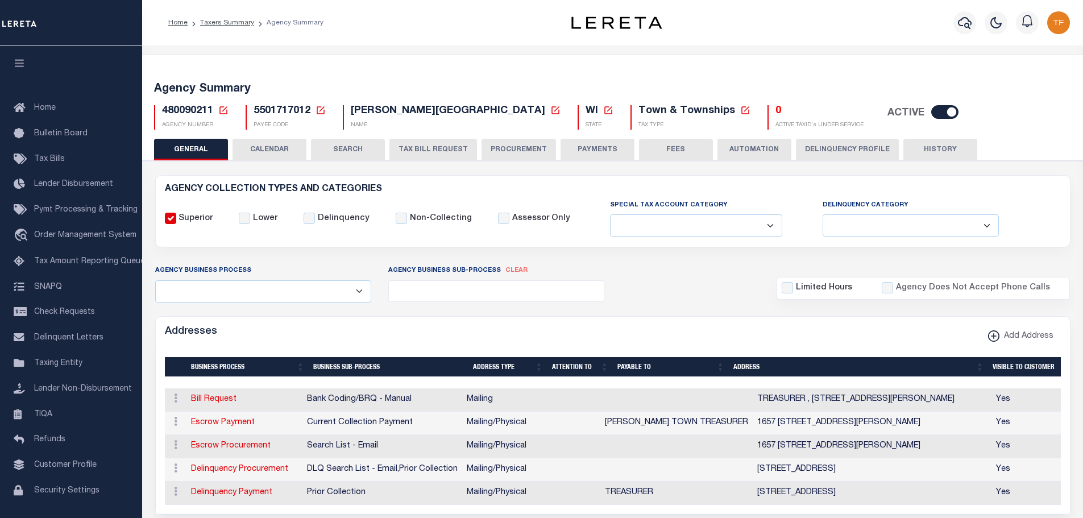
click at [224, 109] on icon at bounding box center [223, 110] width 8 height 8
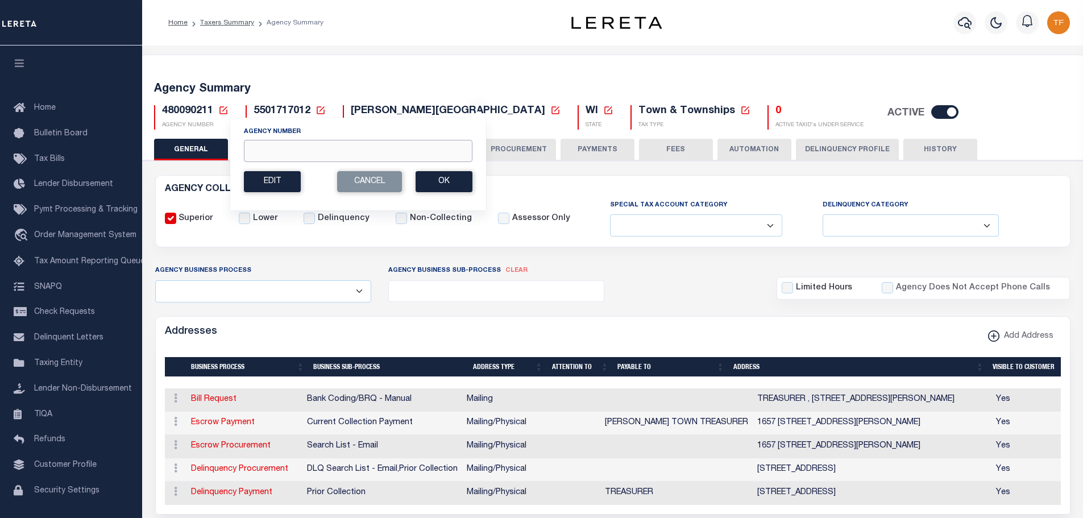
click at [260, 150] on input "Agency Number" at bounding box center [358, 151] width 229 height 22
type input "480599405"
click at [435, 187] on button "Ok" at bounding box center [444, 181] width 57 height 21
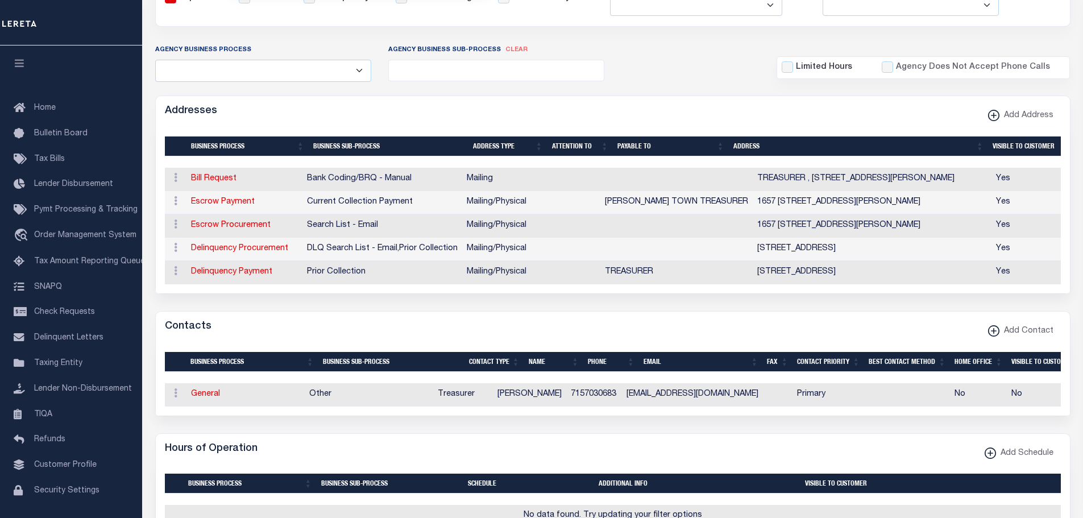
scroll to position [114, 0]
